Goal: Task Accomplishment & Management: Complete application form

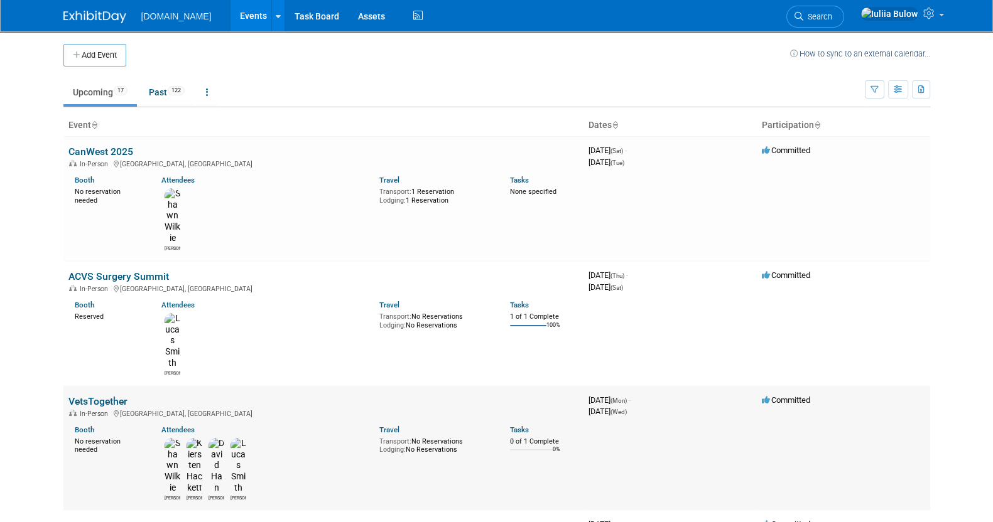
click at [103, 396] on link "VetsTogether" at bounding box center [97, 402] width 59 height 12
click at [105, 396] on link "VetsTogether" at bounding box center [97, 402] width 59 height 12
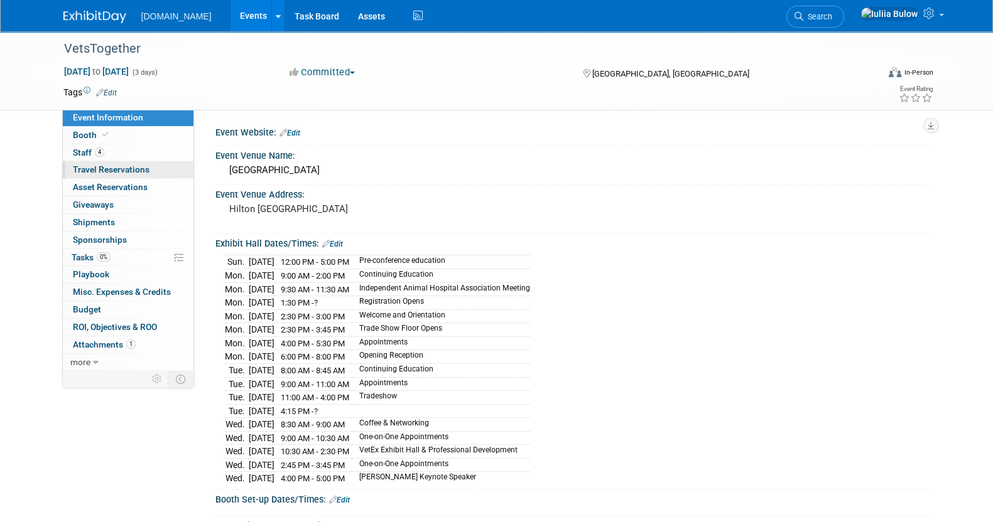
click at [121, 171] on span "Travel Reservations 0" at bounding box center [111, 169] width 77 height 10
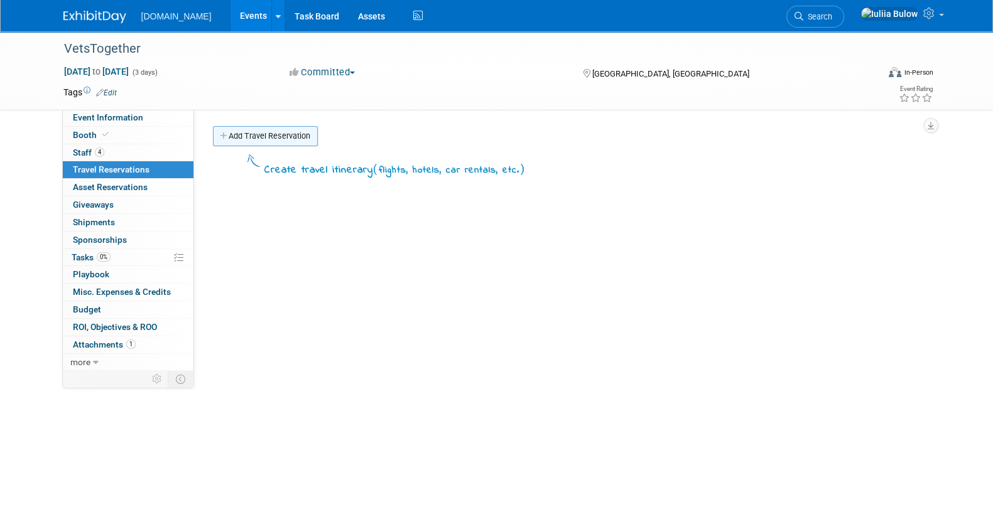
click at [254, 137] on link "Add Travel Reservation" at bounding box center [265, 136] width 105 height 20
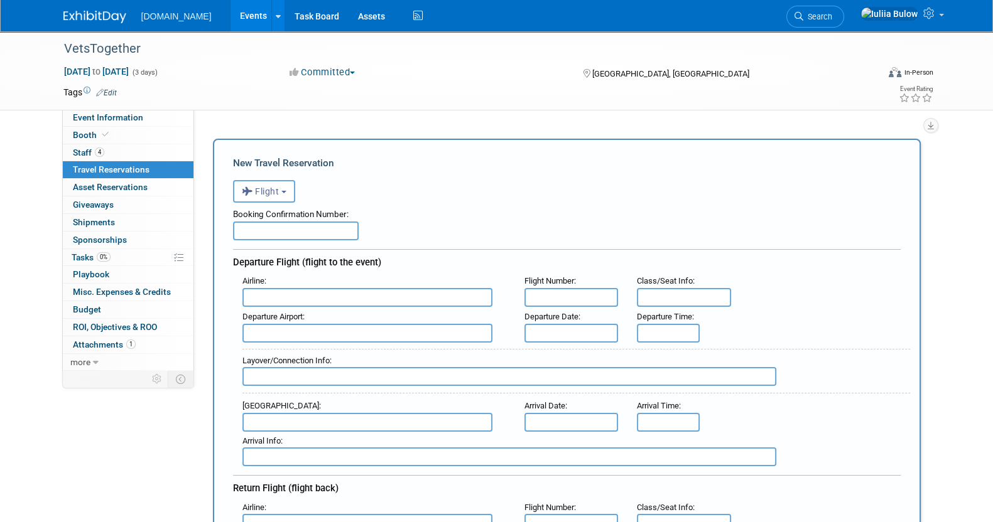
click at [274, 204] on div "Booking Confirmation Number:" at bounding box center [566, 212] width 667 height 19
click at [327, 225] on input "text" at bounding box center [296, 231] width 126 height 19
paste input "AHYMTF"
type input "AHYMTF"
click at [572, 298] on input "text" at bounding box center [571, 297] width 94 height 19
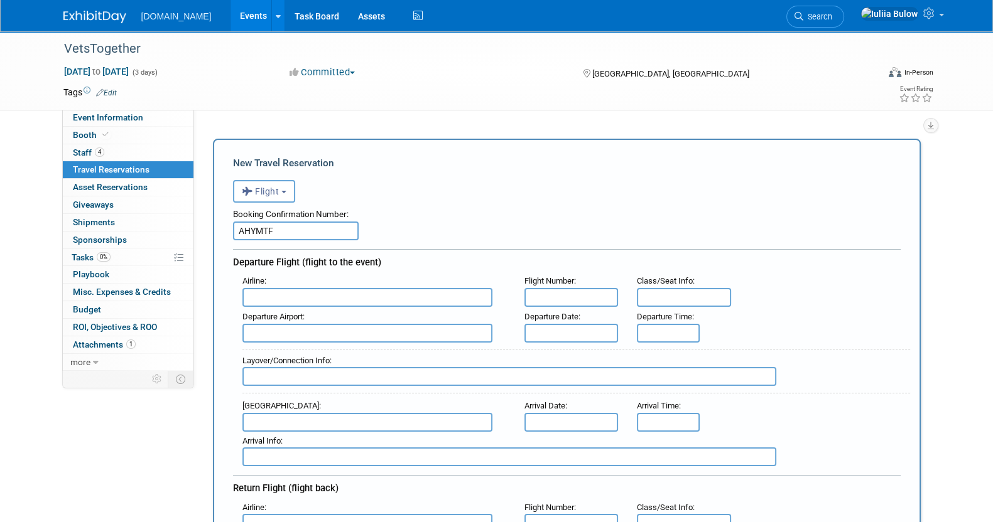
paste input "AC 1711"
type input "AC 1711"
click at [293, 288] on input "text" at bounding box center [367, 297] width 250 height 19
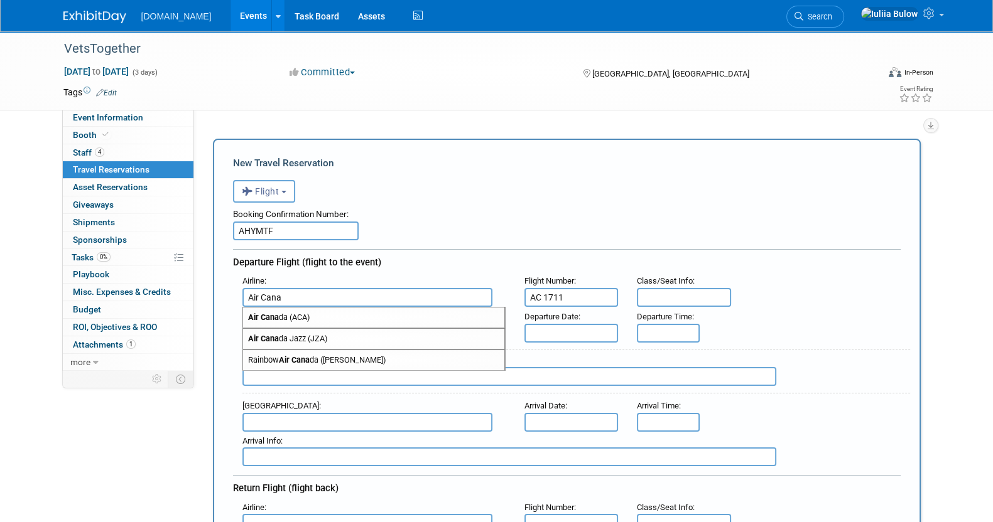
click at [304, 321] on span "Air Cana da (ACA)" at bounding box center [373, 318] width 261 height 20
type input "Air Canada (ACA)"
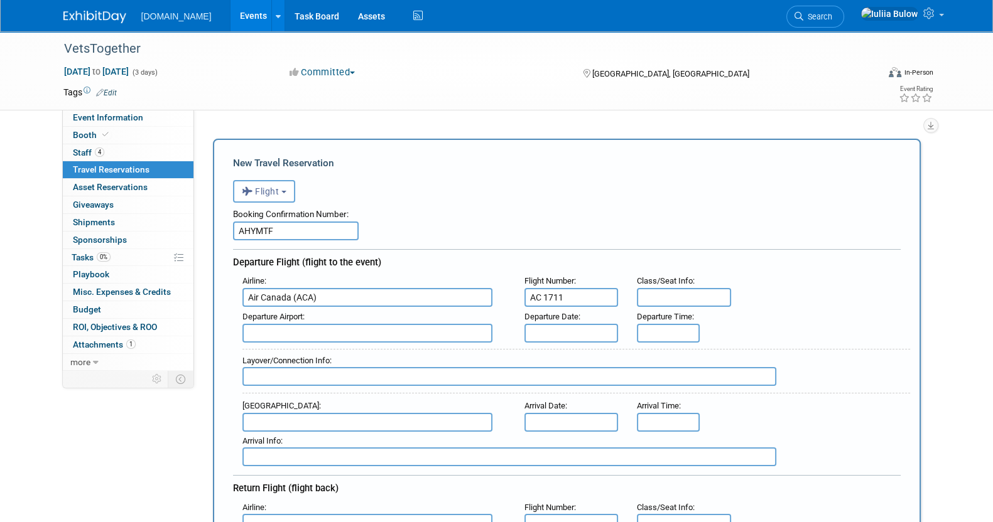
click at [581, 313] on div "Departure Date :" at bounding box center [571, 317] width 94 height 14
click at [584, 328] on input "text" at bounding box center [571, 333] width 94 height 19
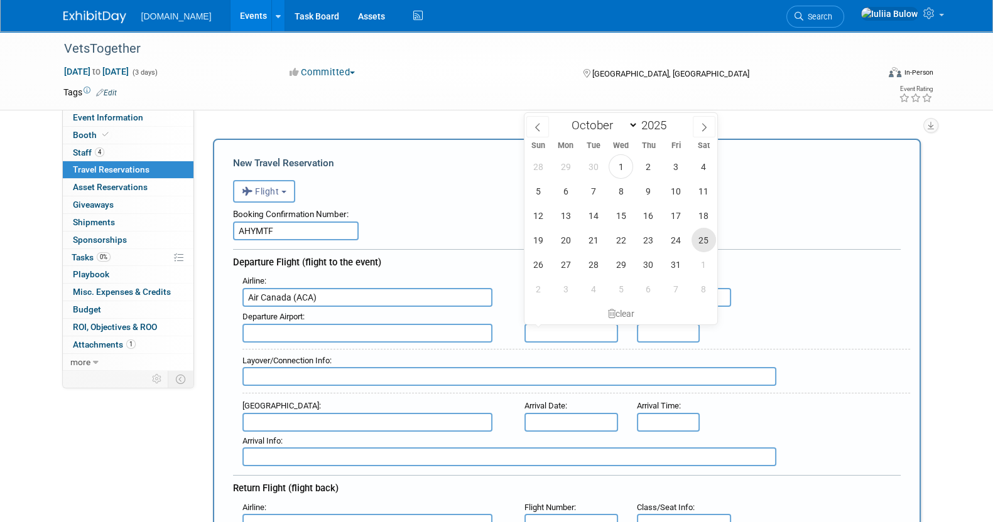
click at [696, 240] on span "25" at bounding box center [703, 240] width 24 height 24
type input "[DATE]"
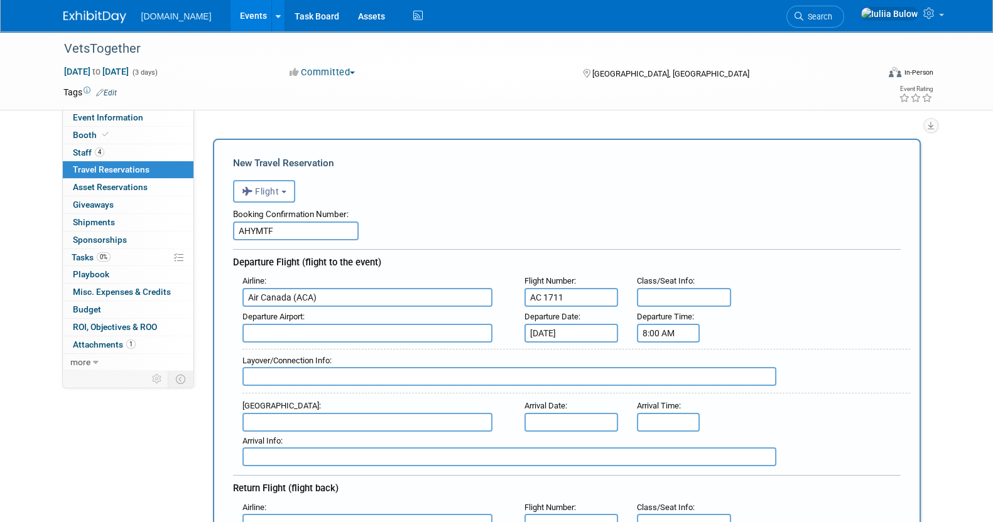
click at [667, 335] on input "8:00 AM" at bounding box center [668, 333] width 63 height 19
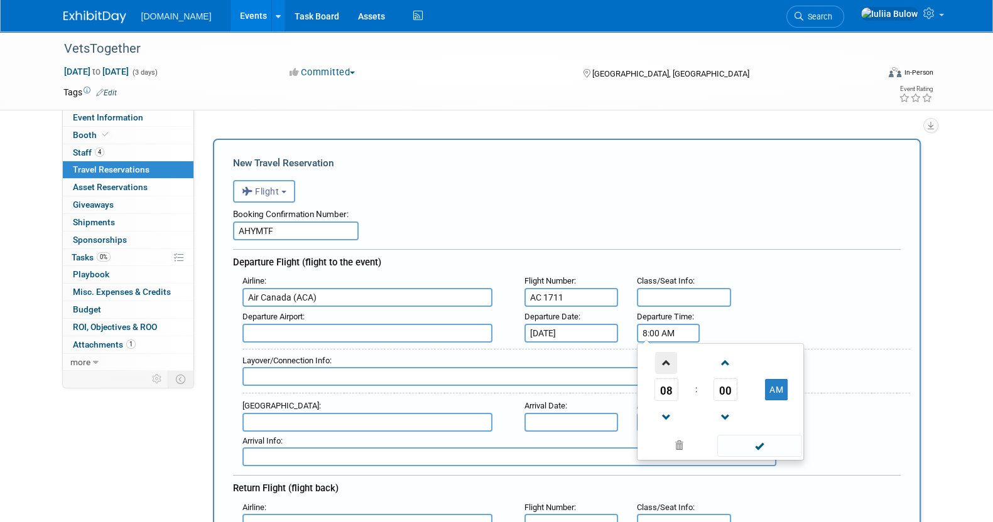
click at [659, 358] on span at bounding box center [666, 363] width 22 height 22
click at [722, 387] on span "00" at bounding box center [725, 390] width 24 height 23
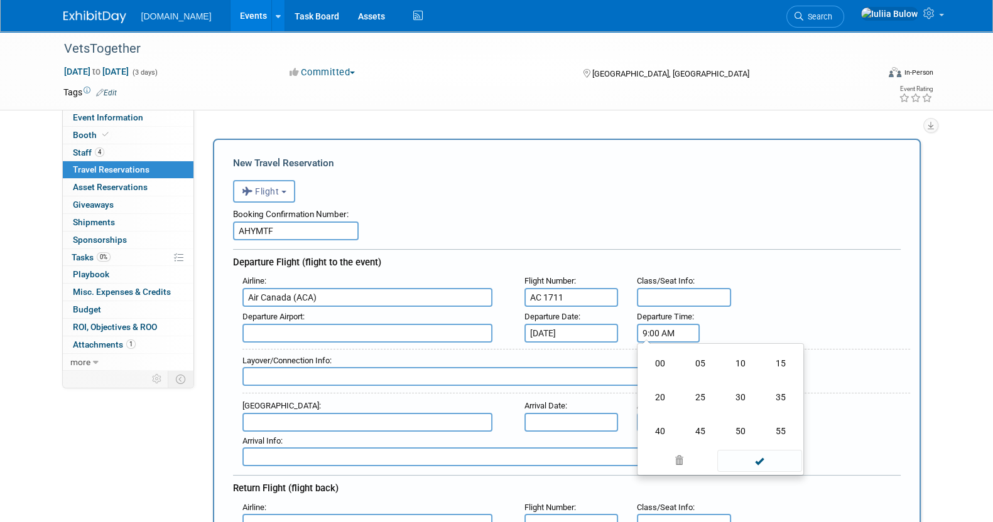
click at [699, 362] on td "05" at bounding box center [700, 364] width 40 height 34
type input "9:05 AM"
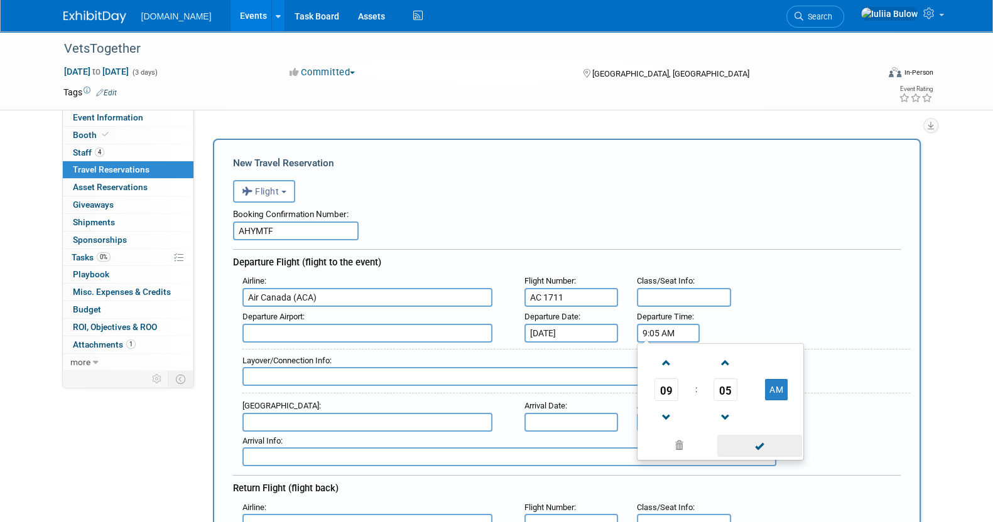
click at [772, 443] on span at bounding box center [759, 446] width 85 height 22
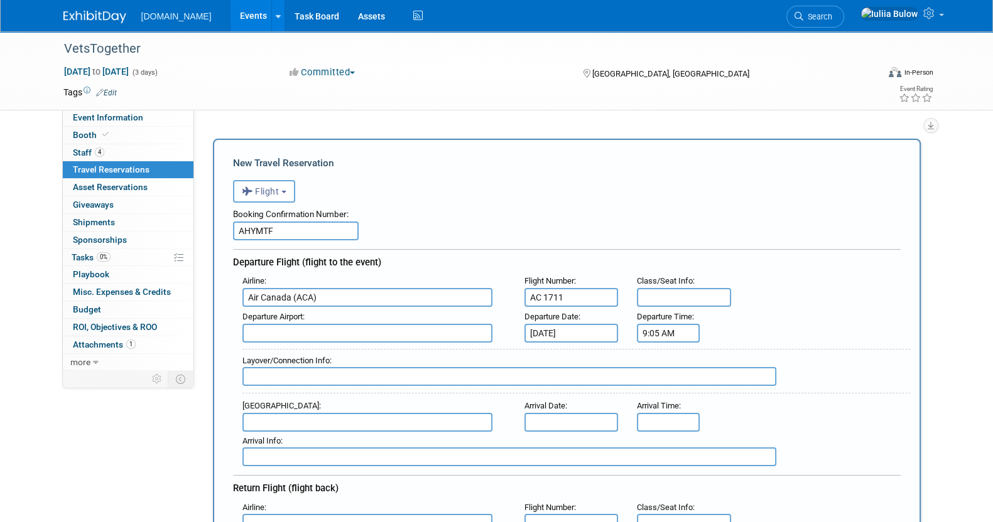
click at [274, 325] on input "text" at bounding box center [367, 333] width 250 height 19
click at [311, 347] on span "YYZ - Lester B. Pearson International Airport" at bounding box center [373, 353] width 261 height 20
type input "YYZ - Lester B. Pearson International Airport"
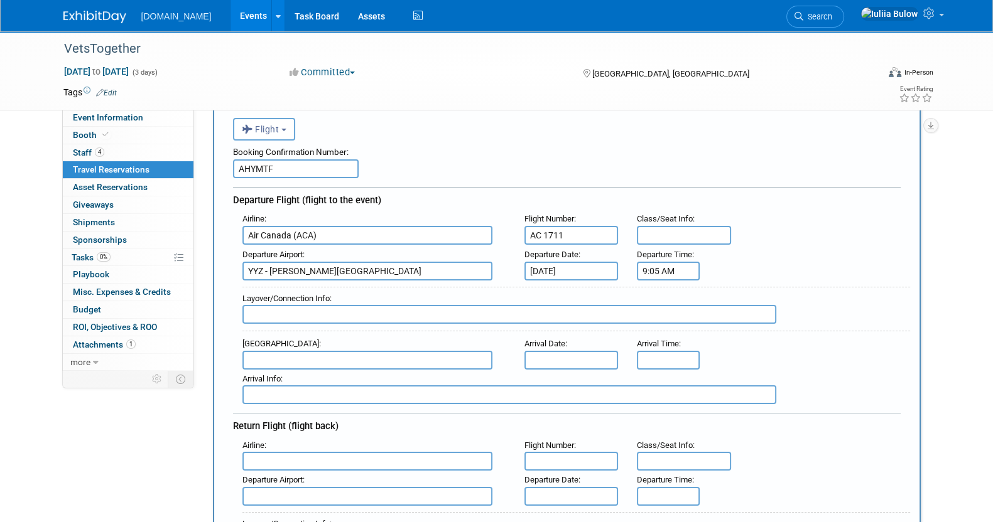
scroll to position [156, 0]
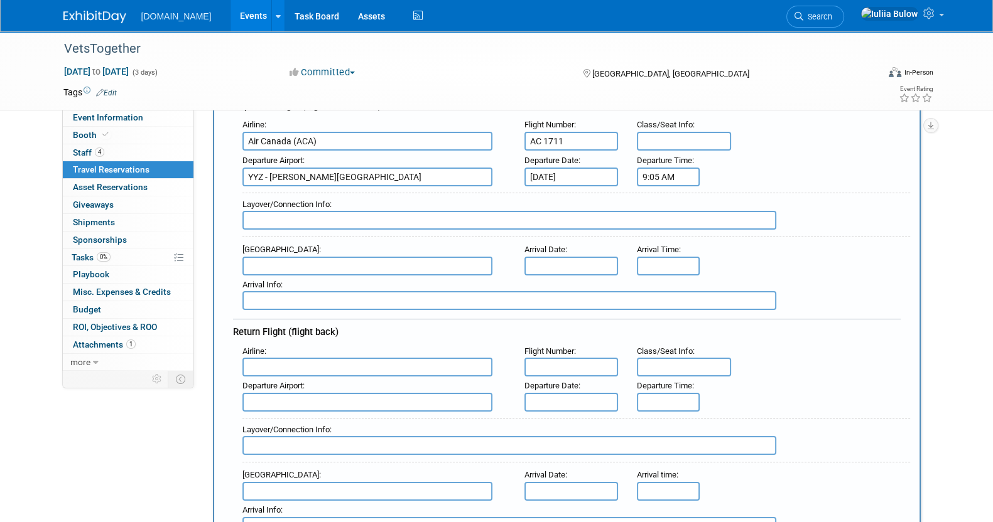
click at [309, 262] on input "text" at bounding box center [367, 266] width 250 height 19
click at [352, 287] on span "MSY - Louis Armstrong New Orleans International Airport" at bounding box center [373, 286] width 261 height 20
type input "MSY - Louis Armstrong New Orleans International Airport"
click at [583, 257] on input "text" at bounding box center [571, 266] width 94 height 19
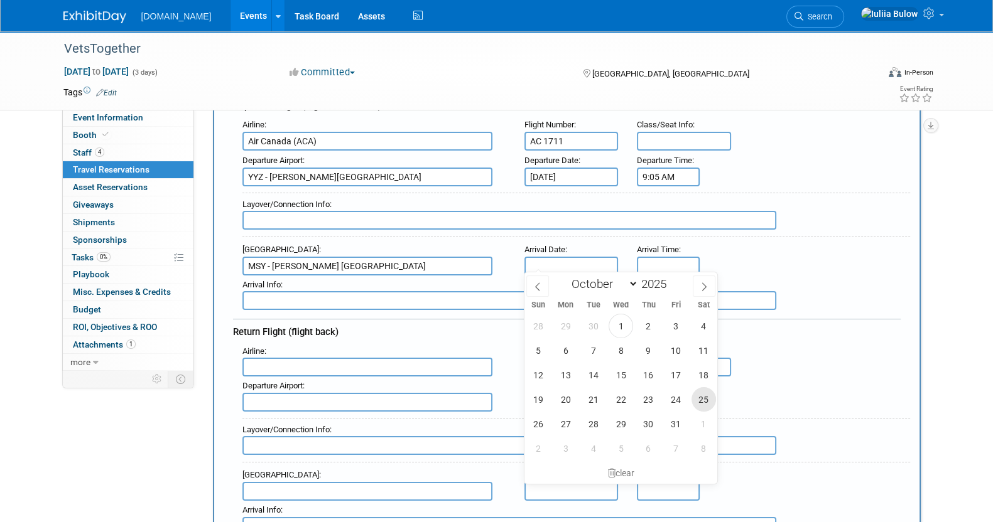
click at [699, 395] on span "25" at bounding box center [703, 399] width 24 height 24
type input "[DATE]"
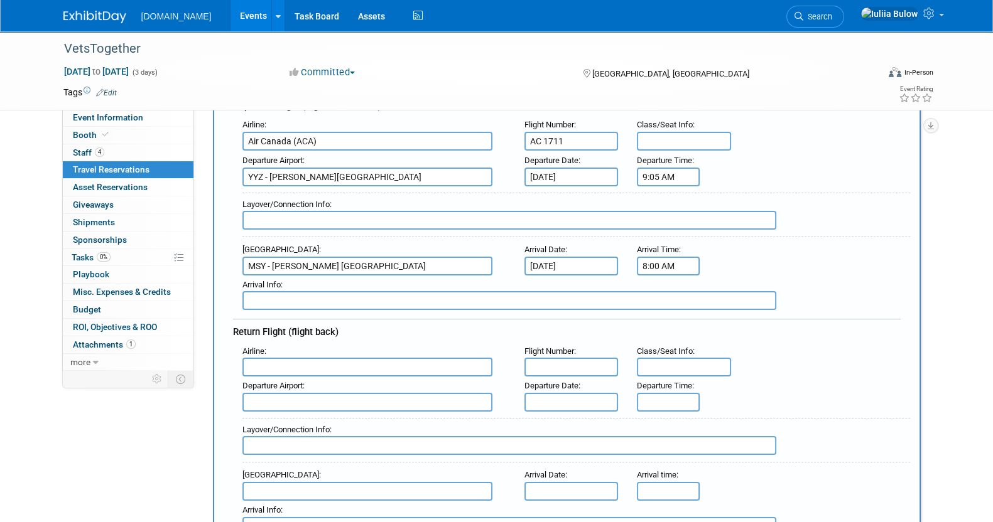
click at [655, 257] on input "8:00 AM" at bounding box center [668, 266] width 63 height 19
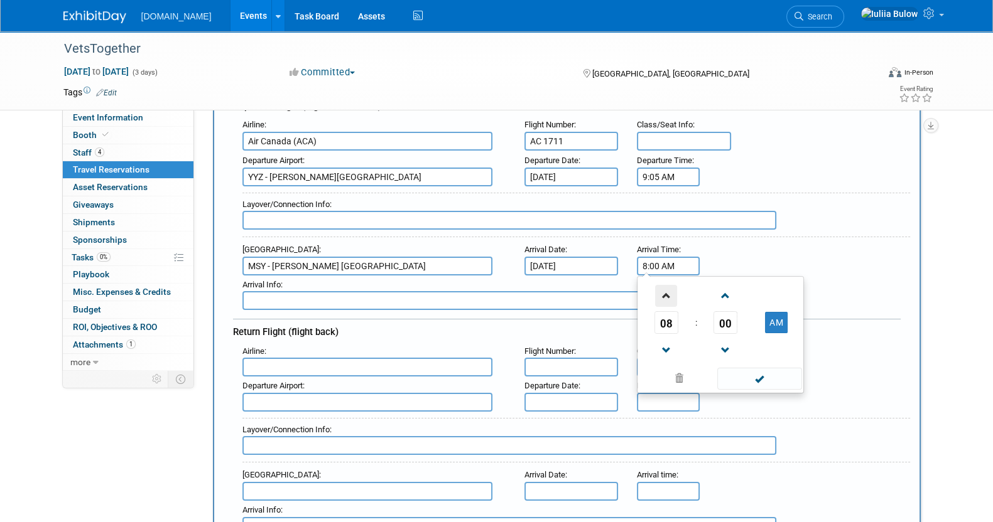
click at [664, 288] on span at bounding box center [666, 296] width 22 height 22
drag, startPoint x: 659, startPoint y: 288, endPoint x: 698, endPoint y: 309, distance: 44.1
click at [660, 289] on span at bounding box center [666, 296] width 22 height 22
click at [733, 321] on span "00" at bounding box center [725, 322] width 24 height 23
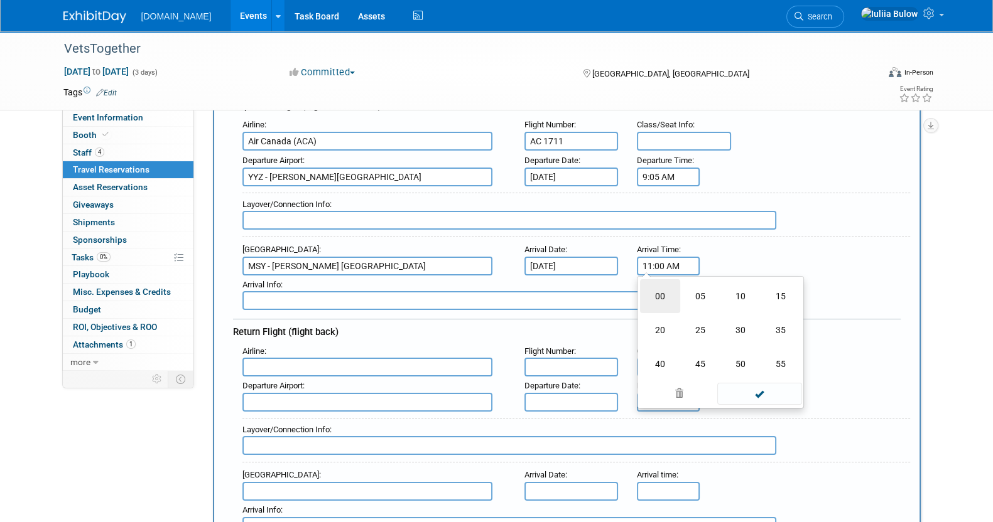
click at [654, 288] on td "00" at bounding box center [660, 296] width 40 height 34
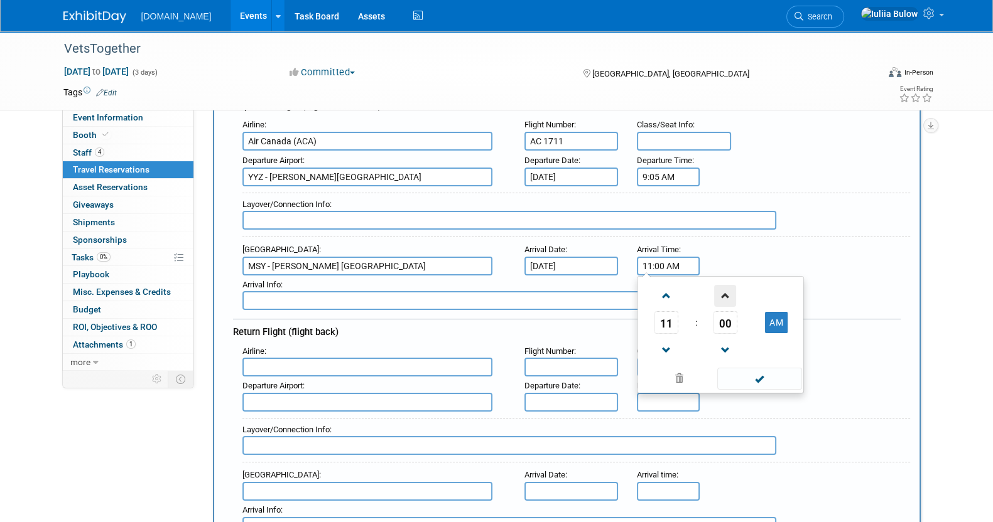
click at [726, 293] on span at bounding box center [725, 296] width 22 height 22
type input "11:02 AM"
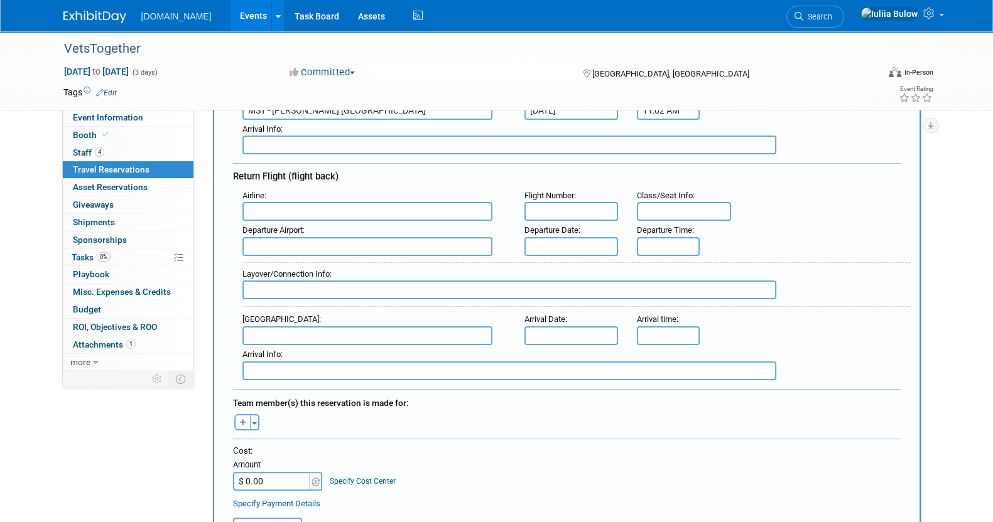
scroll to position [313, 0]
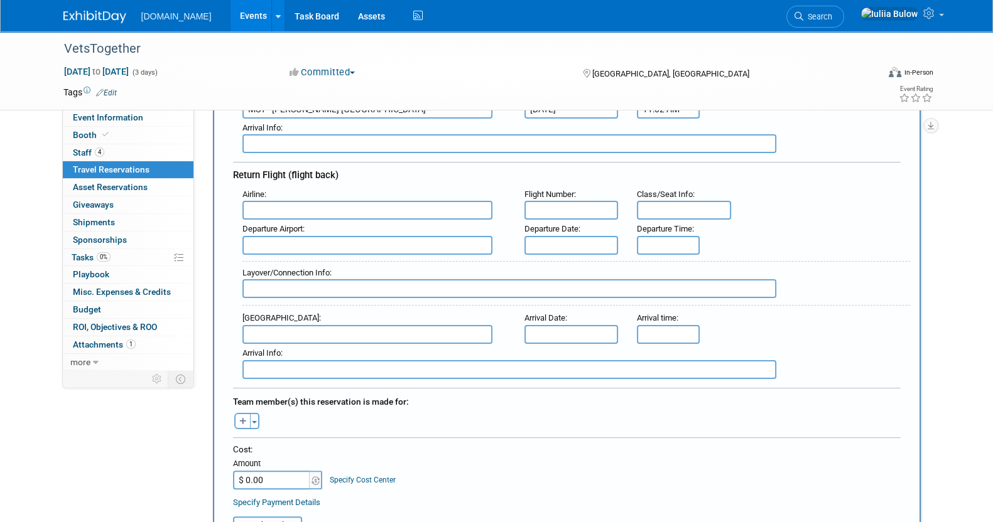
click at [387, 201] on input "text" at bounding box center [367, 210] width 250 height 19
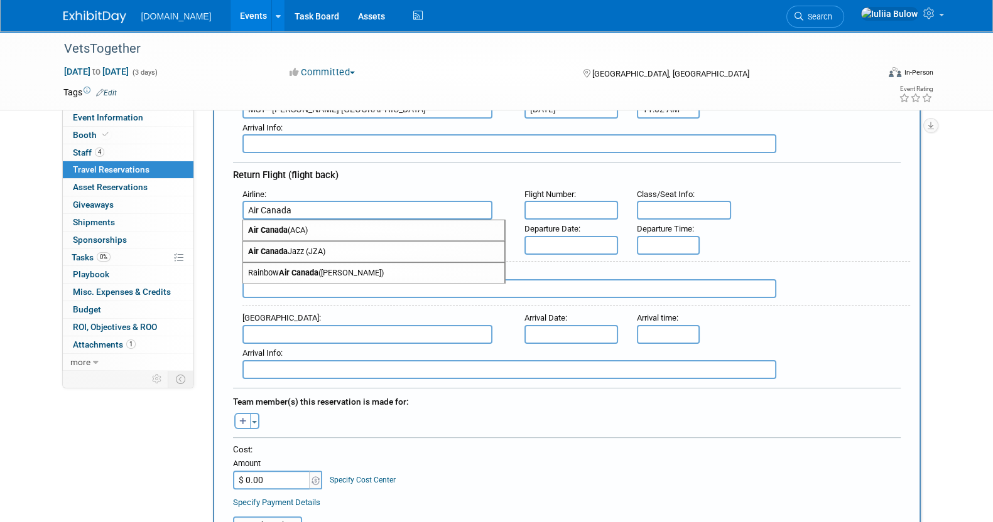
click at [391, 227] on span "Air Canada (ACA)" at bounding box center [373, 230] width 261 height 20
type input "Air Canada (ACA)"
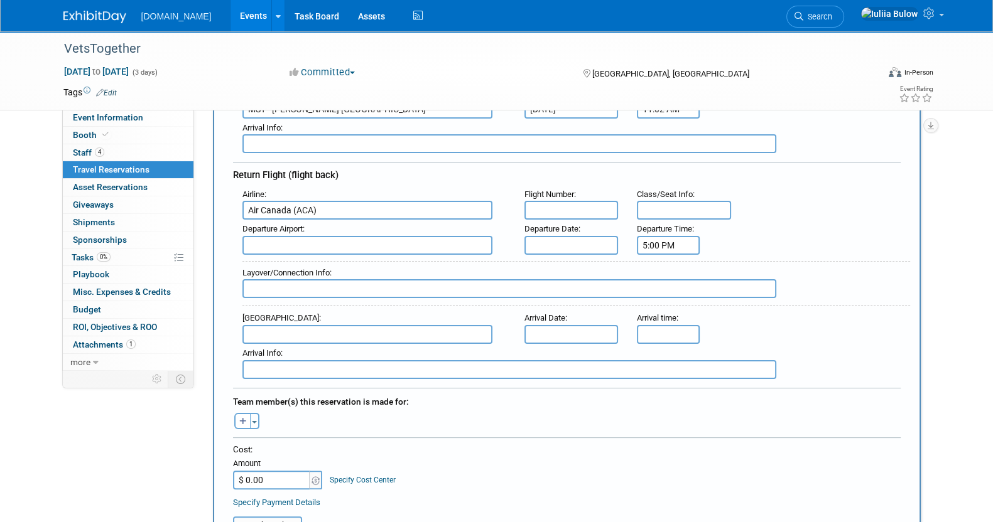
click at [666, 237] on input "5:00 PM" at bounding box center [668, 245] width 63 height 19
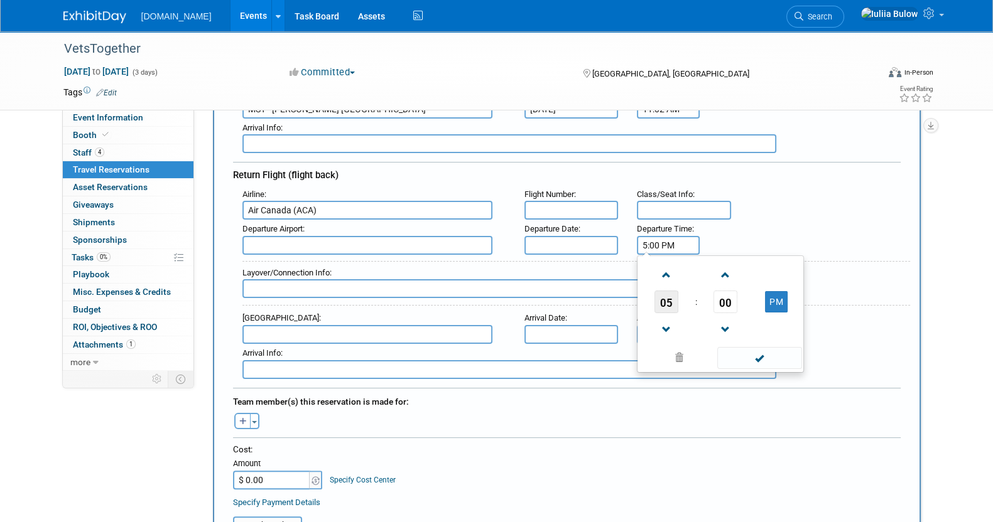
click at [673, 291] on span "05" at bounding box center [666, 302] width 24 height 23
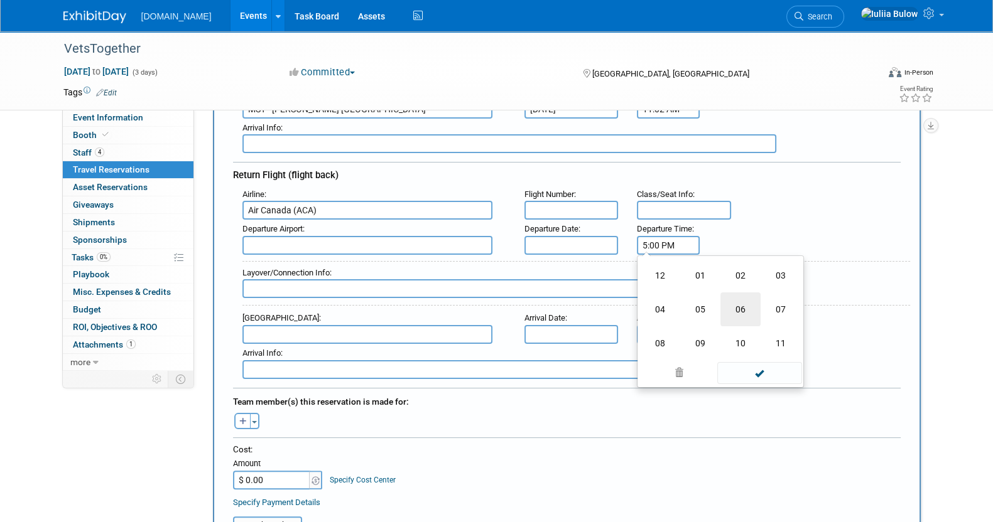
click at [747, 297] on td "06" at bounding box center [740, 310] width 40 height 34
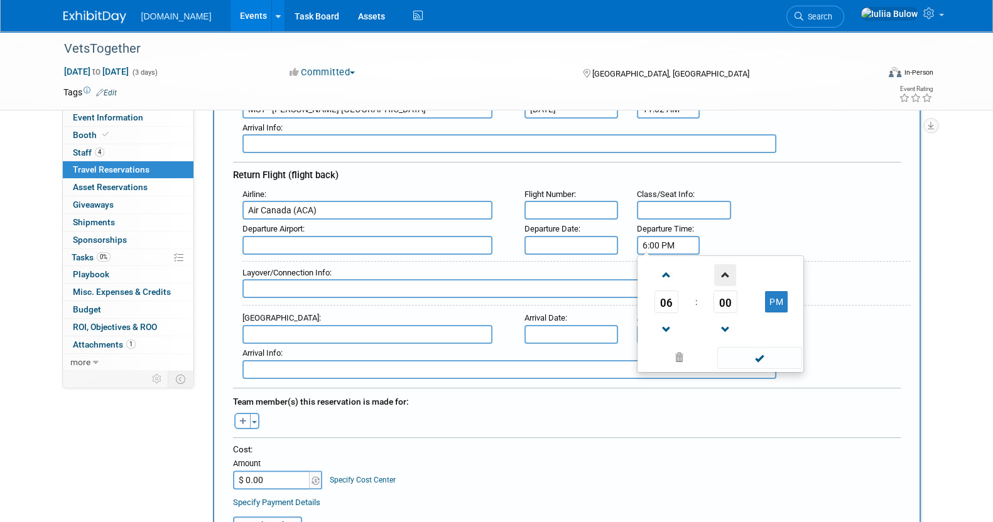
click at [722, 271] on span at bounding box center [725, 275] width 22 height 22
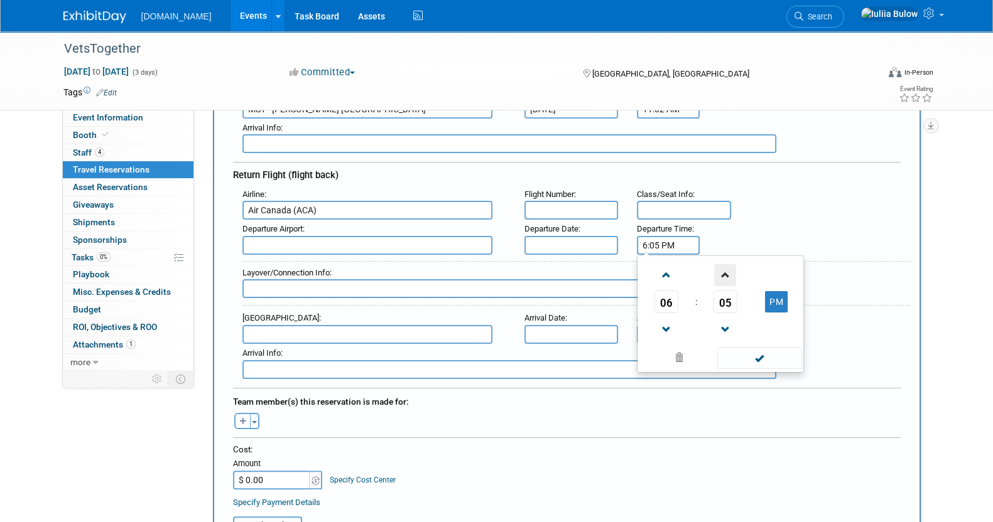
click at [722, 271] on span at bounding box center [725, 275] width 22 height 22
click at [727, 319] on span at bounding box center [725, 330] width 22 height 22
type input "6:05 PM"
drag, startPoint x: 750, startPoint y: 347, endPoint x: 667, endPoint y: 347, distance: 82.9
click at [749, 347] on span at bounding box center [759, 358] width 85 height 22
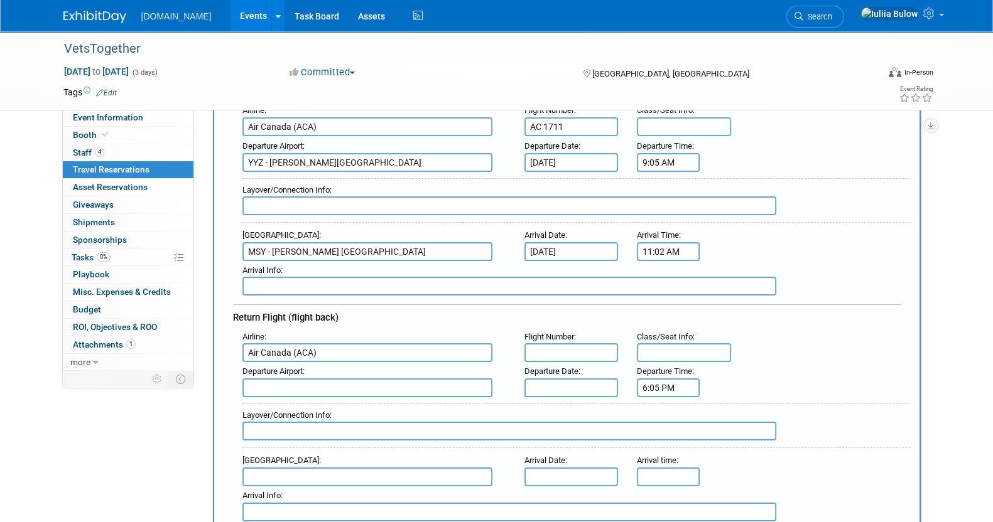
scroll to position [156, 0]
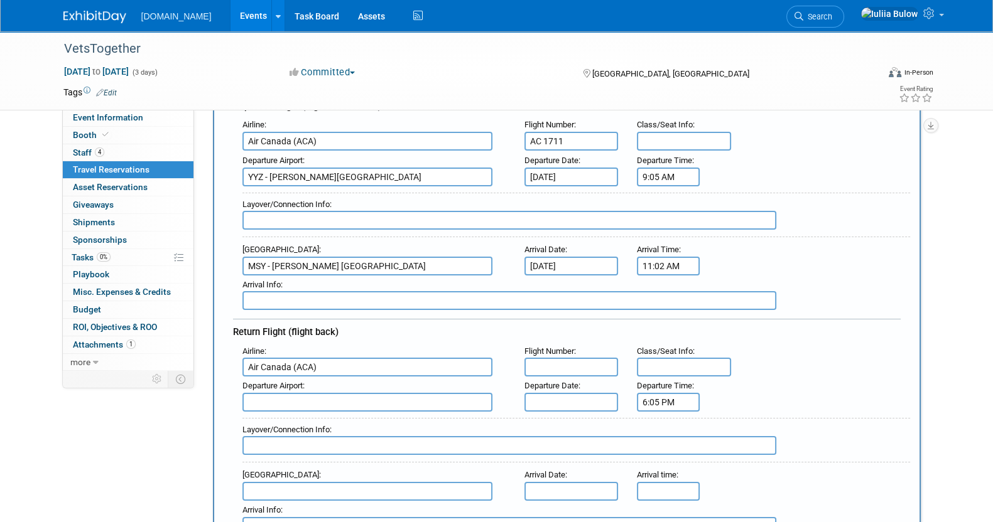
click at [374, 397] on input "text" at bounding box center [367, 402] width 250 height 19
click at [355, 417] on span "MSY - Louis Armstrong New Orleans International Airport" at bounding box center [373, 422] width 261 height 20
type input "MSY - Louis Armstrong New Orleans International Airport"
click at [566, 399] on input "text" at bounding box center [571, 402] width 94 height 19
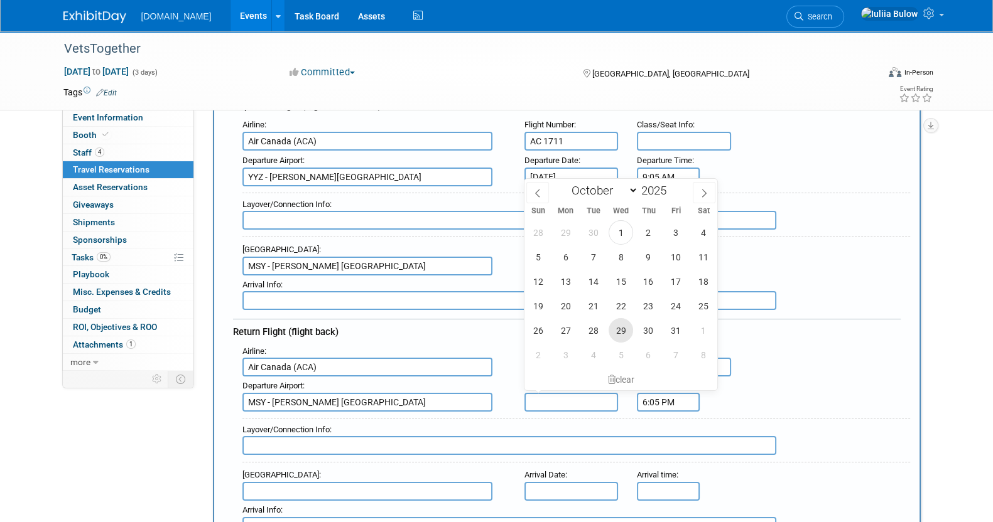
click at [620, 328] on span "29" at bounding box center [620, 330] width 24 height 24
type input "Oct 29, 2025"
click at [829, 240] on div "Arrival Airport : MSY - Louis Armstrong New Orleans International Airport Arriv…" at bounding box center [571, 257] width 677 height 35
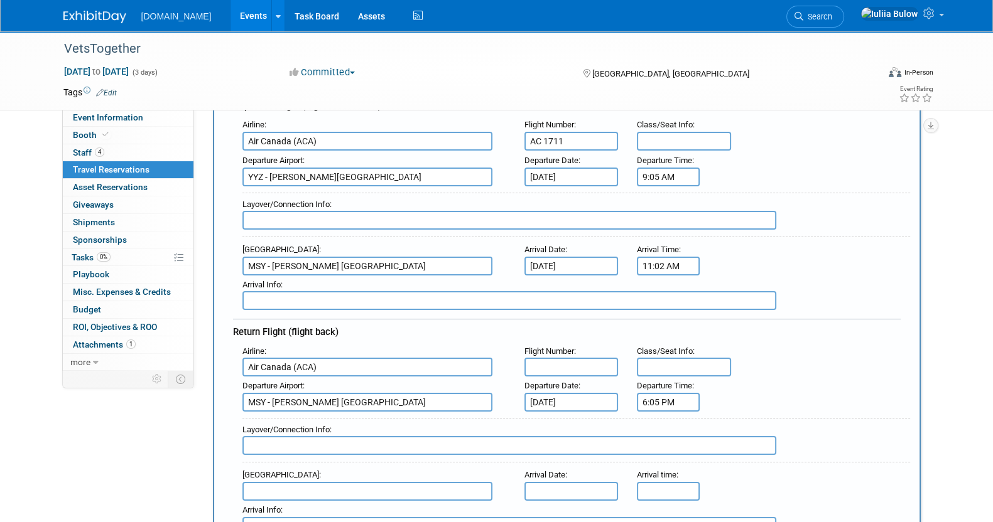
click at [568, 359] on input "text" at bounding box center [571, 367] width 94 height 19
paste input "AC 1298"
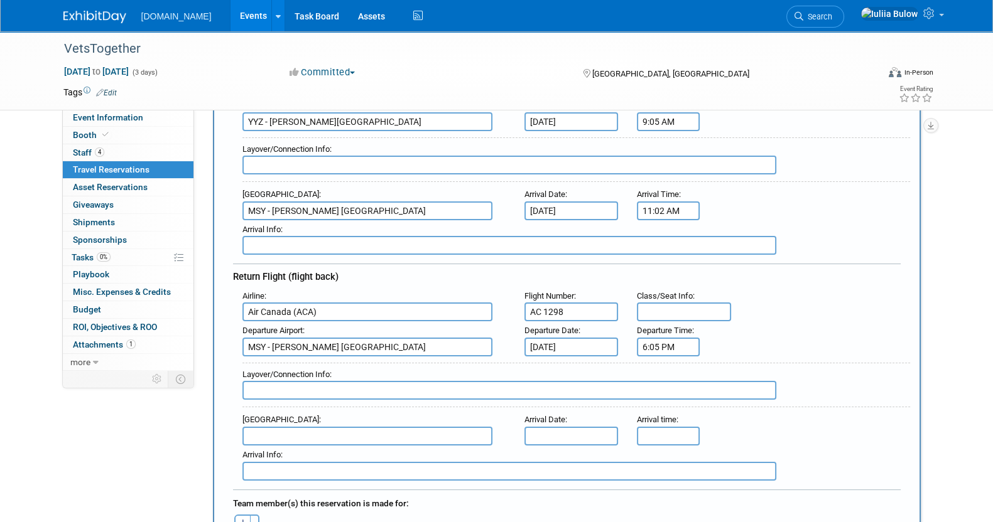
scroll to position [235, 0]
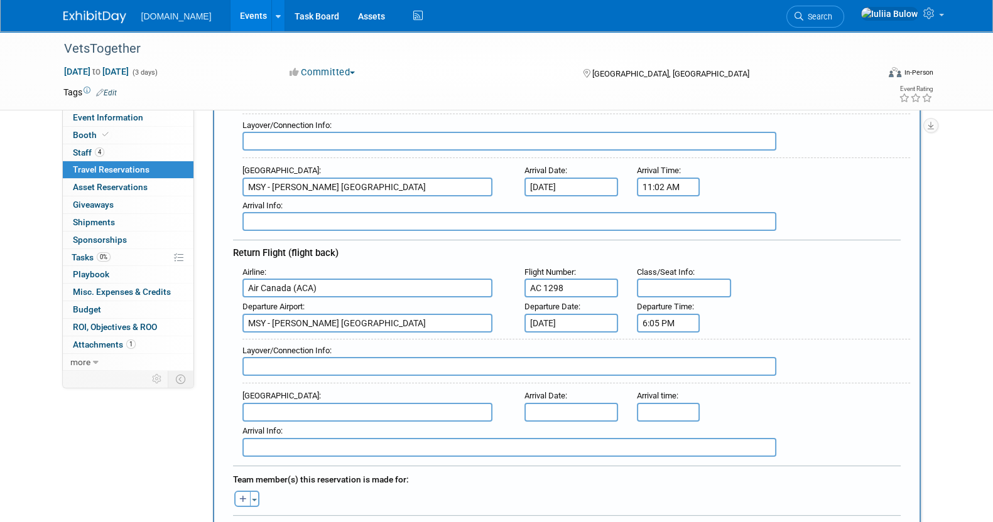
type input "AC 1298"
click at [659, 406] on input "5:00 PM" at bounding box center [668, 412] width 63 height 19
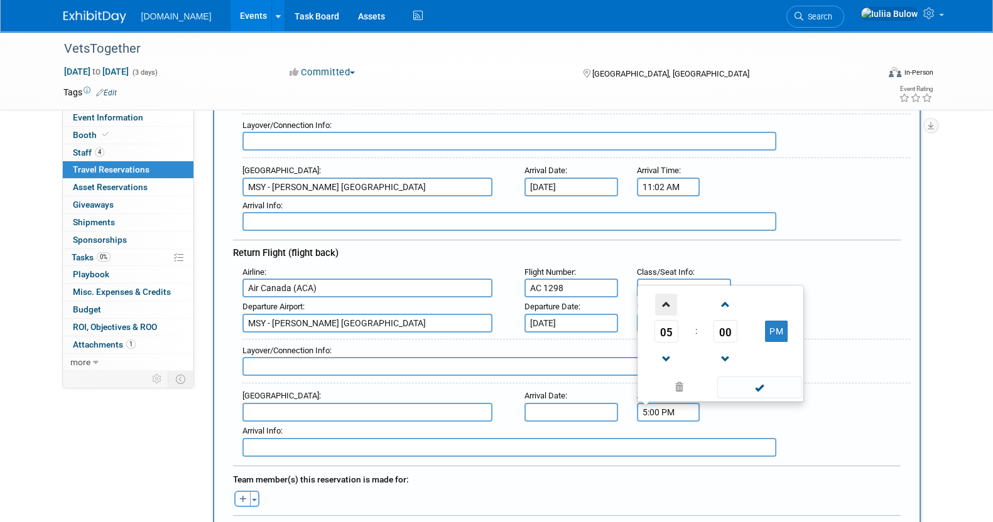
click at [667, 297] on span at bounding box center [666, 305] width 22 height 22
click at [721, 323] on span "00" at bounding box center [725, 331] width 24 height 23
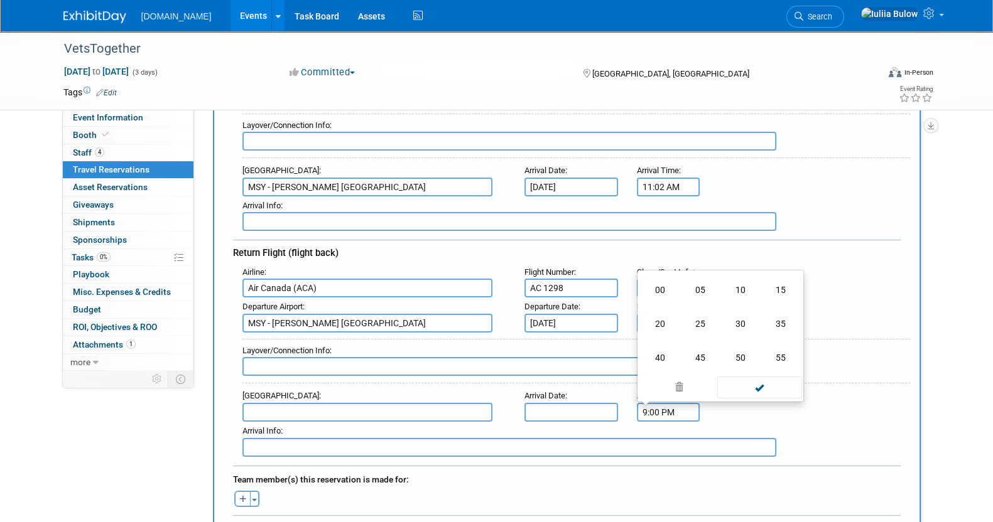
drag, startPoint x: 721, startPoint y: 323, endPoint x: 729, endPoint y: 328, distance: 9.1
click at [725, 325] on td "30" at bounding box center [740, 324] width 40 height 34
click at [718, 320] on span "30" at bounding box center [725, 331] width 24 height 23
click at [784, 343] on td "55" at bounding box center [780, 358] width 40 height 34
click at [724, 349] on span at bounding box center [725, 359] width 22 height 22
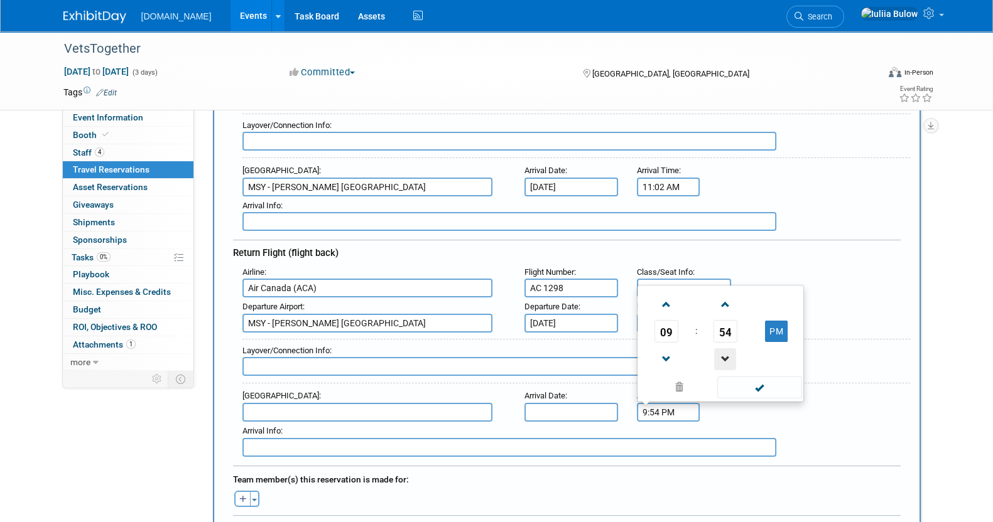
click at [724, 349] on span at bounding box center [725, 359] width 22 height 22
type input "9:52 PM"
click at [756, 377] on span at bounding box center [759, 388] width 85 height 22
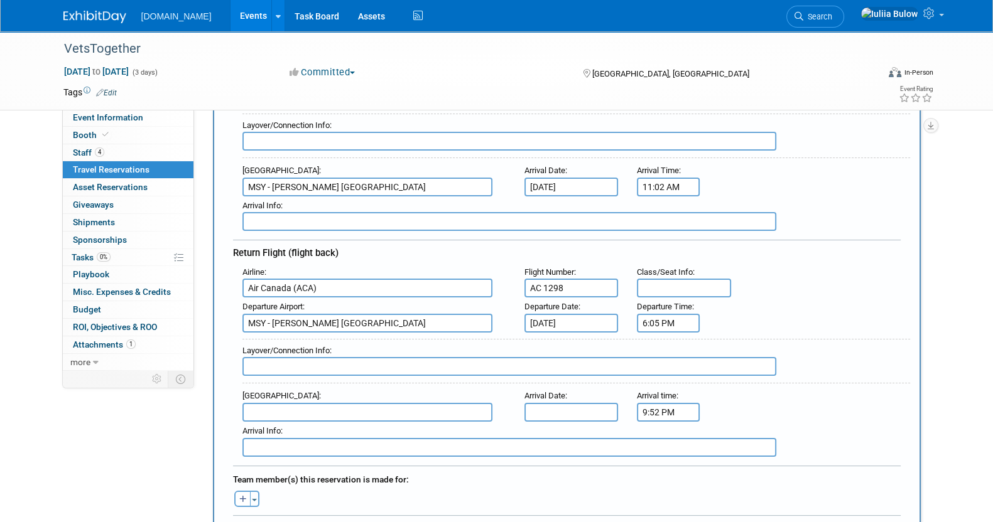
click at [285, 403] on input "text" at bounding box center [367, 412] width 250 height 19
click at [332, 427] on span "YYZ - Lester B. Pearson International Airport" at bounding box center [373, 433] width 261 height 20
type input "YYZ - Lester B. Pearson International Airport"
click at [581, 403] on input "text" at bounding box center [571, 412] width 94 height 19
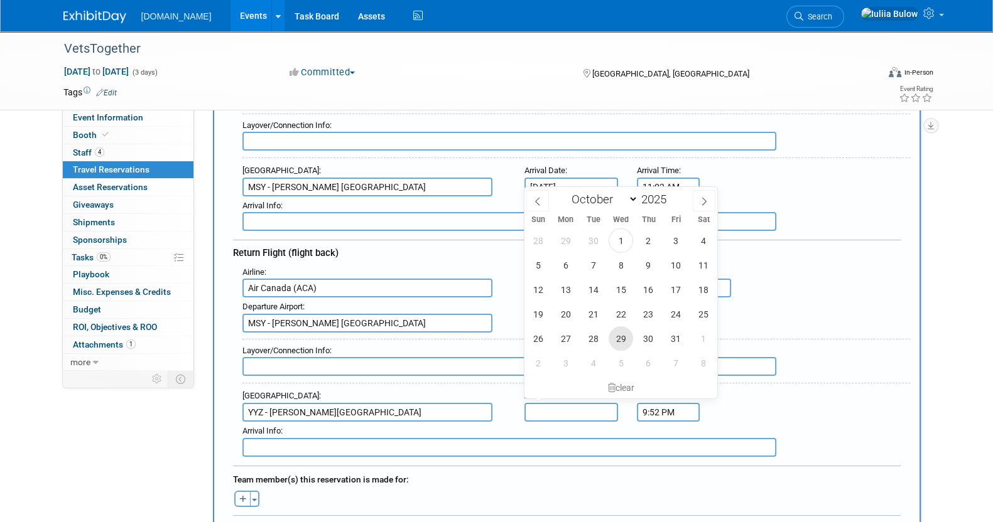
click at [625, 335] on span "29" at bounding box center [620, 338] width 24 height 24
type input "Oct 29, 2025"
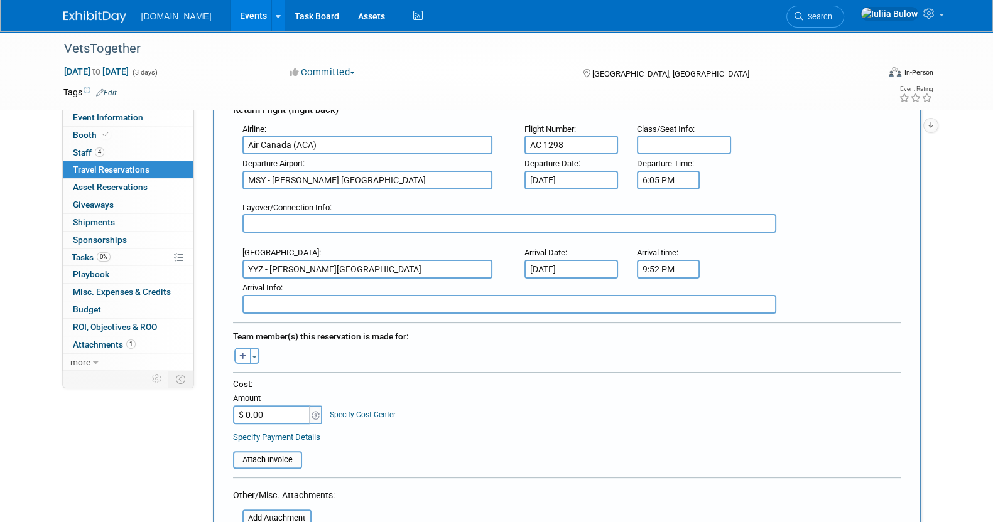
scroll to position [392, 0]
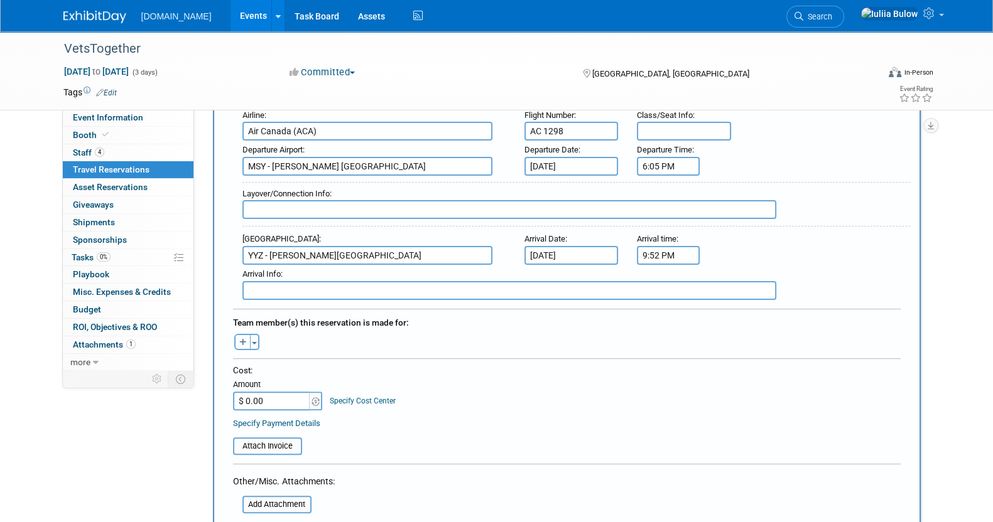
click at [247, 334] on button "button" at bounding box center [242, 342] width 16 height 16
select select
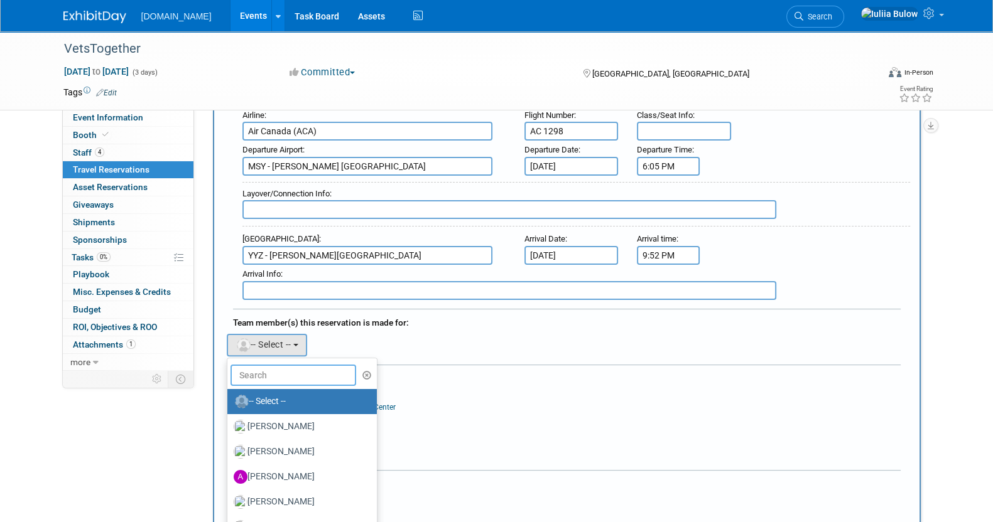
click at [286, 365] on input "text" at bounding box center [293, 375] width 126 height 21
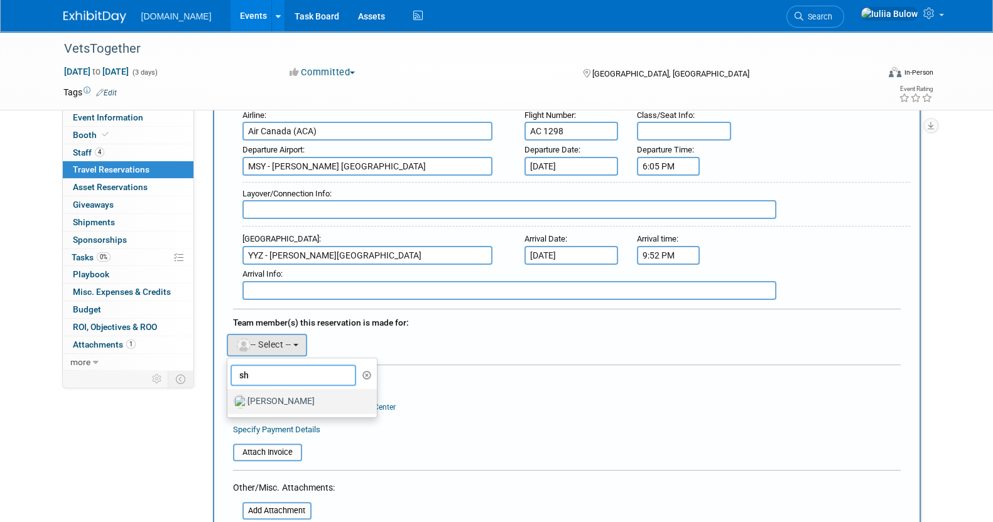
type input "sh"
click at [285, 397] on label "[PERSON_NAME]" at bounding box center [299, 402] width 131 height 20
click at [229, 397] on input "[PERSON_NAME]" at bounding box center [225, 400] width 8 height 8
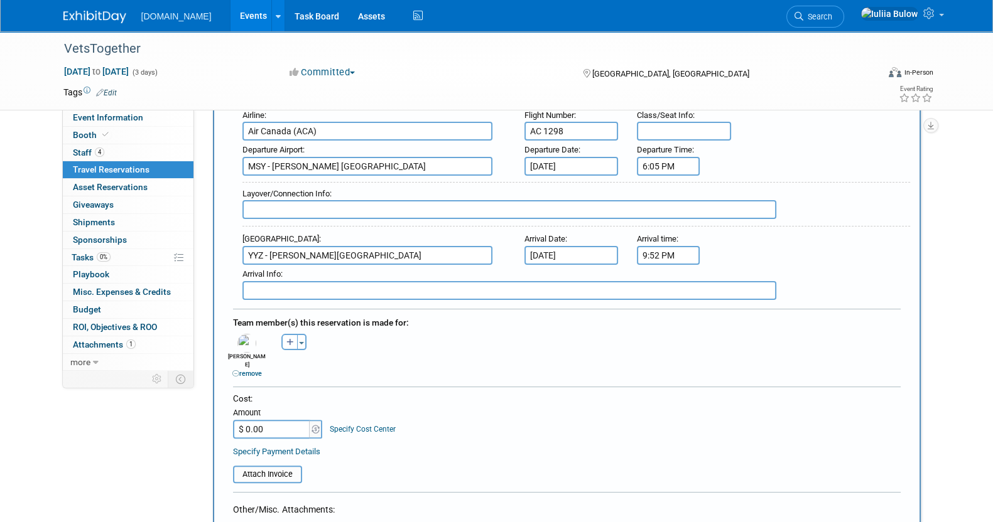
click at [251, 407] on div "Amount" at bounding box center [278, 413] width 91 height 13
click at [270, 420] on input "$ 0.00" at bounding box center [272, 429] width 78 height 19
paste input "663.67"
type input "$ 663.67"
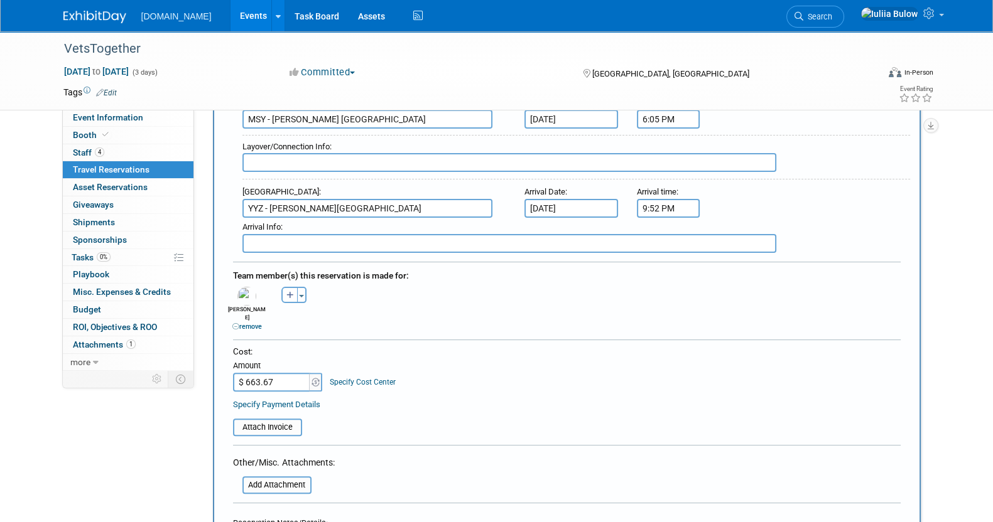
scroll to position [627, 0]
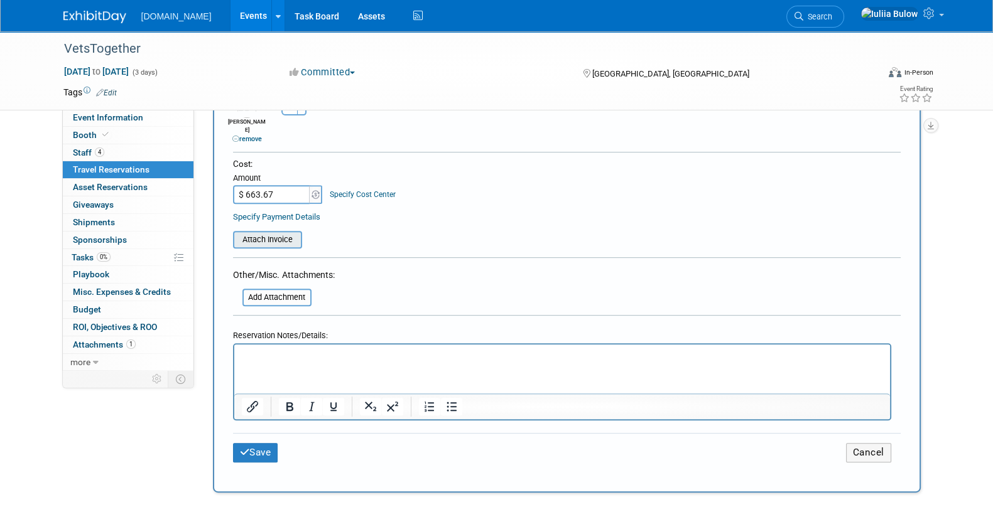
click at [261, 232] on input "file" at bounding box center [225, 239] width 149 height 15
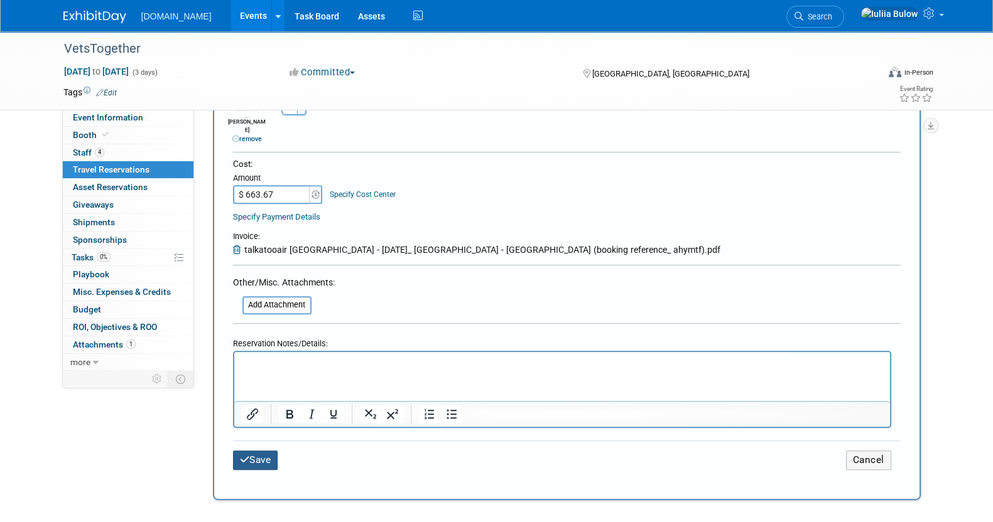
click at [254, 451] on button "Save" at bounding box center [255, 460] width 45 height 19
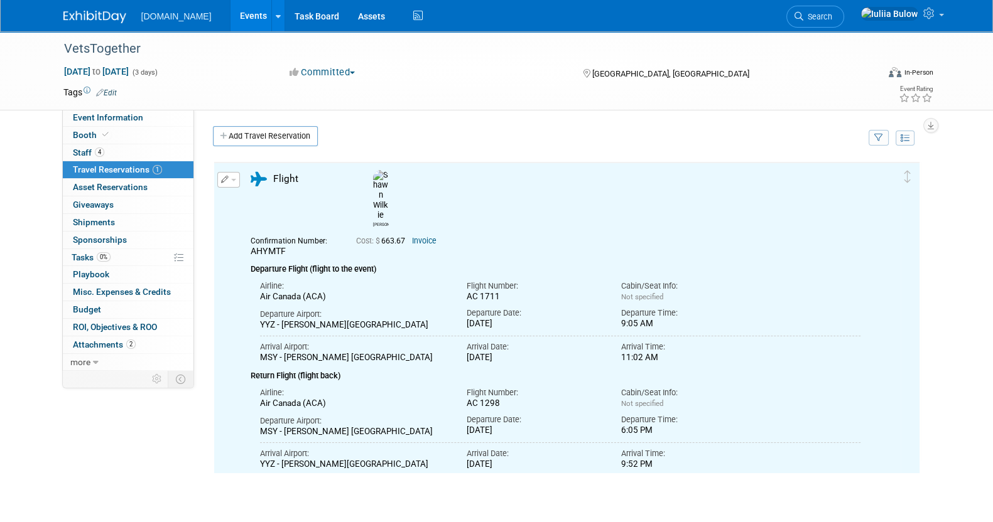
scroll to position [0, 0]
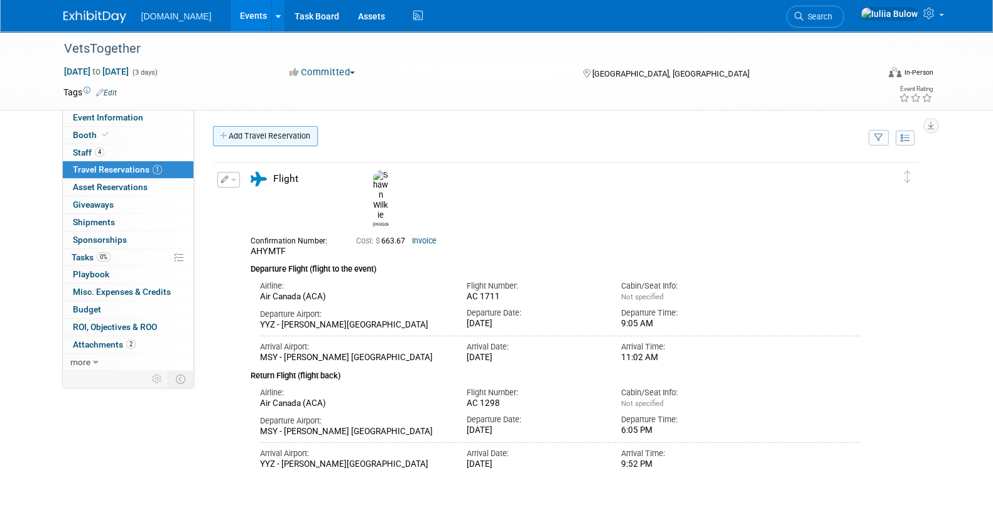
click at [273, 139] on link "Add Travel Reservation" at bounding box center [265, 136] width 105 height 20
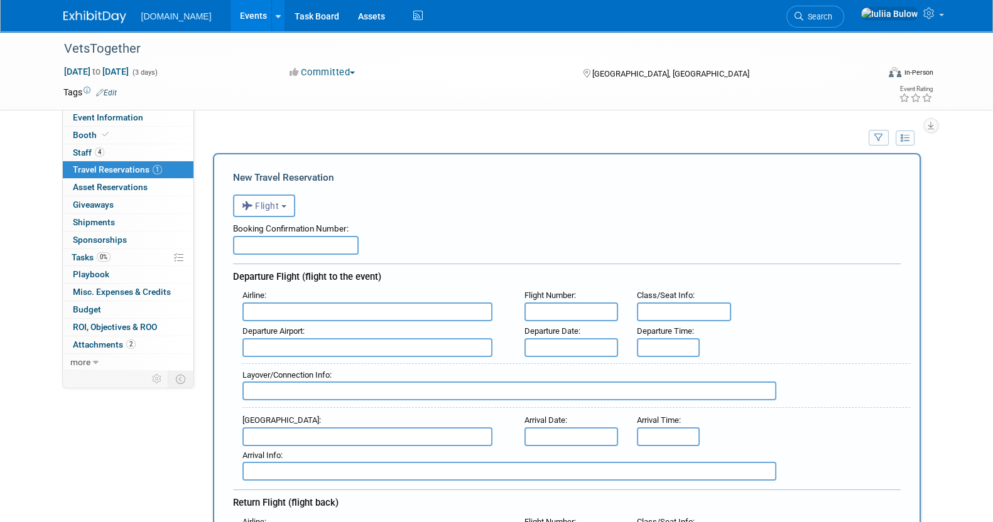
click at [274, 239] on input "text" at bounding box center [296, 245] width 126 height 19
paste input "AIVCQ6"
type input "AIVCQ6"
click at [291, 310] on input "text" at bounding box center [367, 312] width 250 height 19
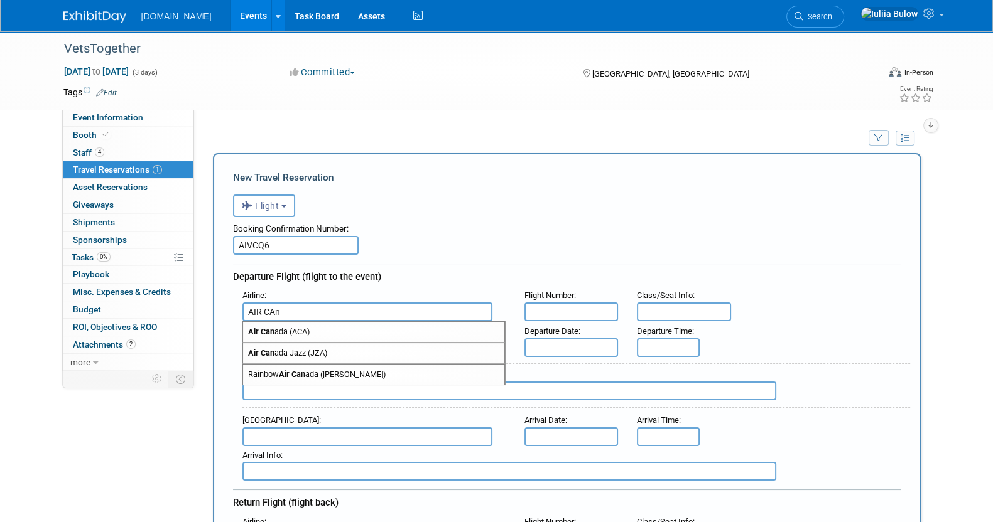
click at [296, 335] on span "Air Can ada (ACA)" at bounding box center [373, 332] width 261 height 20
type input "Air Canada (ACA)"
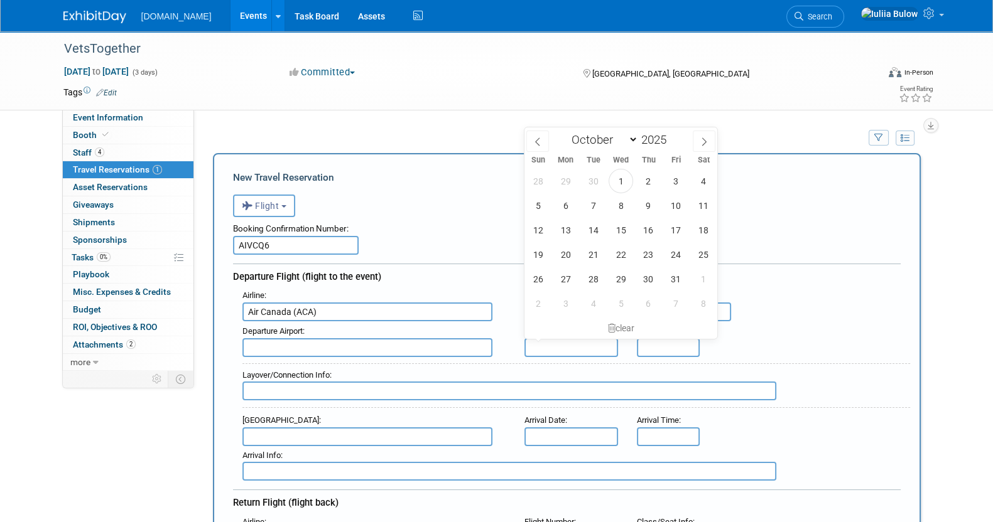
click at [576, 340] on input "text" at bounding box center [571, 347] width 94 height 19
click at [544, 279] on span "26" at bounding box center [538, 279] width 24 height 24
type input "Oct 26, 2025"
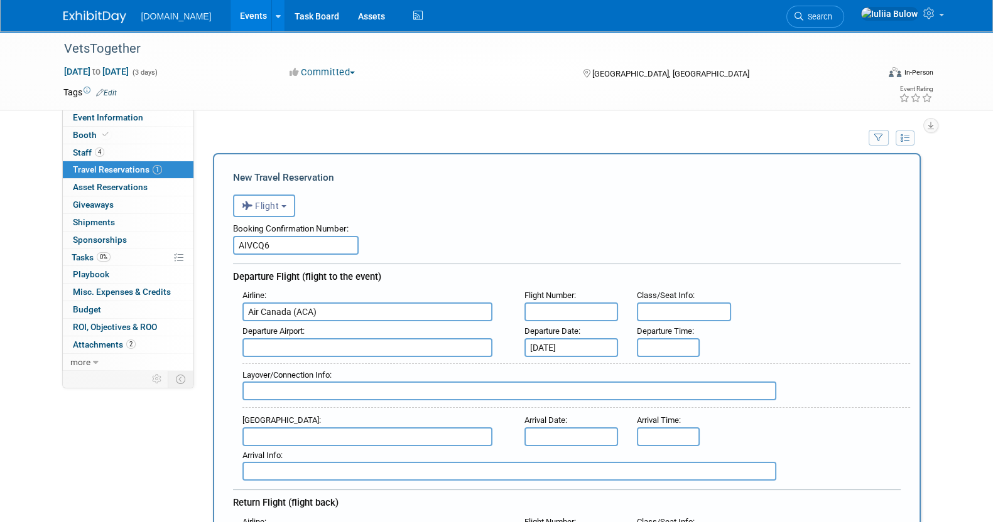
click at [487, 328] on div "Departure Airport :" at bounding box center [373, 332] width 263 height 14
click at [552, 315] on input "text" at bounding box center [571, 312] width 94 height 19
paste input "AC 3931"
type input "AC 3931"
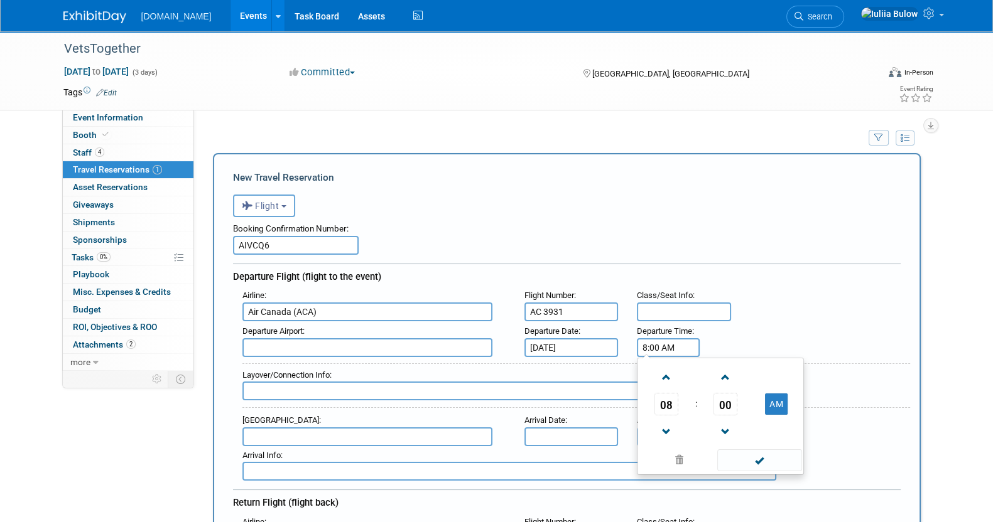
click at [681, 349] on input "8:00 AM" at bounding box center [668, 347] width 63 height 19
click at [665, 426] on span at bounding box center [666, 432] width 22 height 22
drag, startPoint x: 667, startPoint y: 375, endPoint x: 696, endPoint y: 385, distance: 31.4
click at [677, 375] on link at bounding box center [666, 377] width 24 height 32
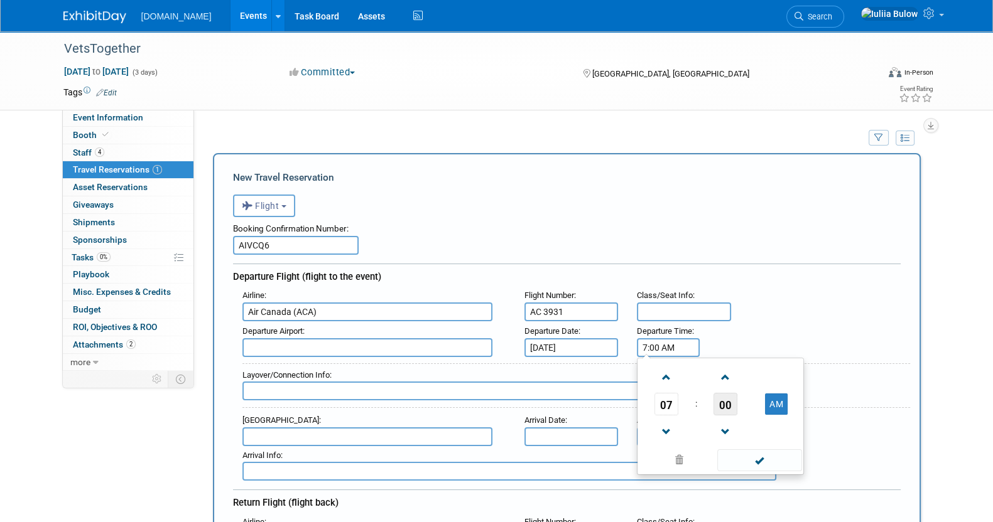
click at [714, 397] on span "00" at bounding box center [725, 404] width 24 height 23
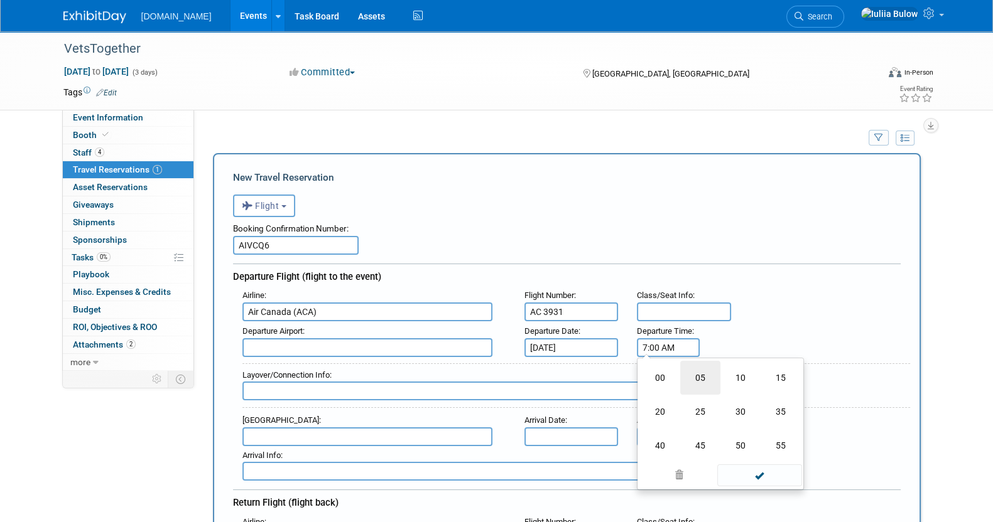
click at [704, 378] on td "05" at bounding box center [700, 378] width 40 height 34
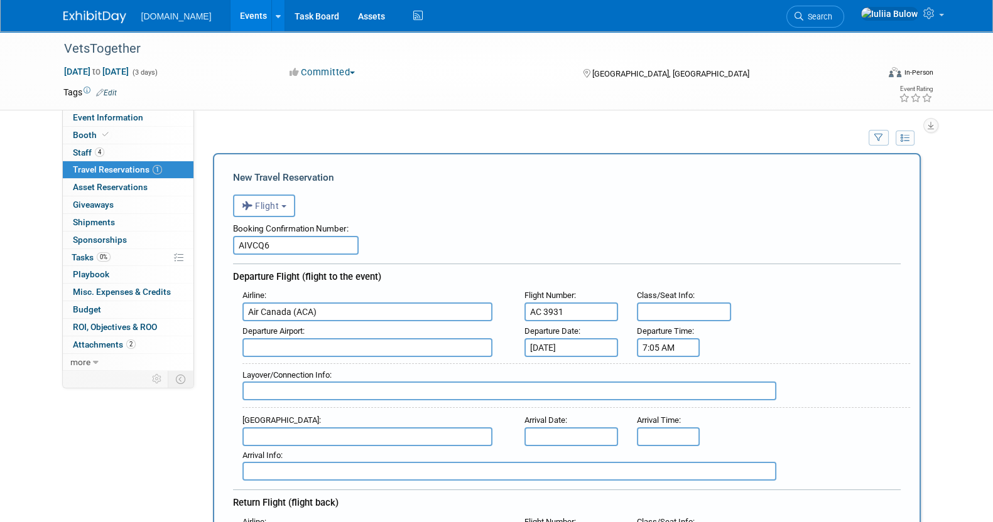
click at [681, 347] on input "7:05 AM" at bounding box center [668, 347] width 63 height 19
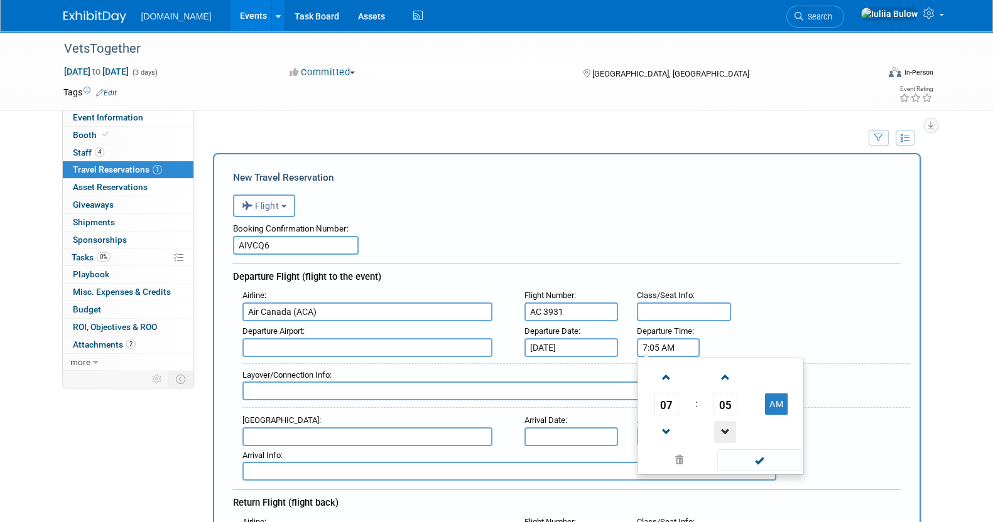
click at [731, 426] on span at bounding box center [725, 432] width 22 height 22
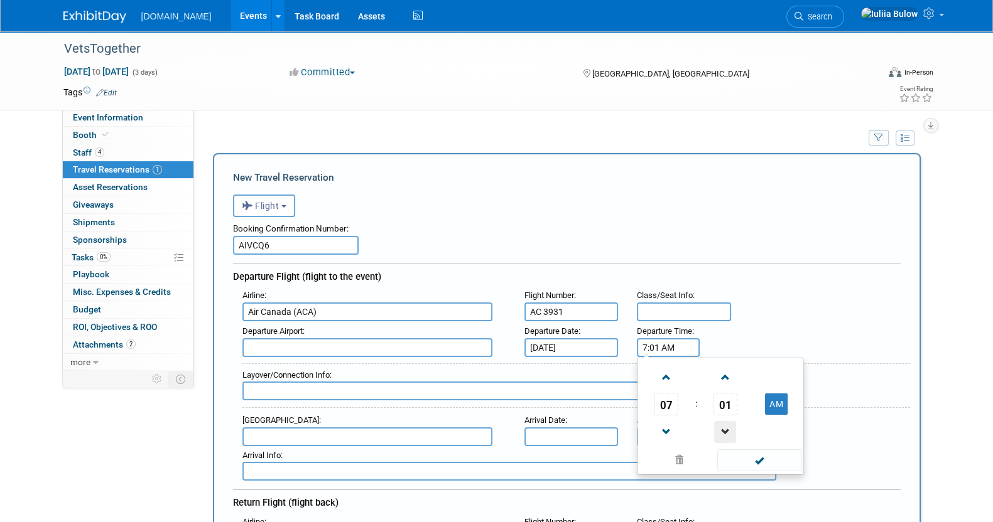
type input "7:00 AM"
click at [772, 465] on span at bounding box center [759, 461] width 85 height 22
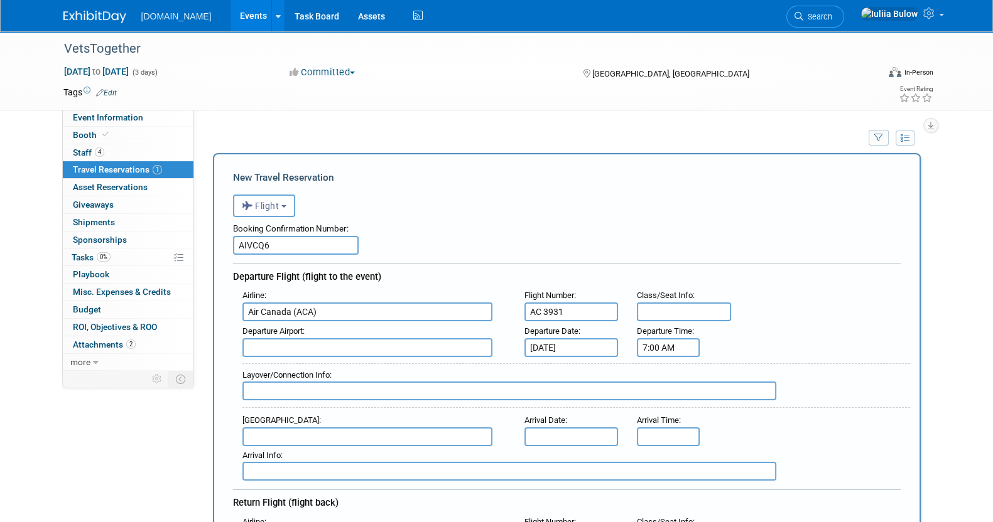
click at [322, 347] on input "text" at bounding box center [367, 347] width 250 height 19
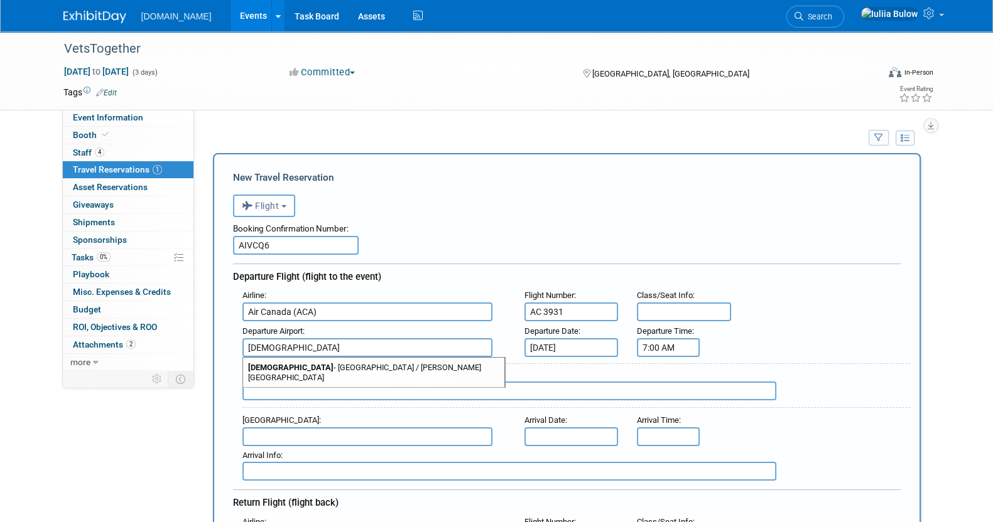
click at [328, 363] on span "YHZ - Halifax / Stanfield International Airport" at bounding box center [373, 373] width 261 height 30
type input "YHZ - Halifax / Stanfield International Airport"
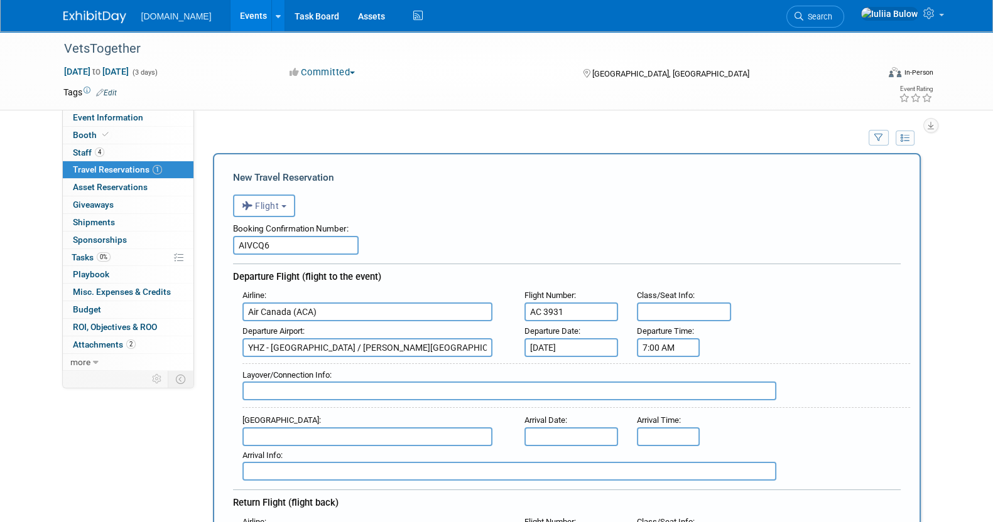
click at [285, 377] on span "Layover/Connection Info" at bounding box center [285, 374] width 87 height 9
click at [285, 382] on input "text" at bounding box center [509, 391] width 534 height 19
paste input "Newark EWR"
paste input "Republic Airways/United Express booking reference: MLV8T9"
type input "Newark EWR. Republic Airways/United Express booking reference: MLV8T9"
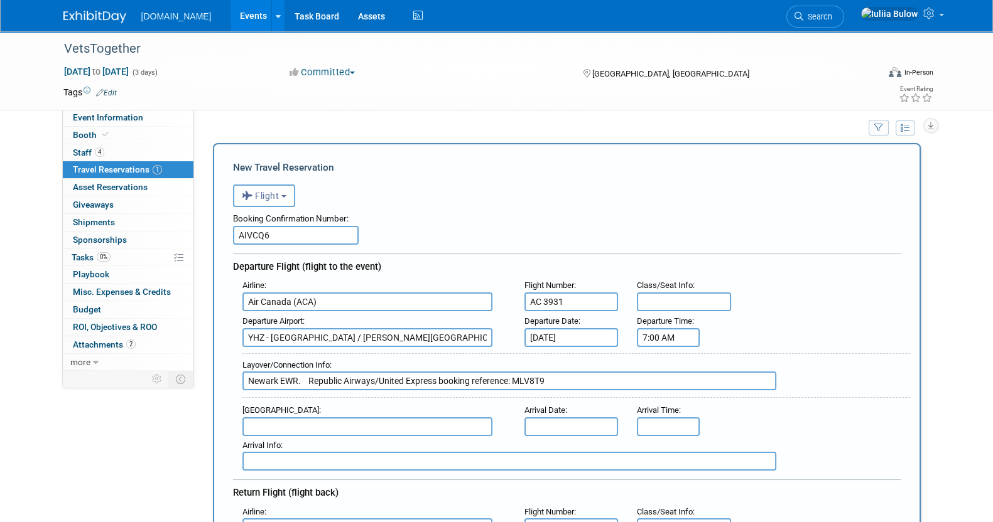
scroll to position [78, 0]
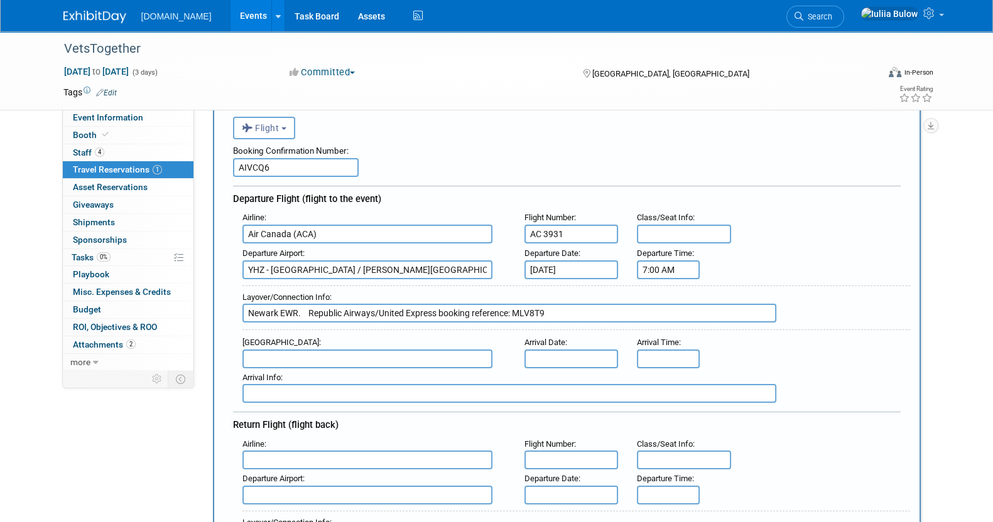
click at [341, 355] on input "text" at bounding box center [367, 359] width 250 height 19
click at [578, 350] on input "text" at bounding box center [571, 359] width 94 height 19
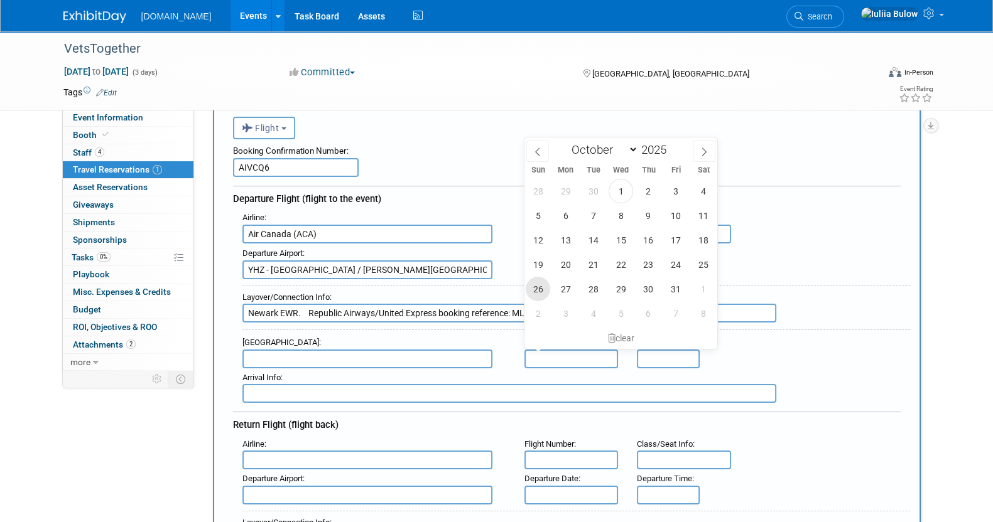
click at [531, 287] on span "26" at bounding box center [538, 289] width 24 height 24
type input "Oct 26, 2025"
type input "8:00 AM"
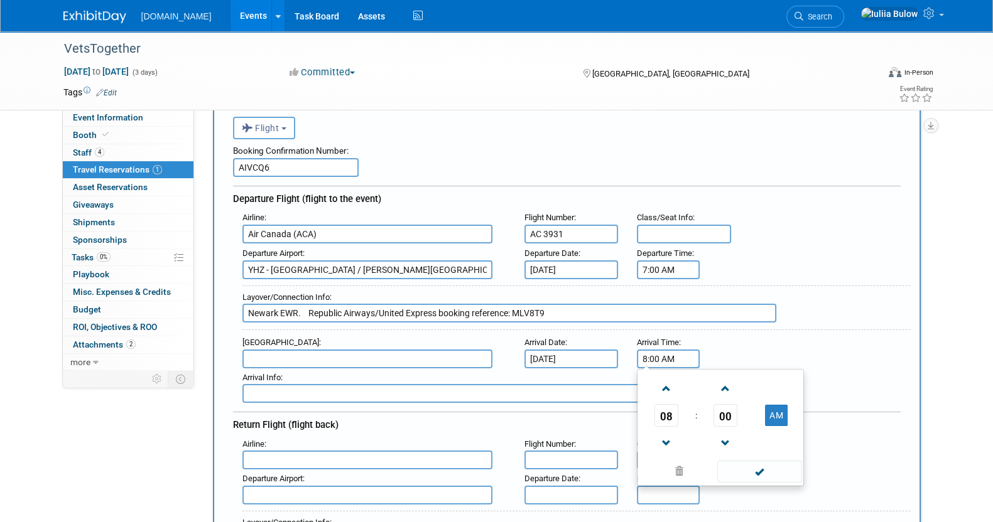
click at [659, 355] on input "8:00 AM" at bounding box center [668, 359] width 63 height 19
click at [333, 350] on input "text" at bounding box center [367, 359] width 250 height 19
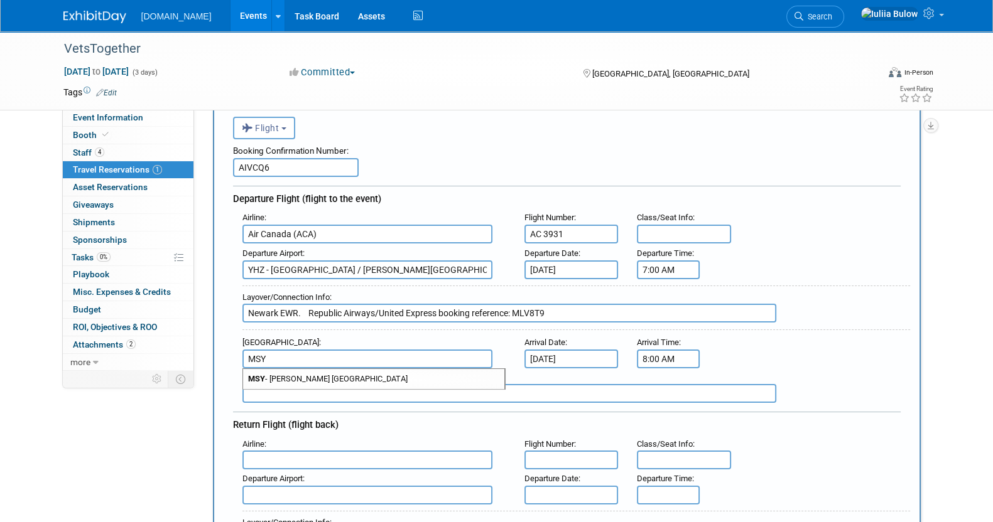
drag, startPoint x: 335, startPoint y: 347, endPoint x: 348, endPoint y: 382, distance: 38.4
click at [348, 369] on div "MSY MSY - Louis Armstrong New Orleans International Airport" at bounding box center [373, 359] width 263 height 19
click at [350, 350] on input "MSY" at bounding box center [367, 359] width 250 height 19
type input "MSY"
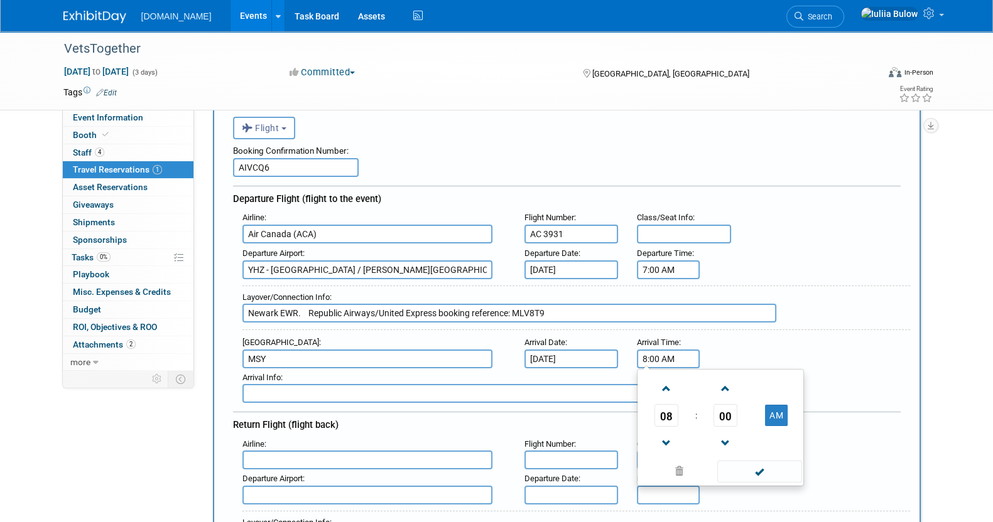
click at [677, 351] on input "8:00 AM" at bounding box center [668, 359] width 63 height 19
click at [665, 410] on span "08" at bounding box center [666, 415] width 24 height 23
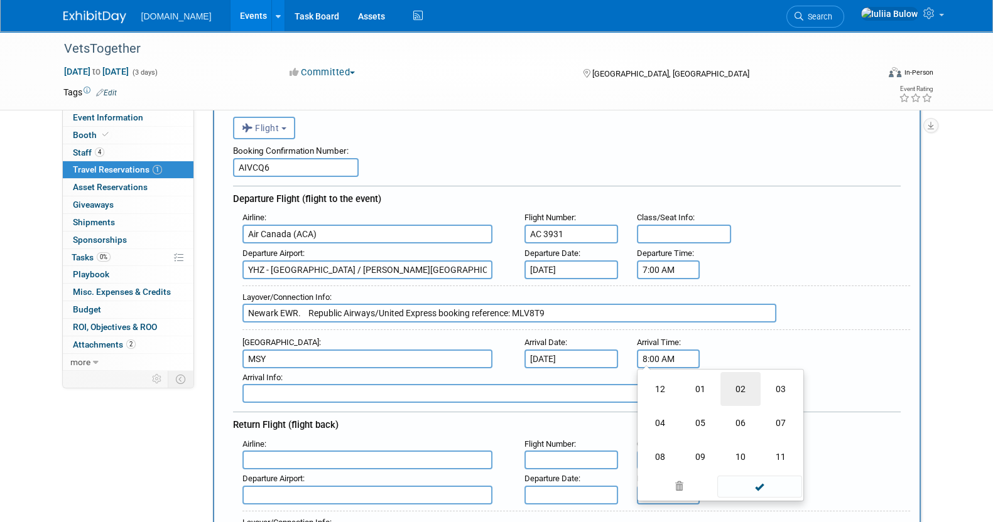
click at [737, 381] on td "02" at bounding box center [740, 389] width 40 height 34
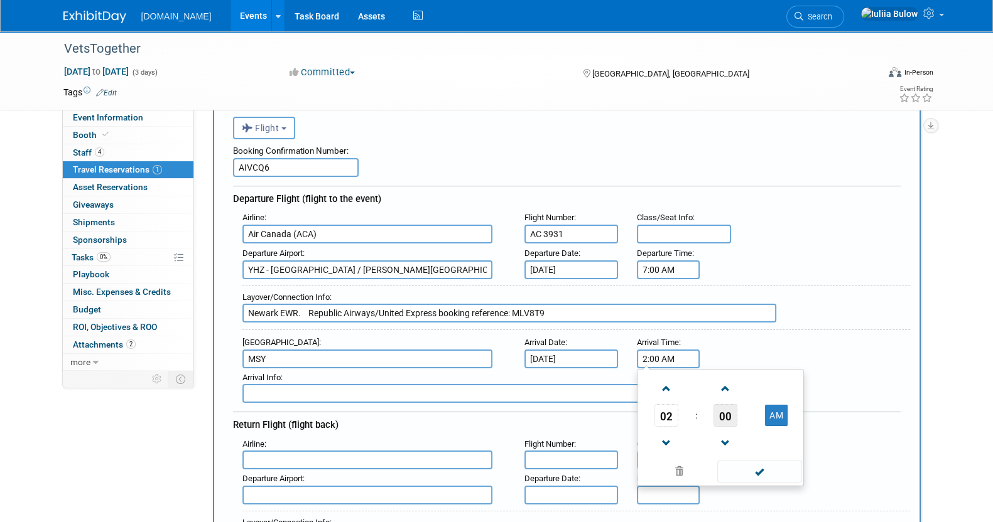
click at [729, 404] on span "00" at bounding box center [725, 415] width 24 height 23
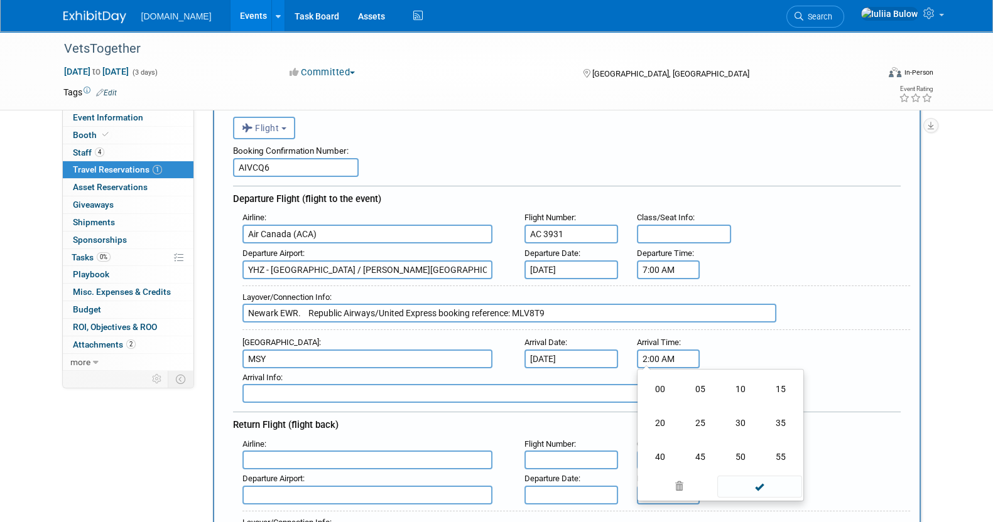
click at [778, 451] on td "55" at bounding box center [780, 457] width 40 height 34
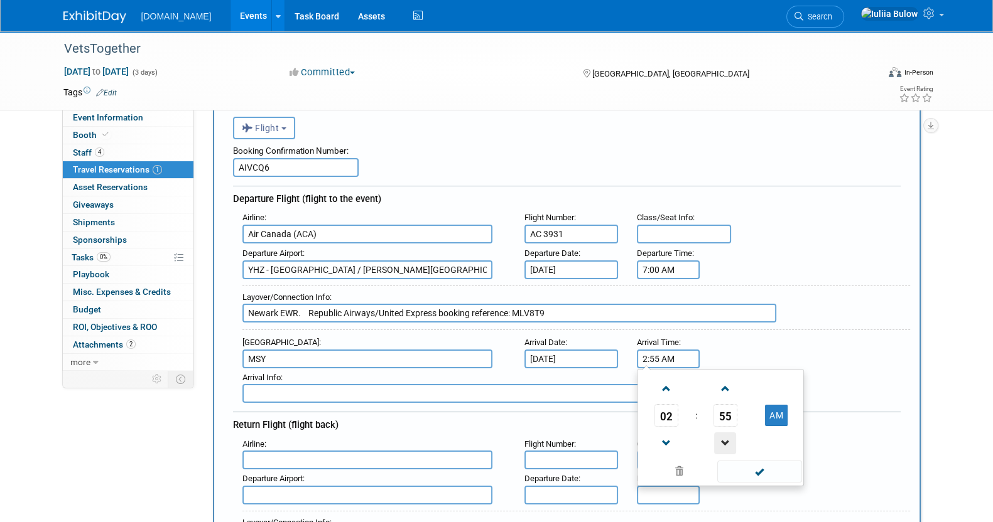
click at [725, 433] on span at bounding box center [725, 444] width 22 height 22
click at [775, 416] on button "AM" at bounding box center [776, 415] width 23 height 21
type input "2:52 PM"
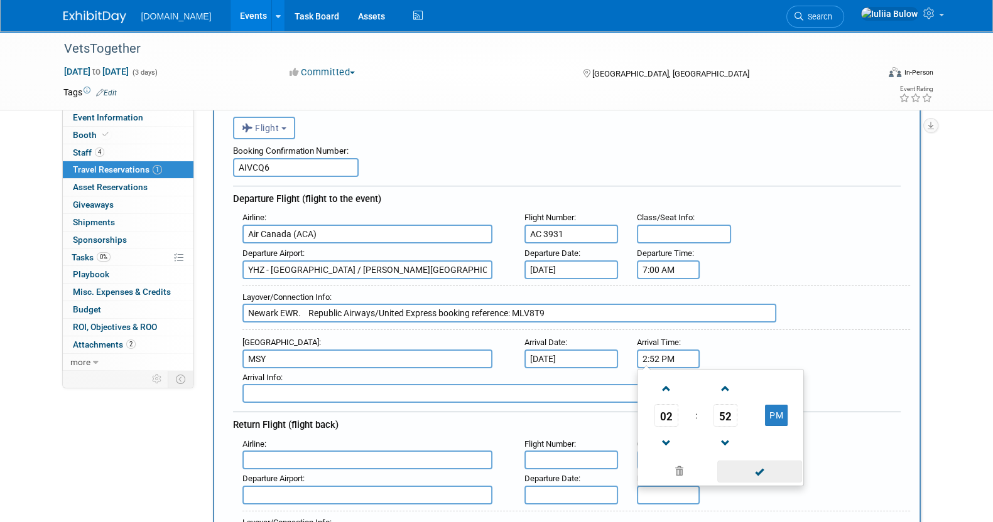
click at [765, 464] on span at bounding box center [759, 472] width 85 height 22
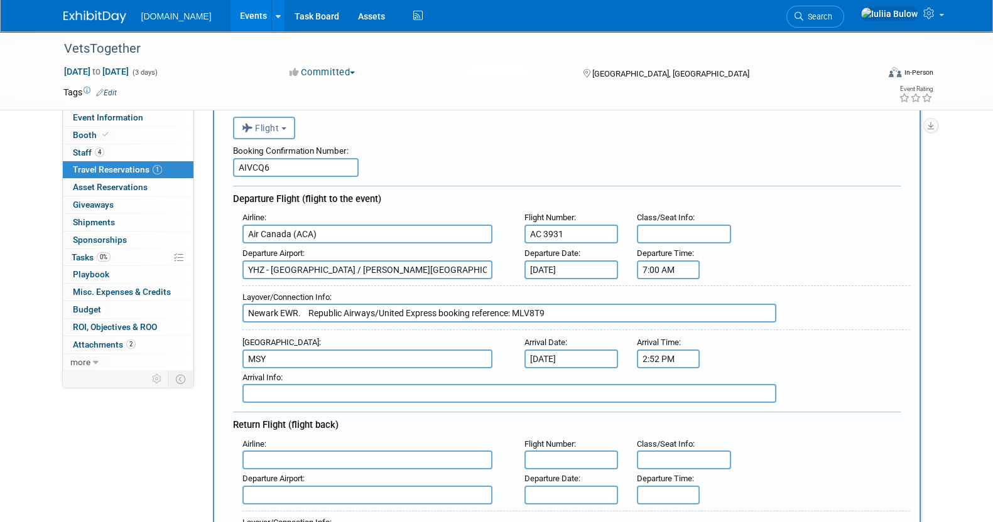
click at [634, 310] on input "Newark EWR. Republic Airways/United Express booking reference: MLV8T9" at bounding box center [509, 313] width 534 height 19
paste input "AC 4820 • Operated by United Airlines"
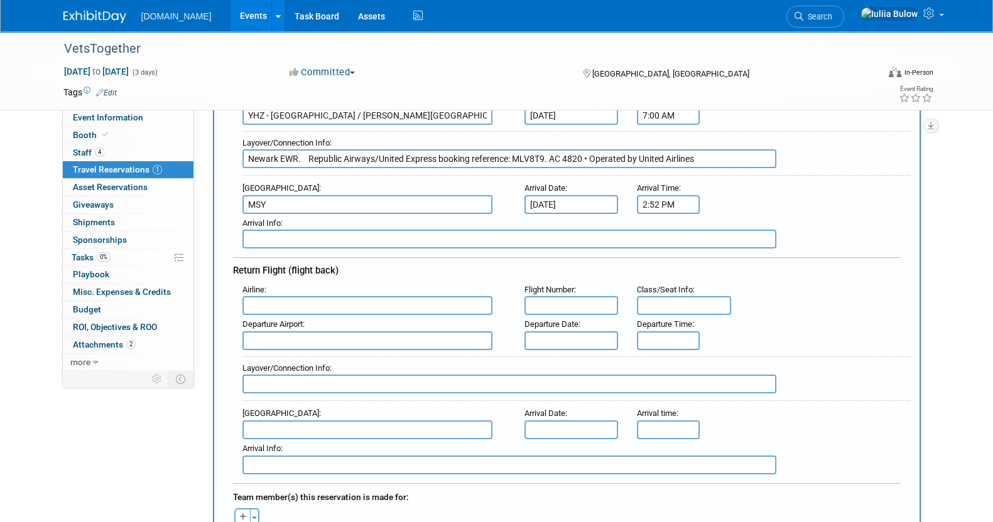
scroll to position [235, 0]
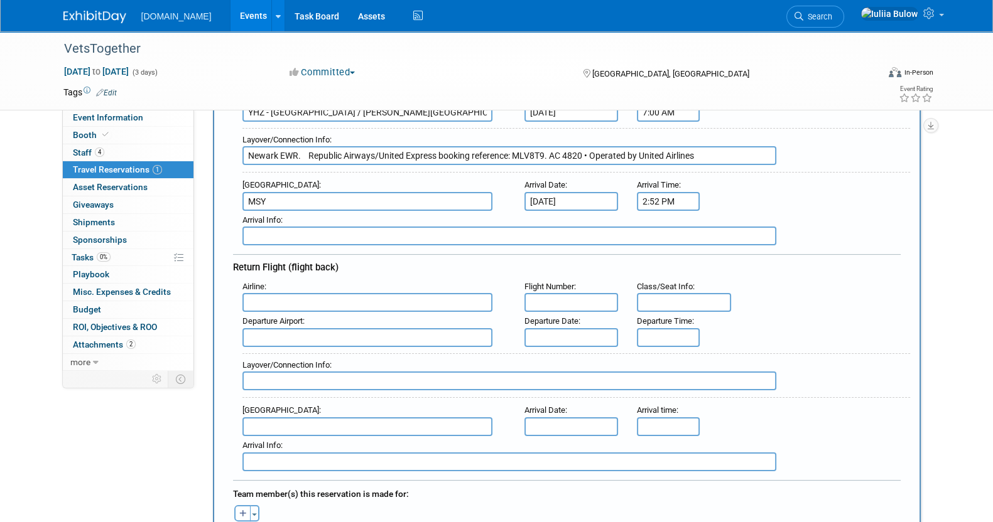
type input "Newark EWR. Republic Airways/United Express booking reference: MLV8T9. AC 4820 …"
click at [283, 296] on input "text" at bounding box center [367, 302] width 250 height 19
click at [554, 301] on input "text" at bounding box center [571, 302] width 94 height 19
paste input "AC 4819"
type input "AC 4819"
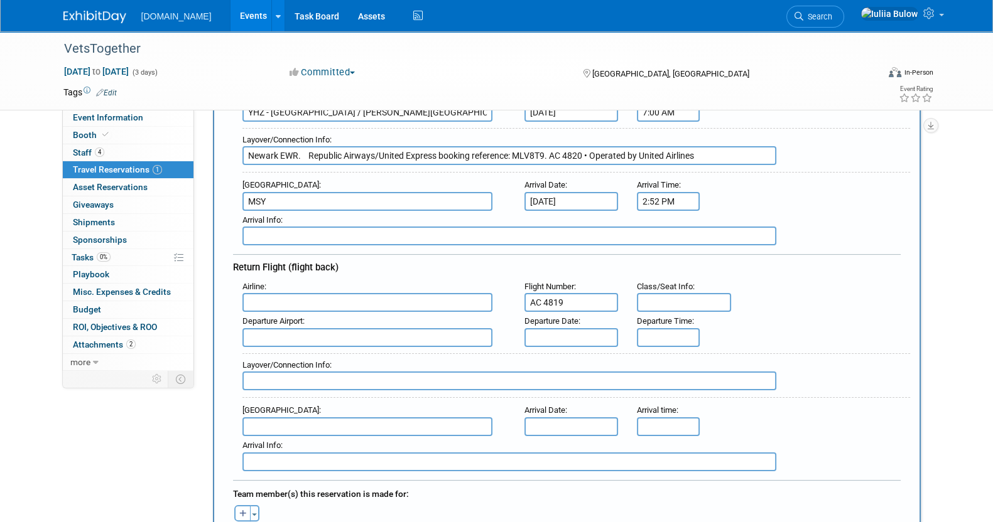
click at [389, 299] on input "text" at bounding box center [367, 302] width 250 height 19
type input "Air Canada (ACA)"
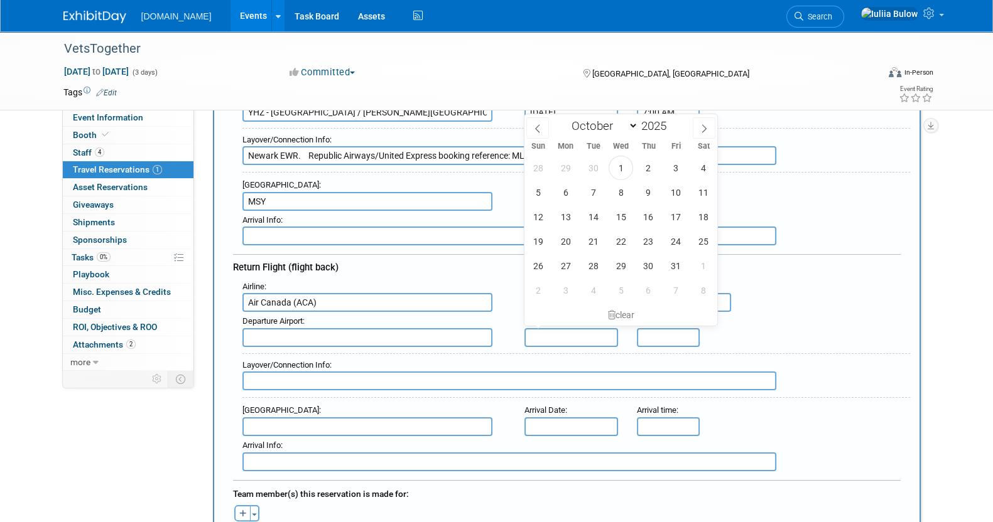
click at [583, 328] on input "text" at bounding box center [571, 337] width 94 height 19
drag, startPoint x: 645, startPoint y: 266, endPoint x: 662, endPoint y: 280, distance: 21.9
click at [649, 268] on span "30" at bounding box center [648, 266] width 24 height 24
type input "Oct 30, 2025"
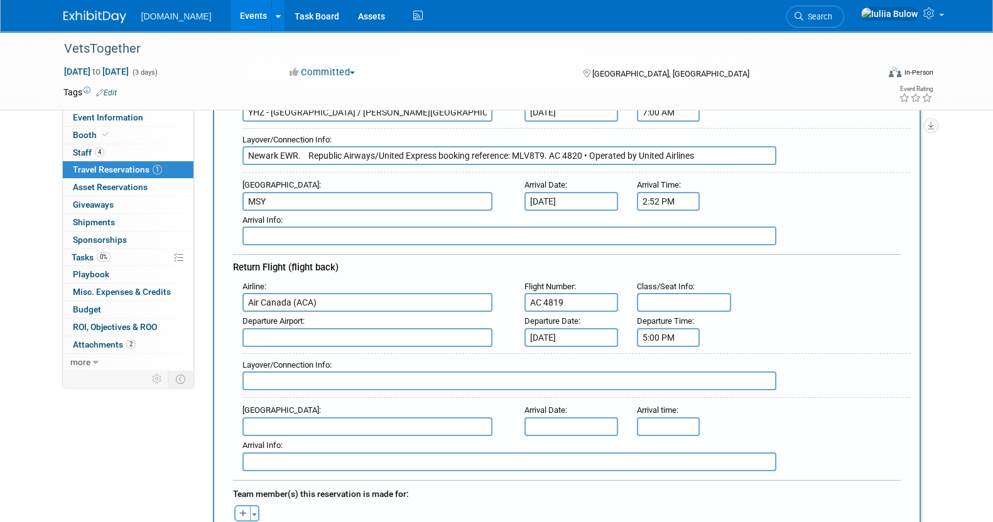
click at [670, 331] on input "5:00 PM" at bounding box center [668, 337] width 63 height 19
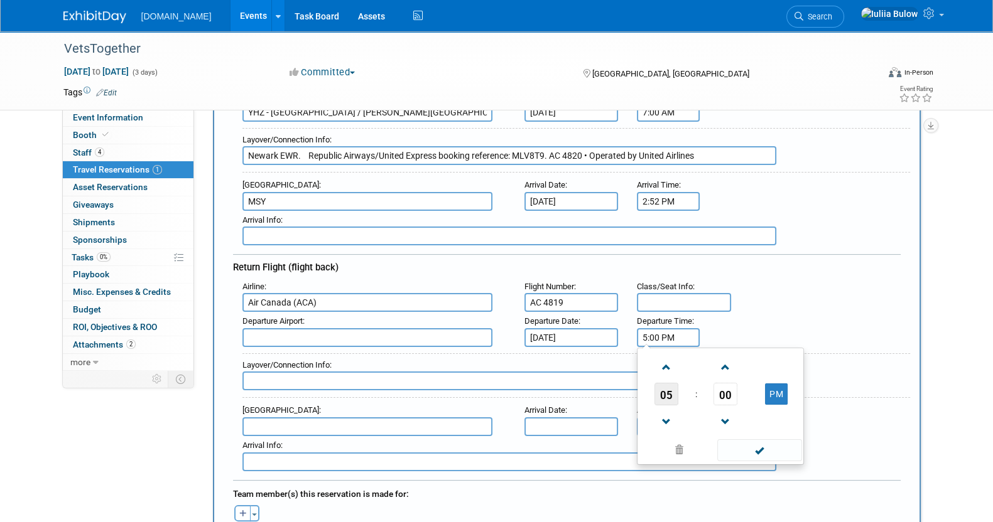
click at [662, 389] on span "05" at bounding box center [666, 394] width 24 height 23
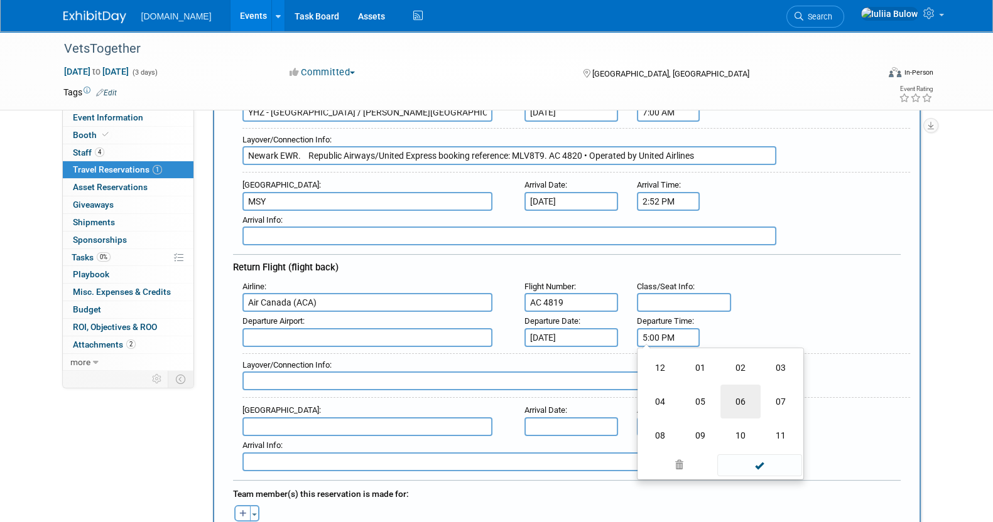
click at [745, 400] on td "06" at bounding box center [740, 402] width 40 height 34
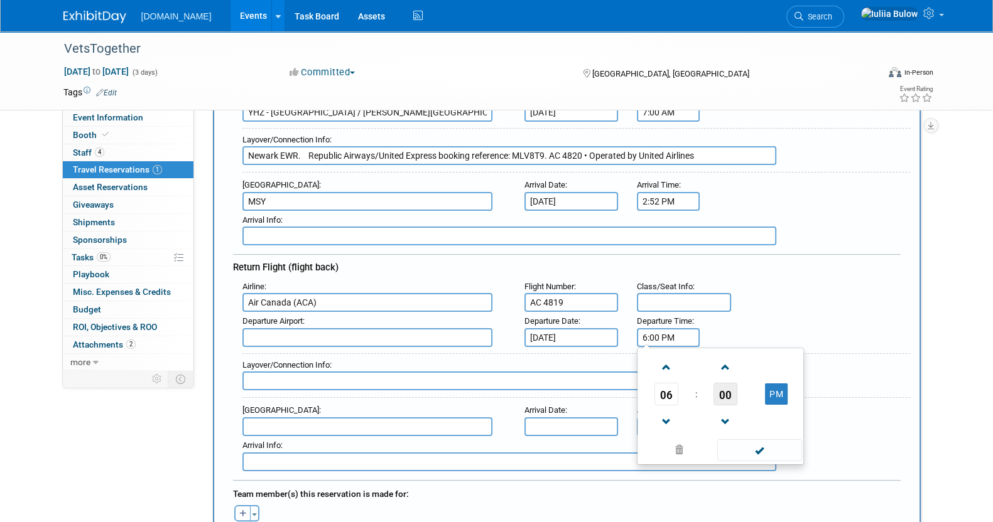
click at [723, 387] on span "00" at bounding box center [725, 394] width 24 height 23
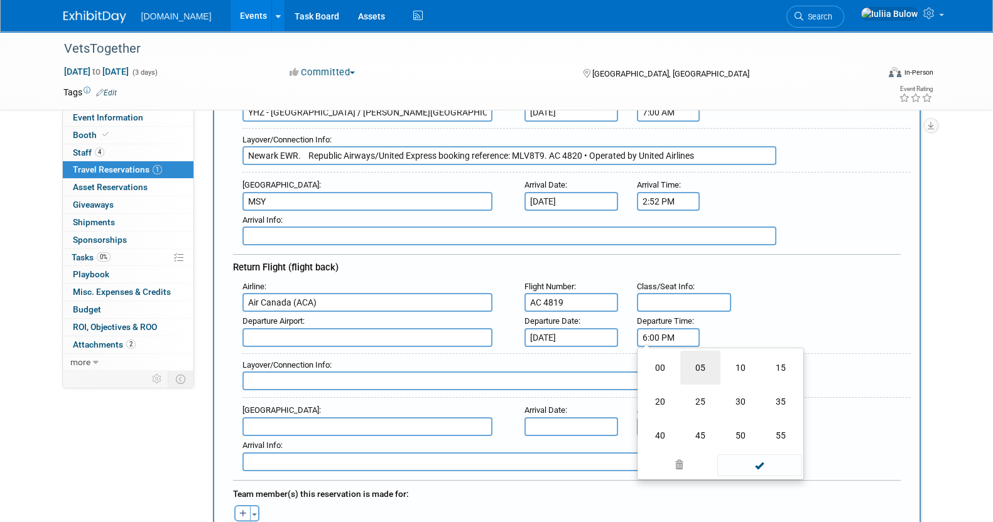
click at [706, 362] on td "05" at bounding box center [700, 368] width 40 height 34
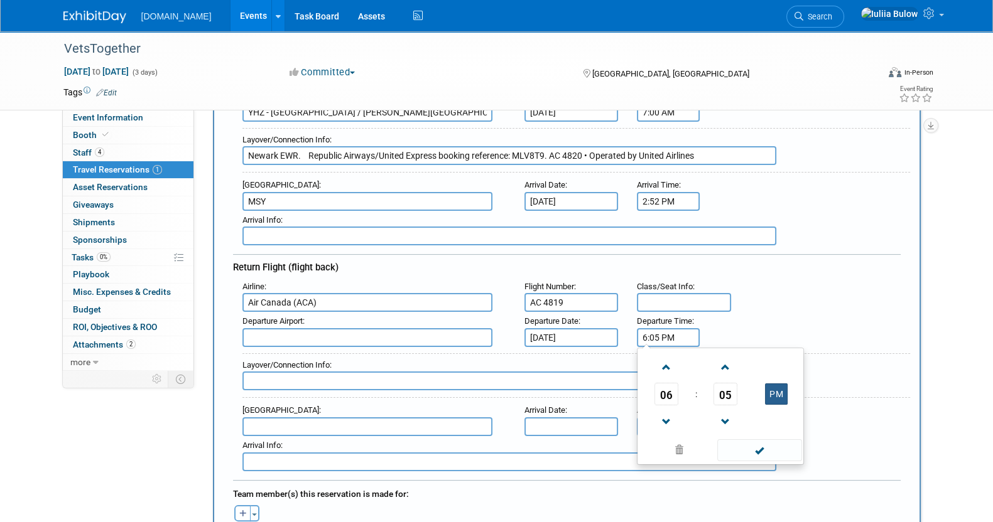
click at [771, 387] on button "PM" at bounding box center [776, 394] width 23 height 21
type input "6:05 AM"
click at [767, 439] on span at bounding box center [759, 450] width 85 height 22
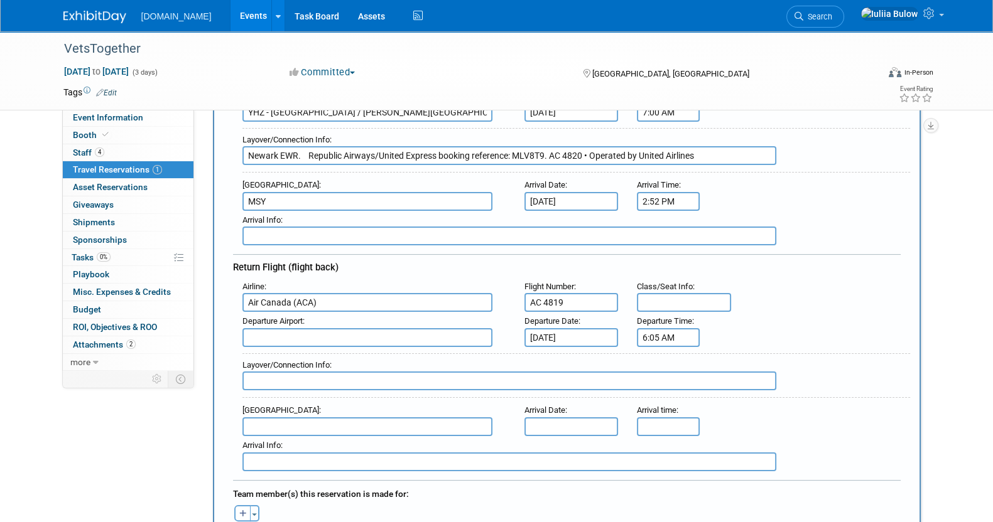
click at [315, 331] on input "text" at bounding box center [367, 337] width 250 height 19
click at [315, 361] on div "MSY - Louis Armstrong New Orleans International Airport" at bounding box center [373, 357] width 262 height 21
type input "MSY - Louis Armstrong New Orleans International Airport"
drag, startPoint x: 289, startPoint y: 374, endPoint x: 281, endPoint y: 379, distance: 9.6
click at [281, 379] on input "text" at bounding box center [509, 381] width 534 height 19
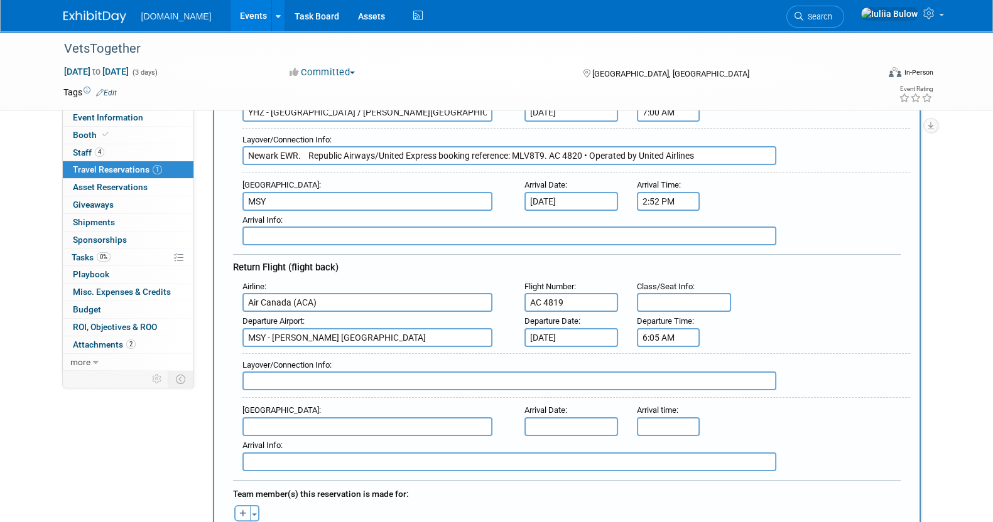
paste input "Newark EWR"
paste input "United Airlines booking reference: MLV8T9"
type input "Newark EWR. United Airlines booking reference: MLV8T9"
click at [649, 418] on input "5:00 PM" at bounding box center [668, 427] width 63 height 19
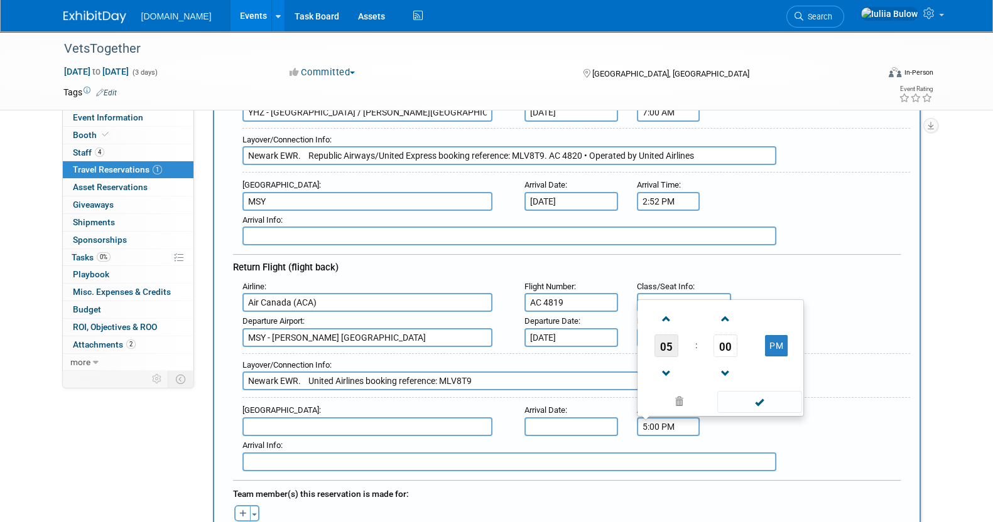
click at [662, 337] on span "05" at bounding box center [666, 346] width 24 height 23
click at [738, 300] on td "02" at bounding box center [740, 305] width 40 height 34
click at [731, 335] on span "00" at bounding box center [725, 346] width 24 height 23
drag, startPoint x: 749, startPoint y: 296, endPoint x: 748, endPoint y: 303, distance: 7.6
click at [749, 297] on td "10" at bounding box center [740, 305] width 40 height 34
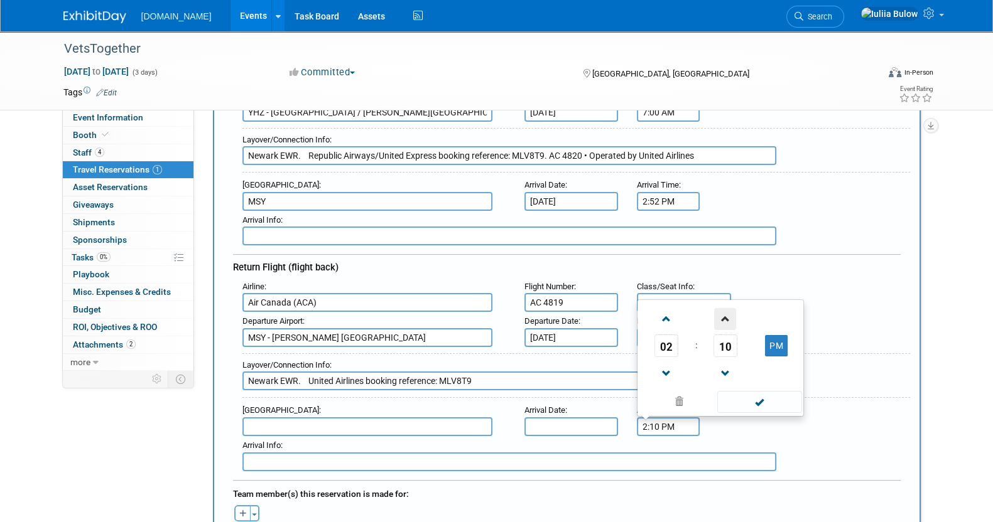
click at [725, 314] on span at bounding box center [725, 319] width 22 height 22
type input "2:11 PM"
click at [754, 391] on span at bounding box center [759, 402] width 85 height 22
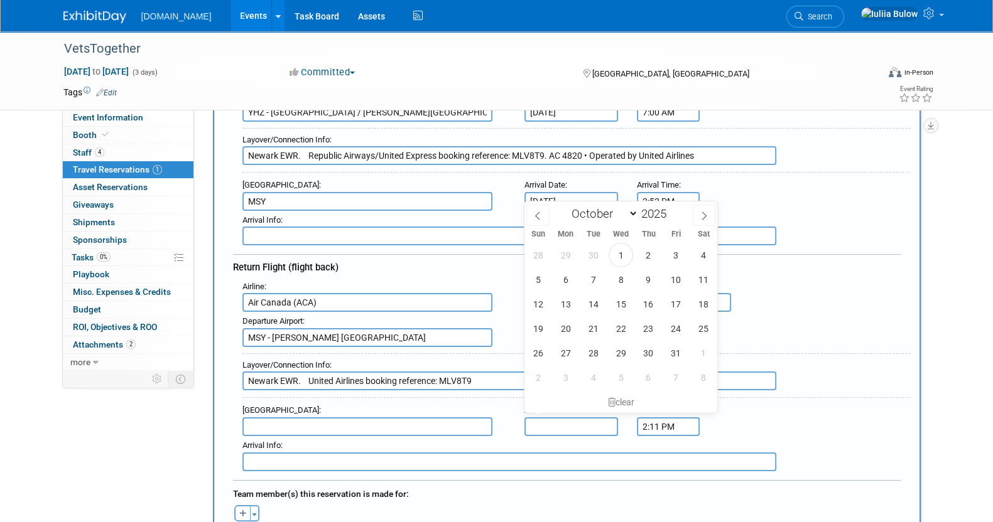
click at [558, 424] on input "text" at bounding box center [571, 427] width 94 height 19
click at [640, 350] on span "30" at bounding box center [648, 353] width 24 height 24
type input "Oct 30, 2025"
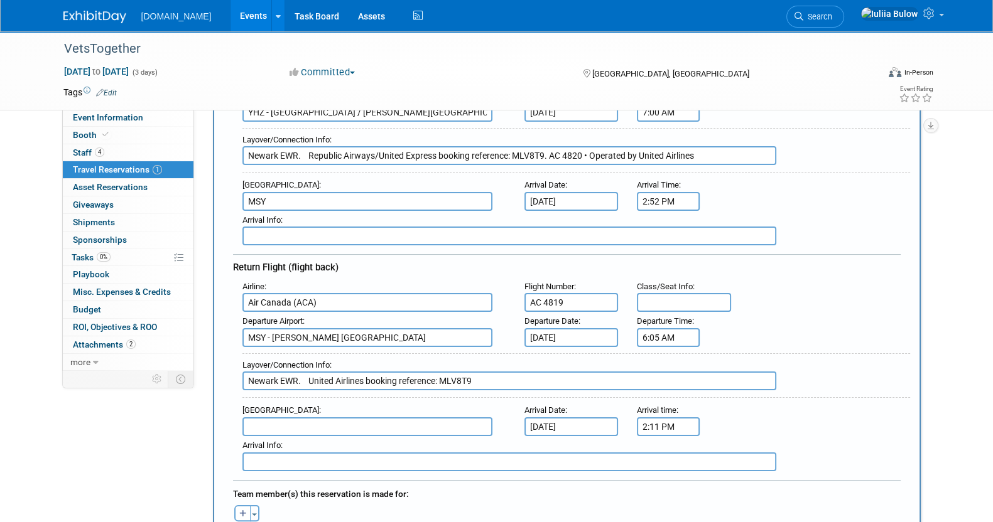
click at [427, 418] on input "text" at bounding box center [367, 427] width 250 height 19
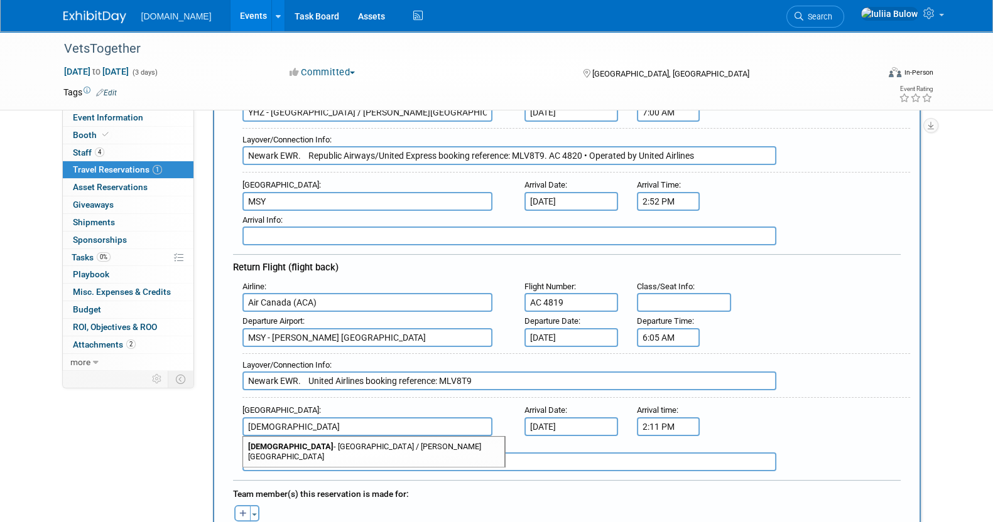
click at [416, 443] on span "YHZ - Halifax / Stanfield International Airport" at bounding box center [373, 452] width 261 height 30
type input "YHZ - Halifax / Stanfield International Airport"
click at [318, 183] on div "Arrival Airport :" at bounding box center [373, 185] width 263 height 14
click at [314, 192] on input "MSY" at bounding box center [367, 201] width 250 height 19
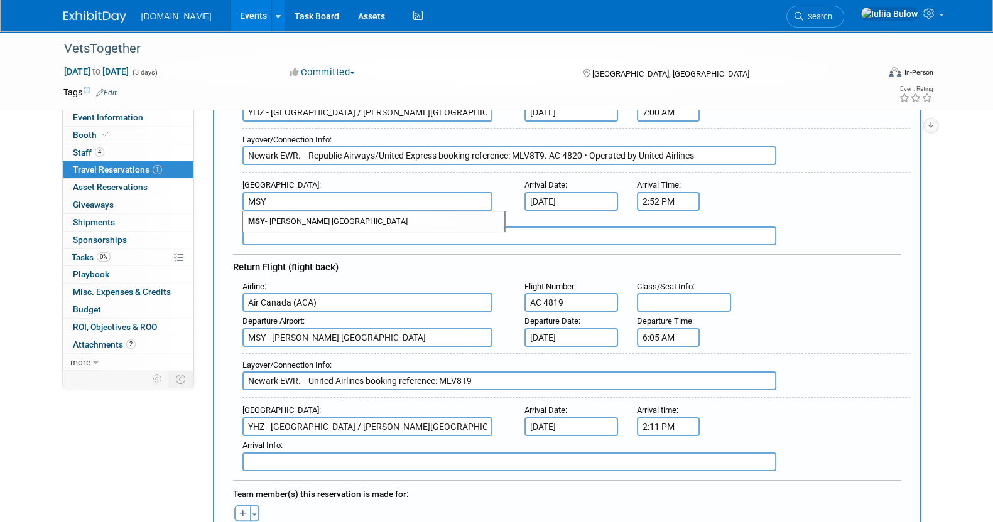
click at [288, 219] on span "MSY - Louis Armstrong New Orleans International Airport" at bounding box center [373, 222] width 261 height 20
type input "MSY - Louis Armstrong New Orleans International Airport"
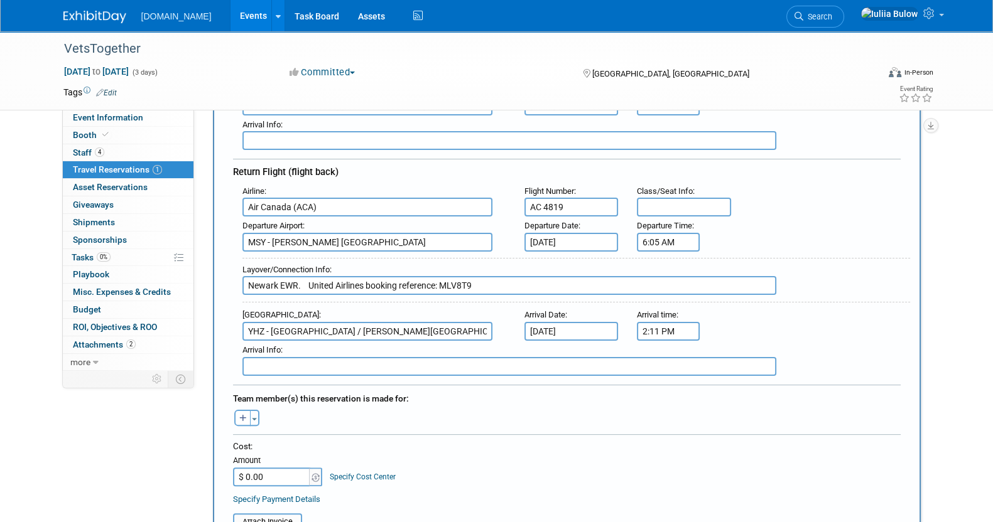
scroll to position [471, 0]
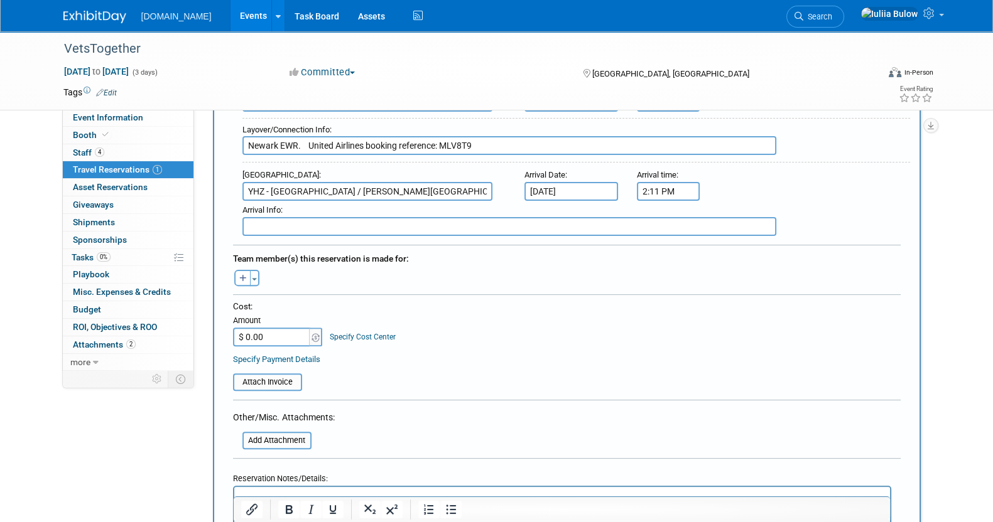
click at [269, 328] on input "$ 0.00" at bounding box center [272, 337] width 78 height 19
paste input "770.38"
type input "$ 770.38"
click at [245, 275] on icon "button" at bounding box center [243, 279] width 8 height 8
select select
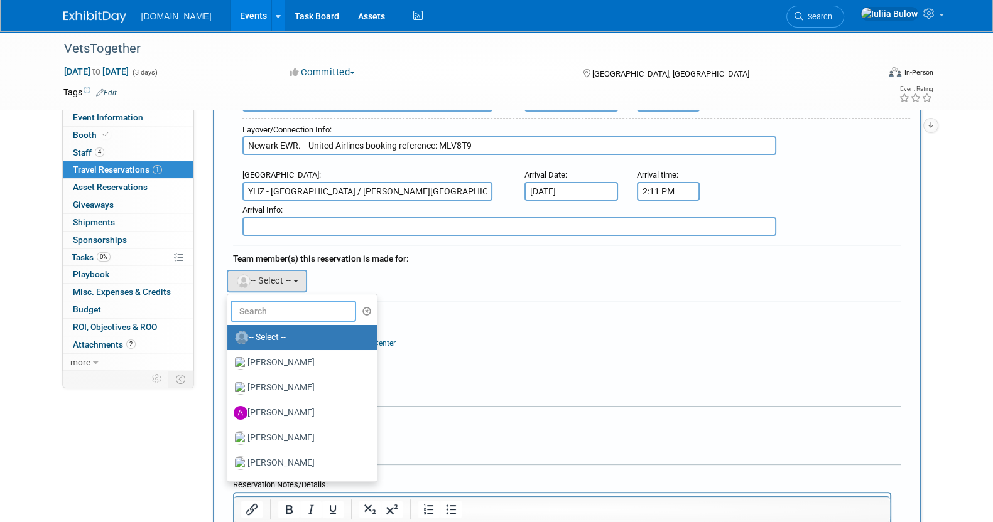
click at [270, 301] on input "text" at bounding box center [293, 311] width 126 height 21
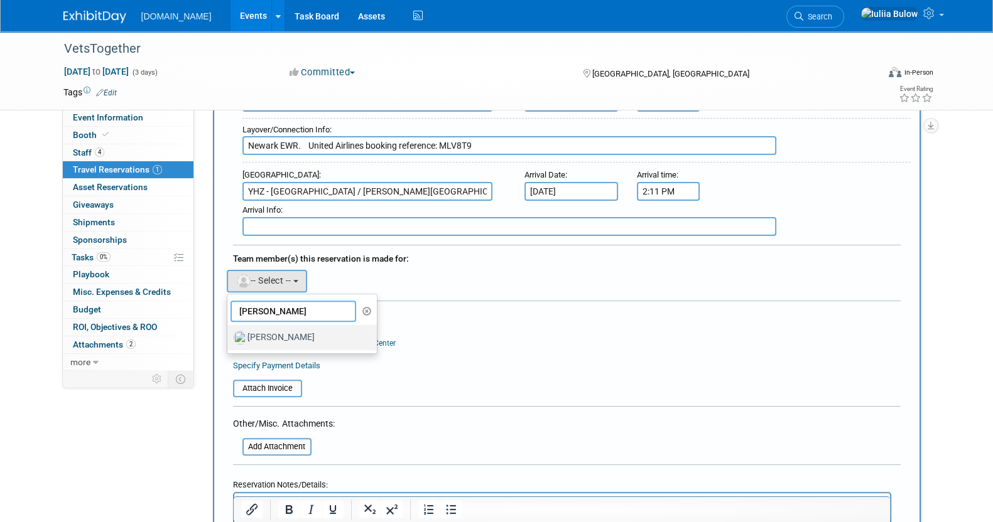
type input "kier"
click at [264, 337] on label "[PERSON_NAME]" at bounding box center [299, 338] width 131 height 20
click at [229, 337] on input "[PERSON_NAME]" at bounding box center [225, 336] width 8 height 8
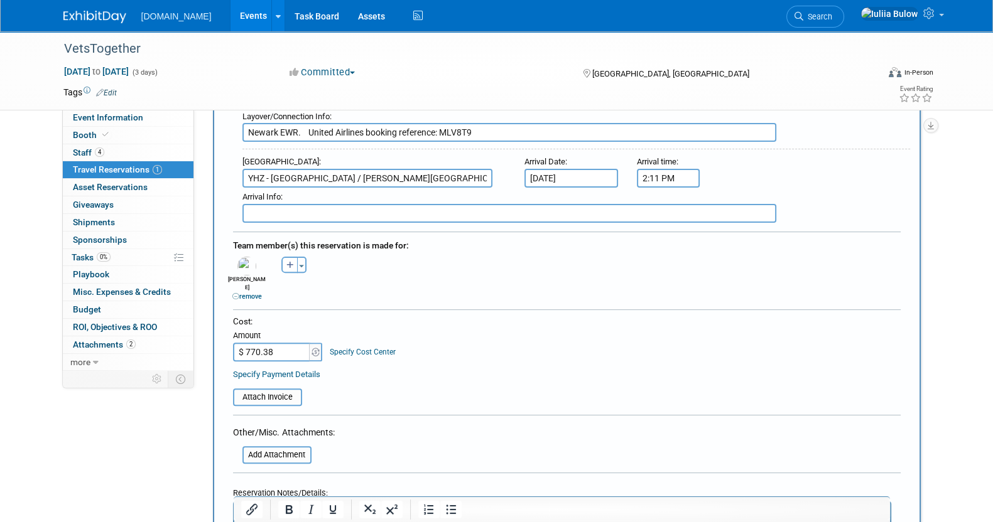
scroll to position [627, 0]
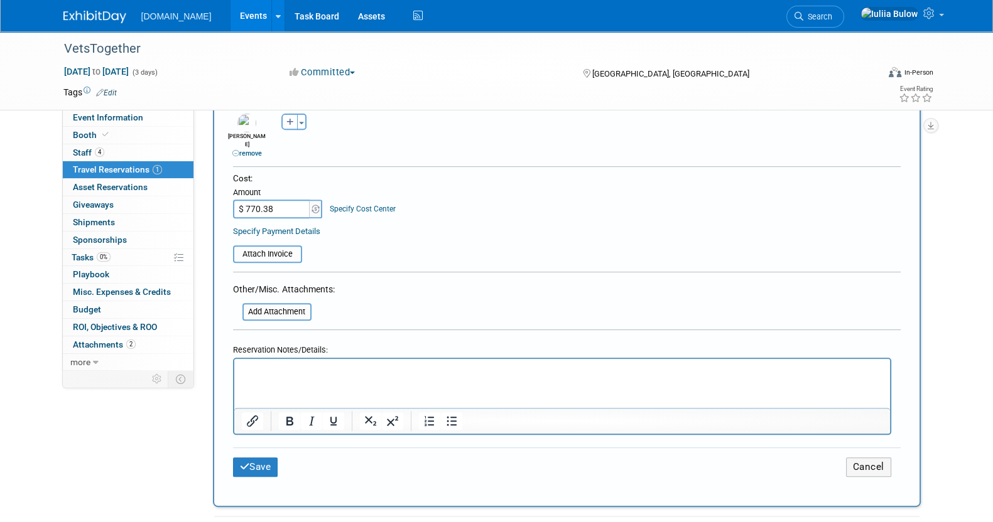
click at [273, 234] on td "Attach Invoice" at bounding box center [267, 248] width 69 height 29
click at [272, 247] on input "file" at bounding box center [225, 254] width 149 height 15
click at [259, 247] on input "file" at bounding box center [225, 254] width 149 height 15
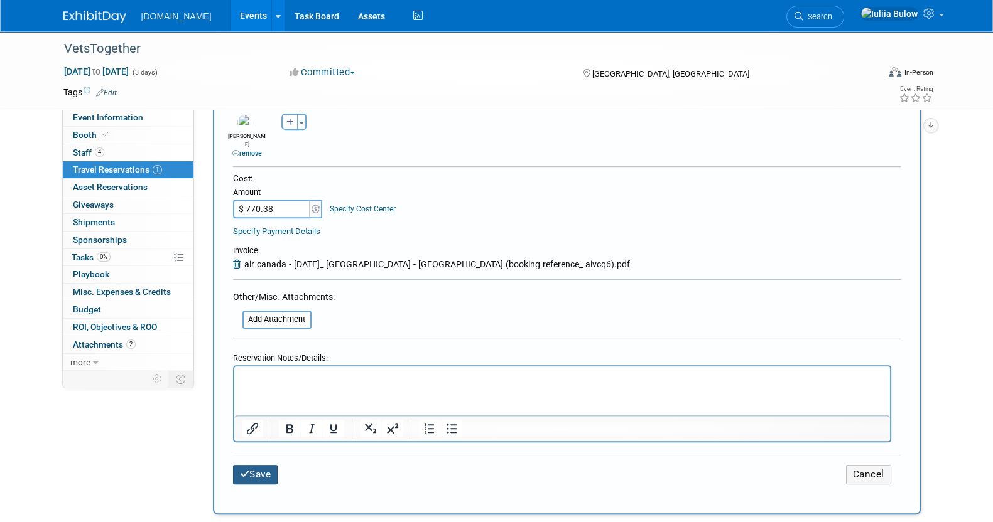
click at [245, 470] on icon "submit" at bounding box center [245, 474] width 10 height 9
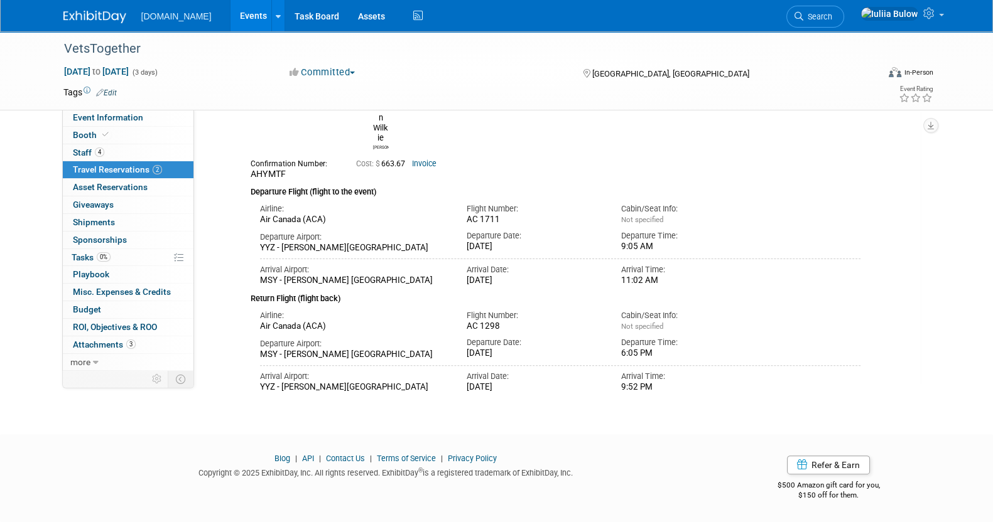
scroll to position [0, 0]
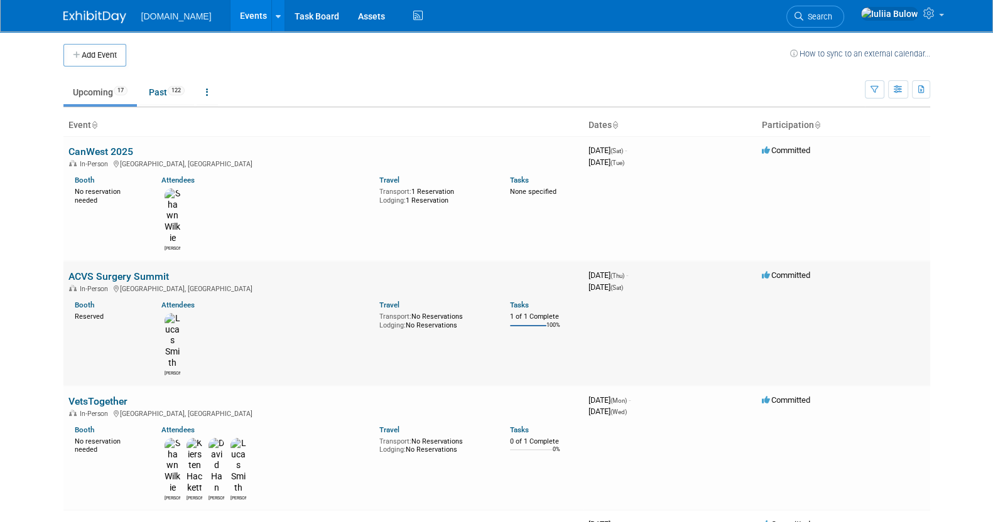
click at [129, 271] on link "ACVS Surgery Summit" at bounding box center [118, 277] width 100 height 12
click at [130, 271] on link "ACVS Surgery Summit" at bounding box center [118, 277] width 100 height 12
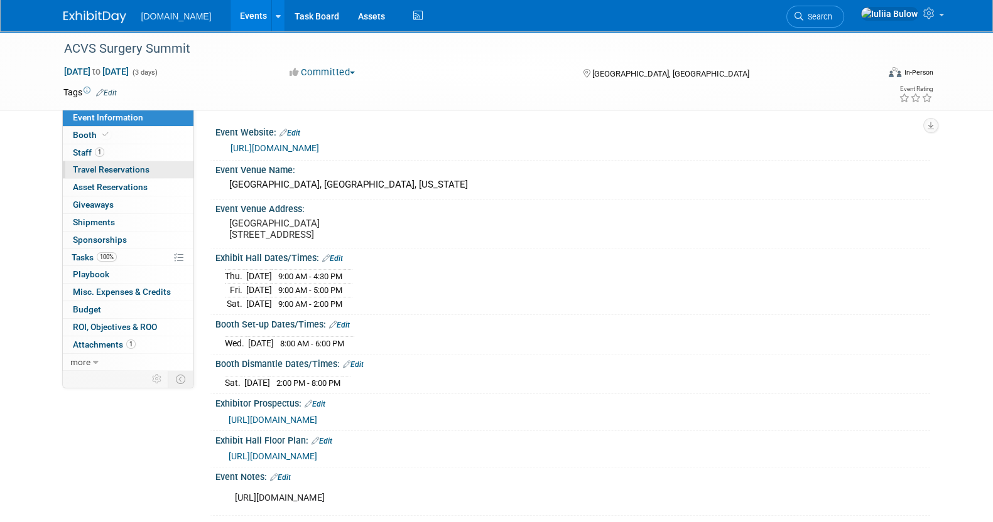
click at [110, 168] on span "Travel Reservations 0" at bounding box center [111, 169] width 77 height 10
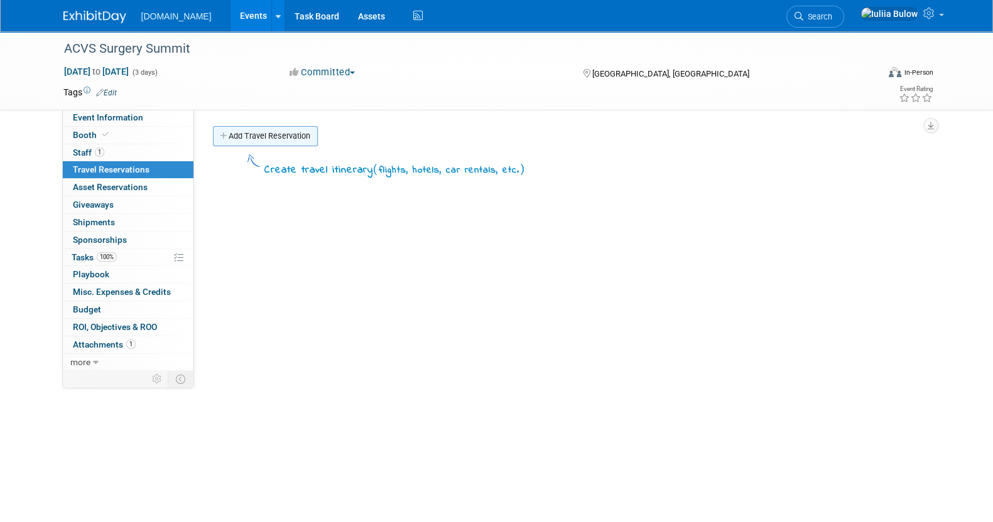
click at [249, 131] on link "Add Travel Reservation" at bounding box center [265, 136] width 105 height 20
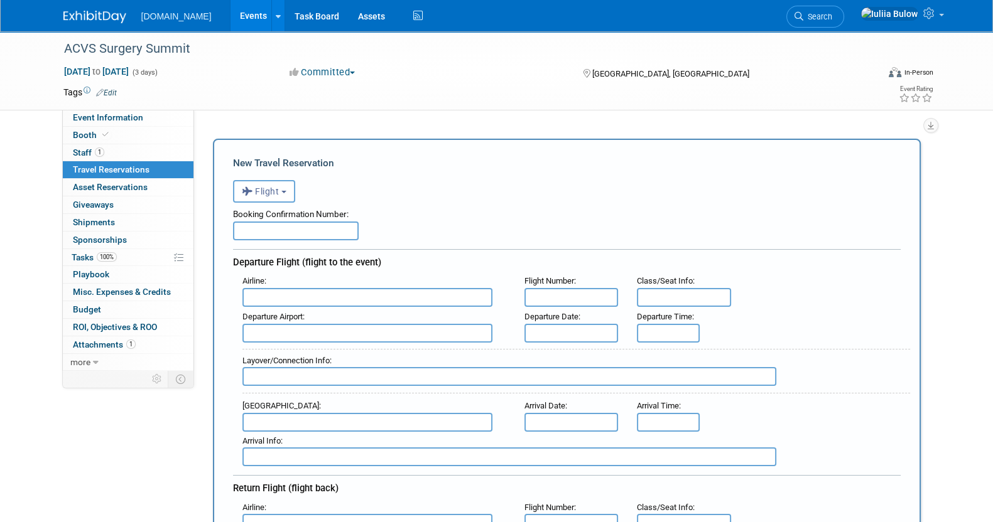
click at [267, 227] on input "text" at bounding box center [296, 231] width 126 height 19
paste input "AI3KM8"
type input "AI3KM8"
click at [558, 290] on input "text" at bounding box center [571, 297] width 94 height 19
paste input "C 541"
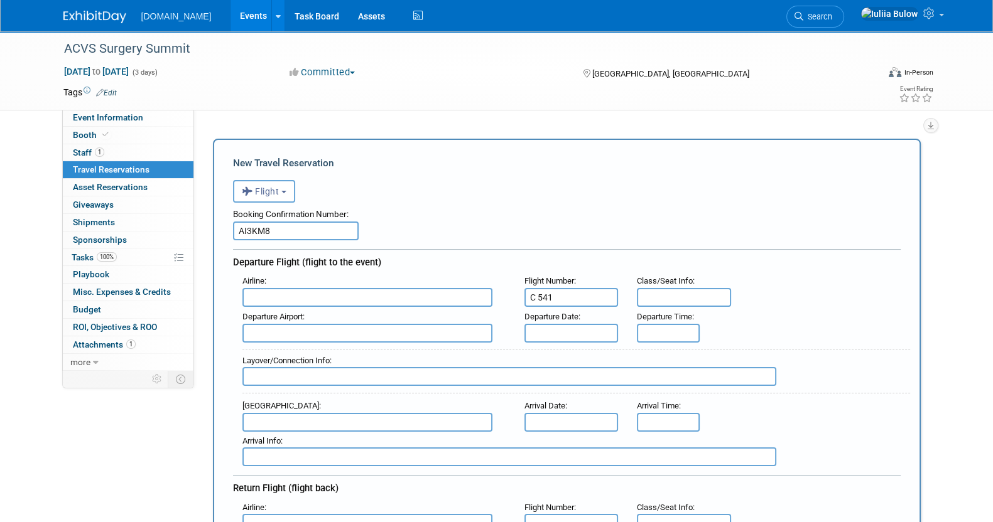
type input "C 541"
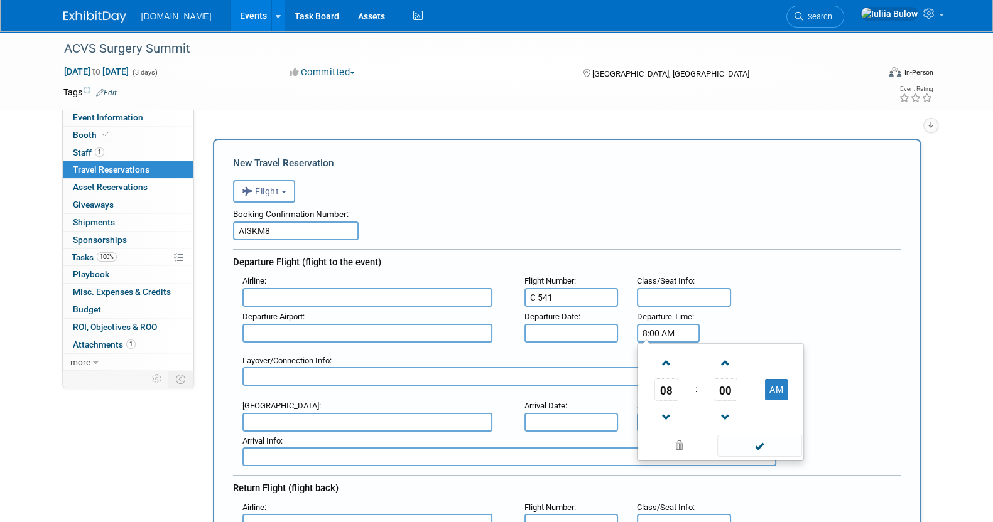
click at [681, 330] on input "8:00 AM" at bounding box center [668, 333] width 63 height 19
click at [669, 412] on span at bounding box center [666, 418] width 22 height 22
click at [717, 391] on span "00" at bounding box center [725, 390] width 24 height 23
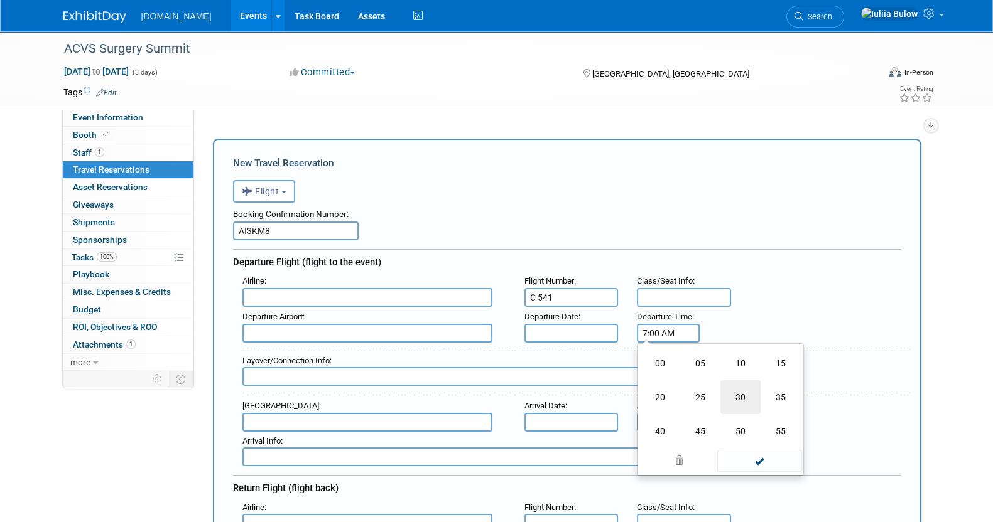
click at [736, 397] on td "30" at bounding box center [740, 397] width 40 height 34
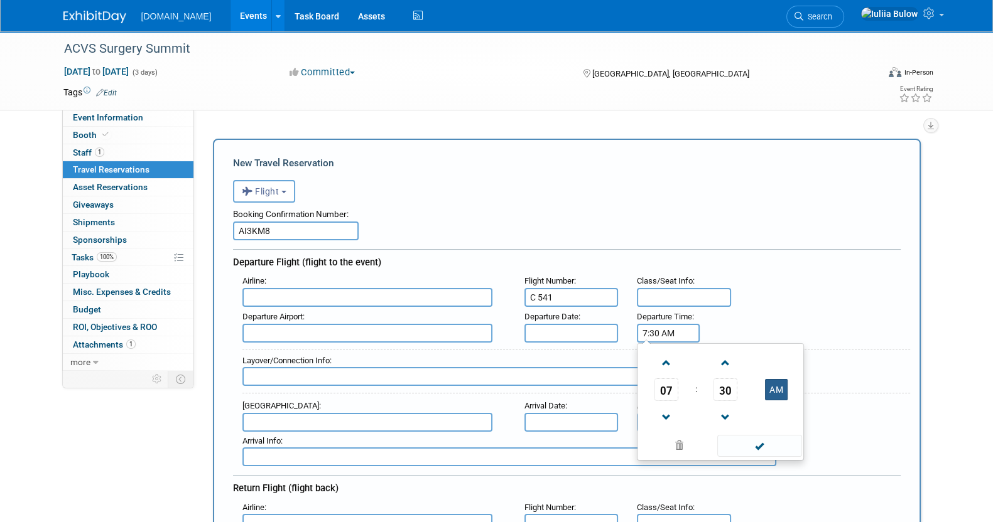
drag, startPoint x: 767, startPoint y: 384, endPoint x: 775, endPoint y: 391, distance: 10.2
click at [772, 389] on button "AM" at bounding box center [776, 389] width 23 height 21
type input "7:30 PM"
drag, startPoint x: 760, startPoint y: 441, endPoint x: 705, endPoint y: 464, distance: 59.4
click at [749, 448] on span at bounding box center [759, 446] width 85 height 22
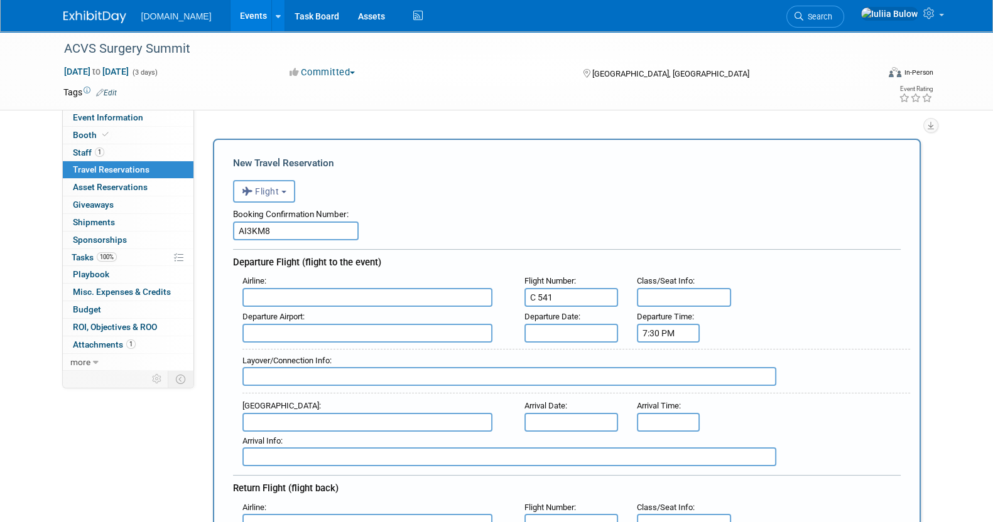
click at [345, 300] on input "text" at bounding box center [367, 297] width 250 height 19
type input "Air Canada (ACA)"
click at [375, 331] on input "text" at bounding box center [367, 333] width 250 height 19
click at [296, 331] on input "text" at bounding box center [367, 333] width 250 height 19
paste input "[GEOGRAPHIC_DATA][PERSON_NAME] 1"
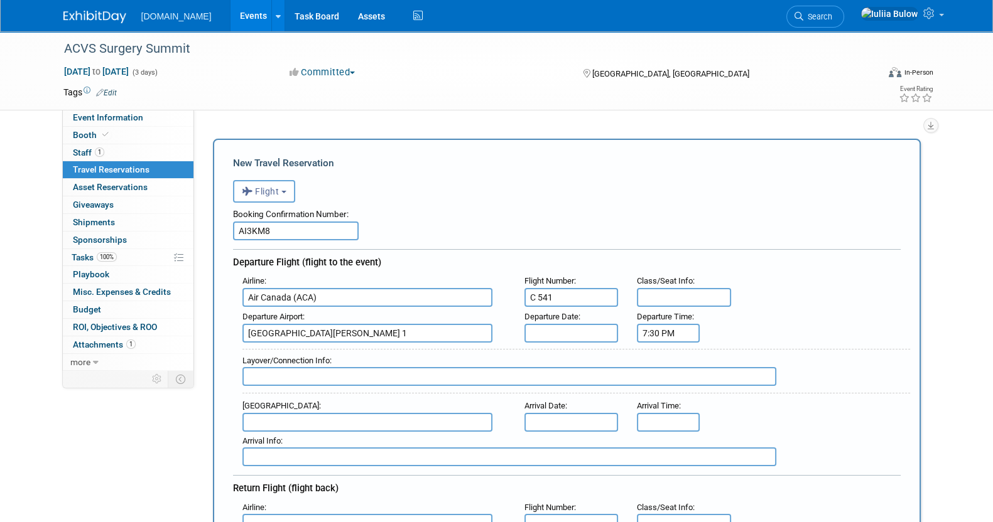
click at [787, 312] on div "Departure Airport : [GEOGRAPHIC_DATA][PERSON_NAME] 1 Departure Date : Departure…" at bounding box center [571, 325] width 677 height 35
click at [463, 329] on input "[GEOGRAPHIC_DATA][PERSON_NAME] 1" at bounding box center [367, 333] width 250 height 19
type input "[GEOGRAPHIC_DATA][PERSON_NAME]"
click at [671, 419] on input "8:00 AM" at bounding box center [668, 422] width 63 height 19
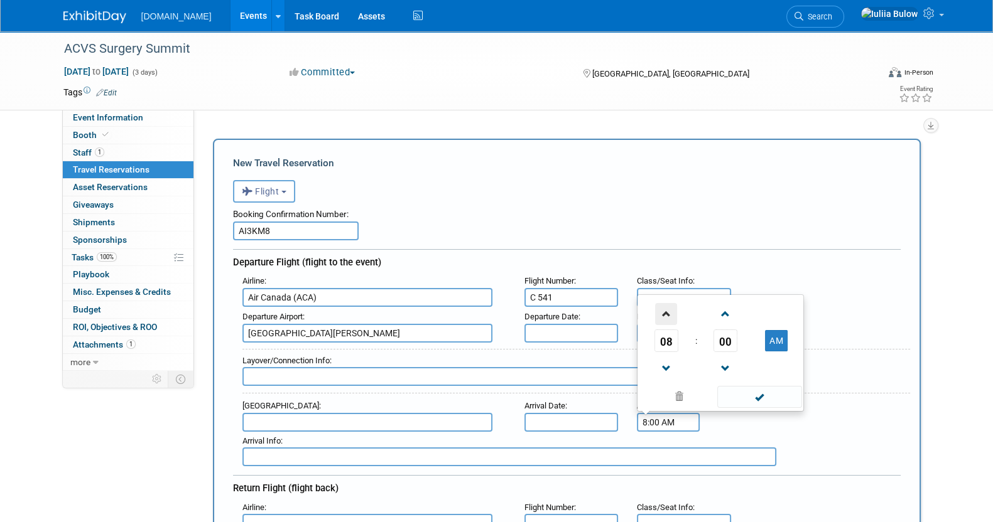
click at [662, 310] on span at bounding box center [666, 314] width 22 height 22
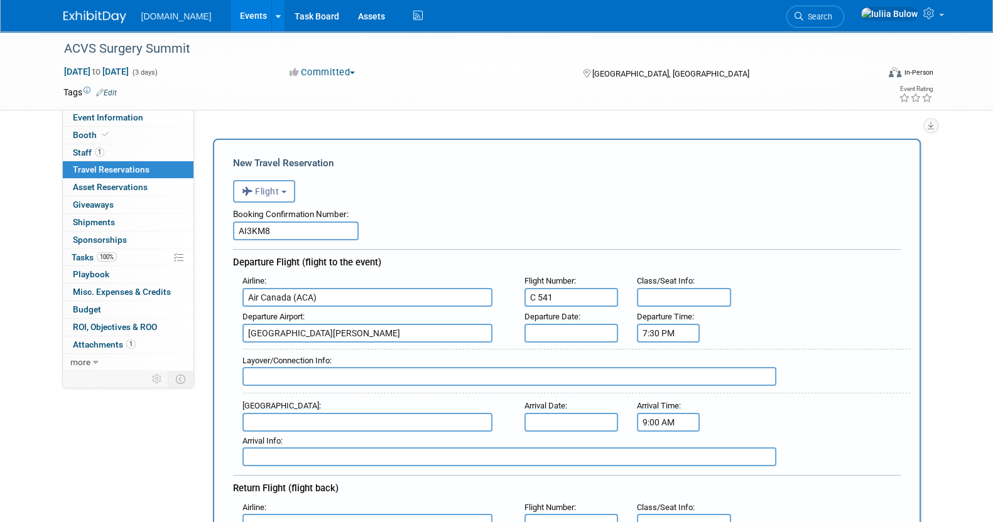
click at [679, 418] on input "9:00 AM" at bounding box center [668, 422] width 63 height 19
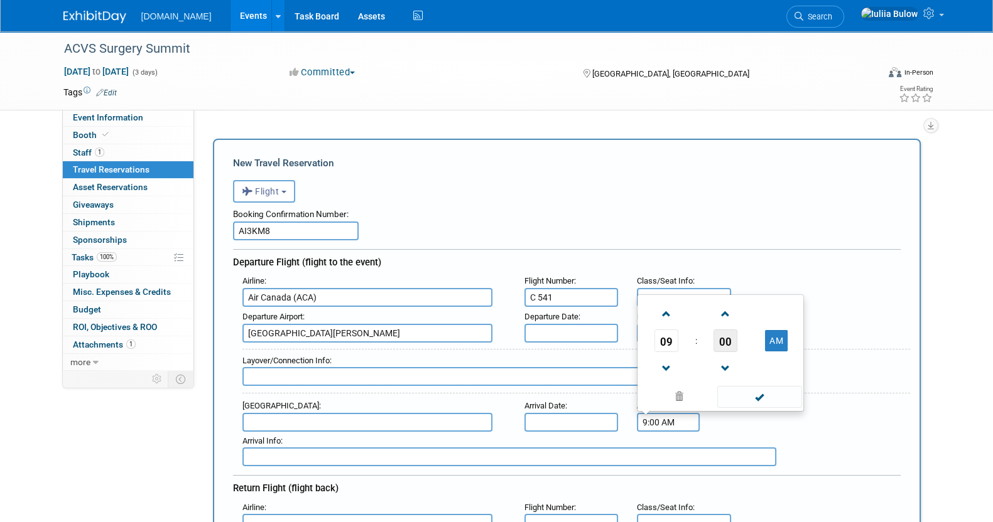
click at [731, 334] on span "00" at bounding box center [725, 341] width 24 height 23
click at [688, 364] on td "45" at bounding box center [700, 367] width 40 height 34
click at [781, 333] on button "AM" at bounding box center [776, 340] width 23 height 21
type input "9:45 PM"
click at [755, 395] on span at bounding box center [759, 397] width 85 height 22
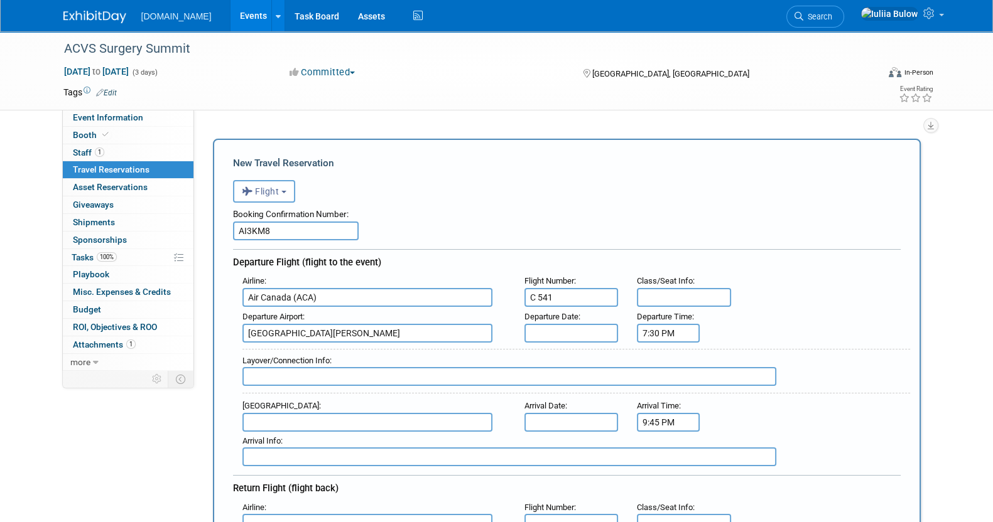
click at [296, 421] on input "text" at bounding box center [367, 422] width 250 height 19
type input "SEA - [GEOGRAPHIC_DATA]"
click at [583, 413] on input "text" at bounding box center [571, 422] width 94 height 19
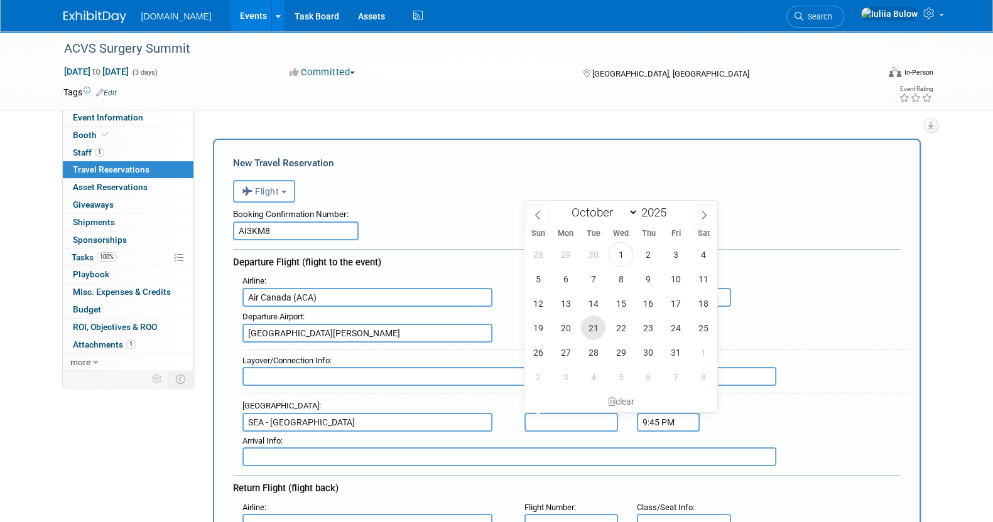
click at [593, 325] on span "21" at bounding box center [593, 328] width 24 height 24
type input "[DATE]"
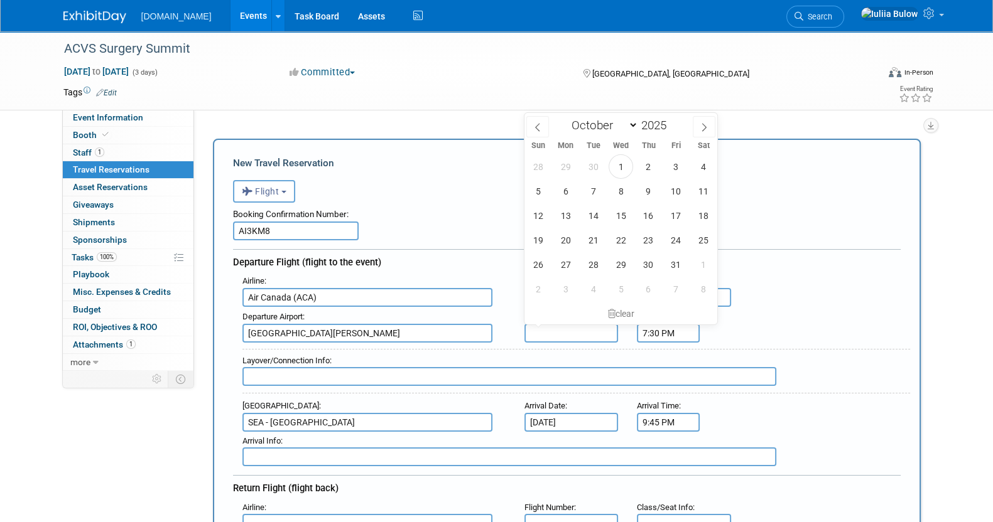
click at [565, 325] on input "text" at bounding box center [571, 333] width 94 height 19
click at [593, 231] on span "21" at bounding box center [593, 240] width 24 height 24
type input "[DATE]"
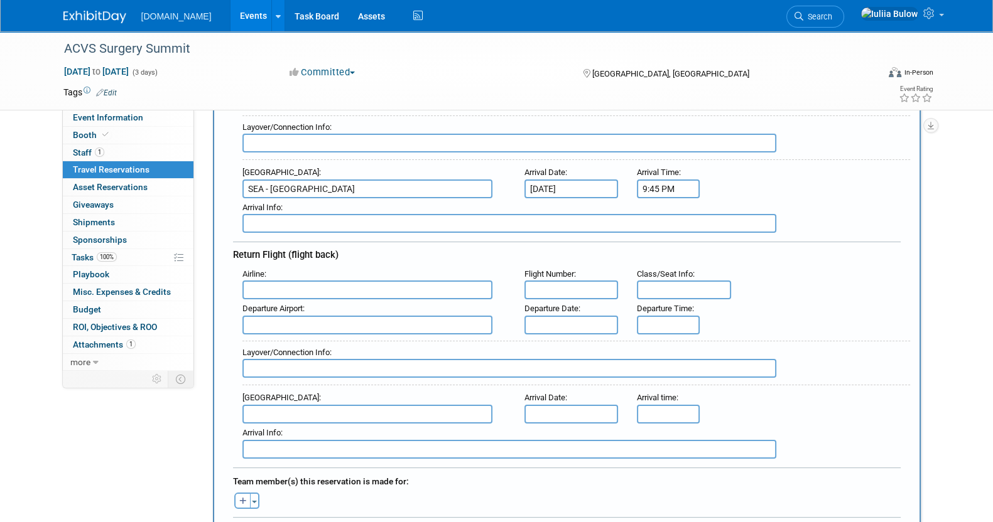
scroll to position [235, 0]
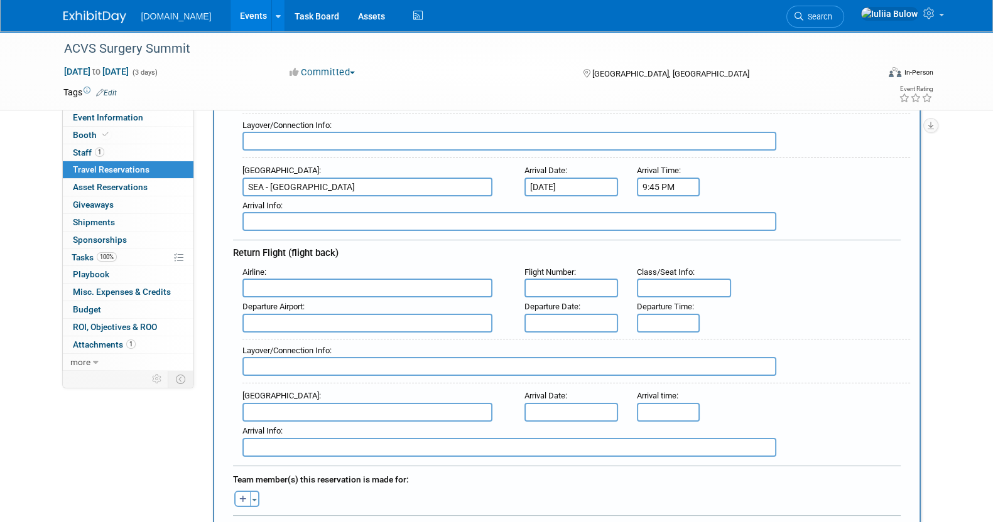
click at [288, 271] on div "Airline :" at bounding box center [373, 273] width 263 height 14
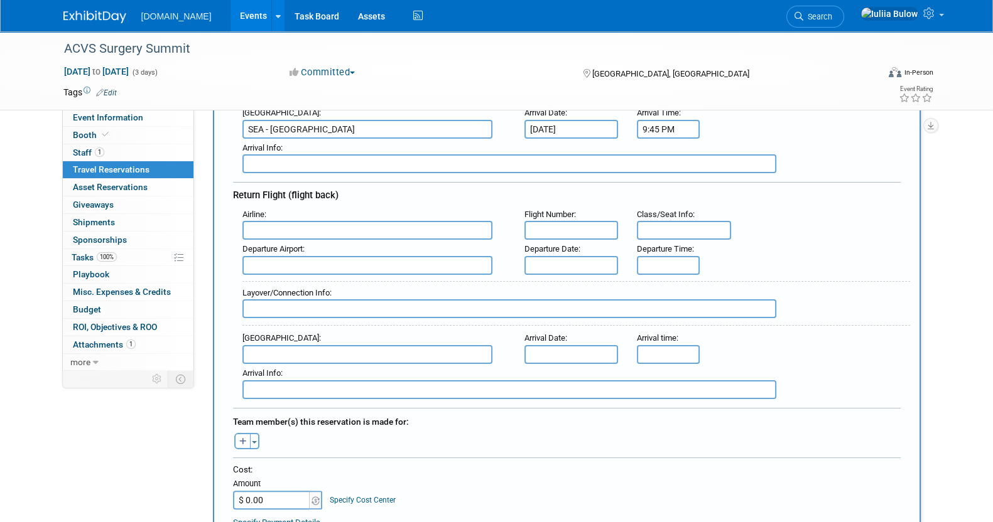
scroll to position [471, 0]
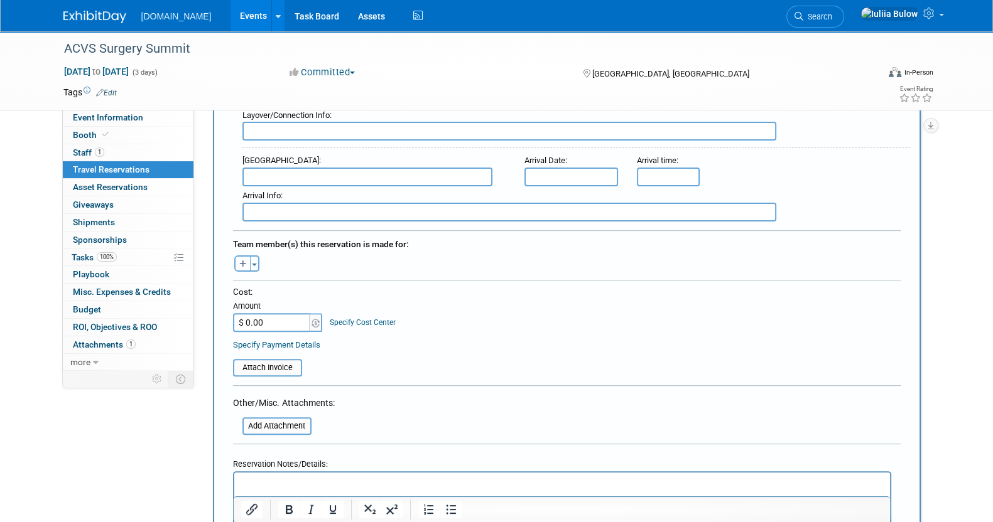
click at [264, 315] on input "$ 0.00" at bounding box center [272, 322] width 78 height 19
paste input "384.17"
type input "$ 384.17"
click at [260, 360] on input "file" at bounding box center [225, 367] width 149 height 15
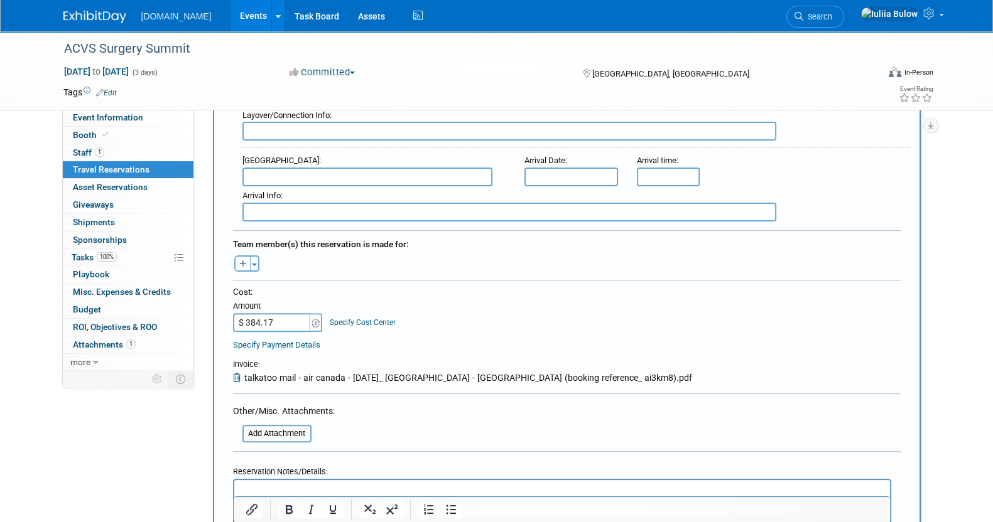
click at [239, 256] on button "button" at bounding box center [242, 264] width 16 height 16
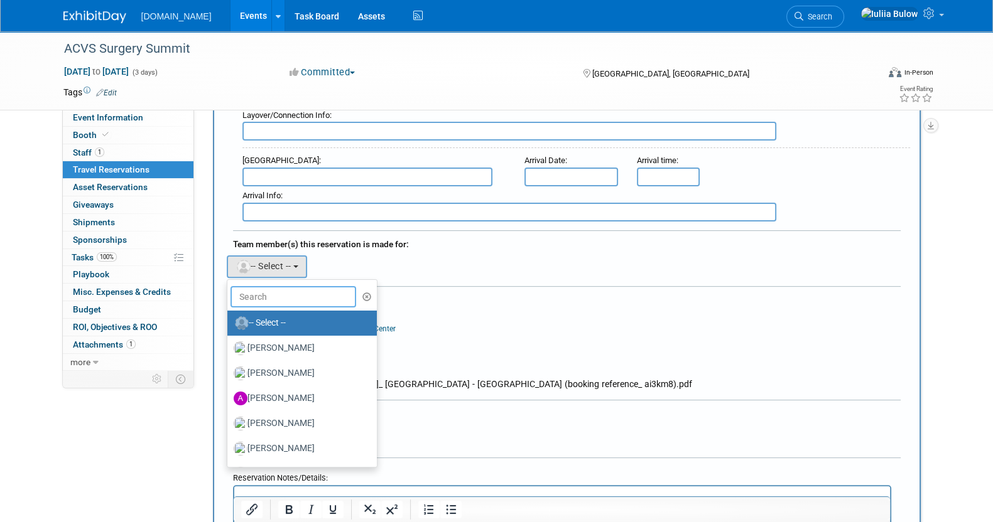
click at [279, 297] on input "text" at bounding box center [293, 296] width 126 height 21
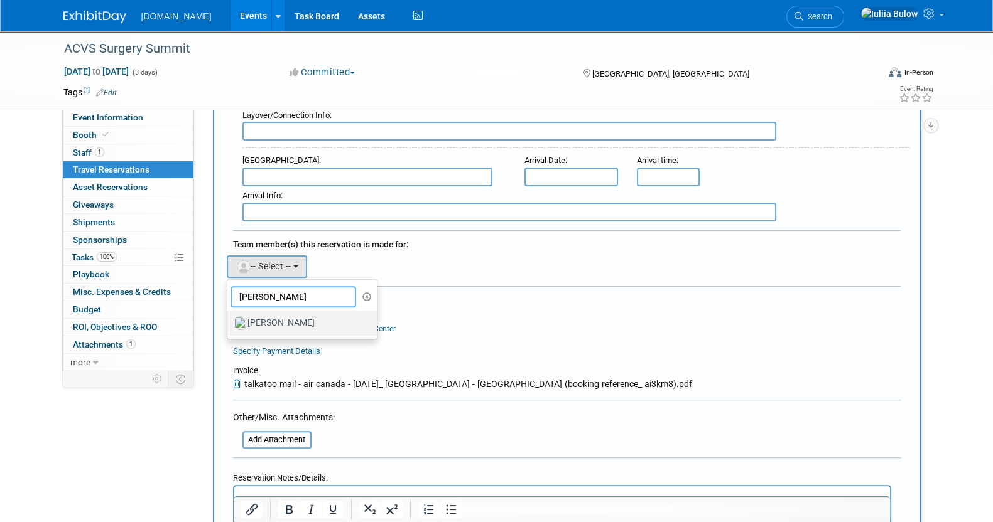
type input "[PERSON_NAME]"
click at [283, 313] on label "[PERSON_NAME]" at bounding box center [299, 323] width 131 height 20
click at [229, 318] on input "[PERSON_NAME]" at bounding box center [225, 322] width 8 height 8
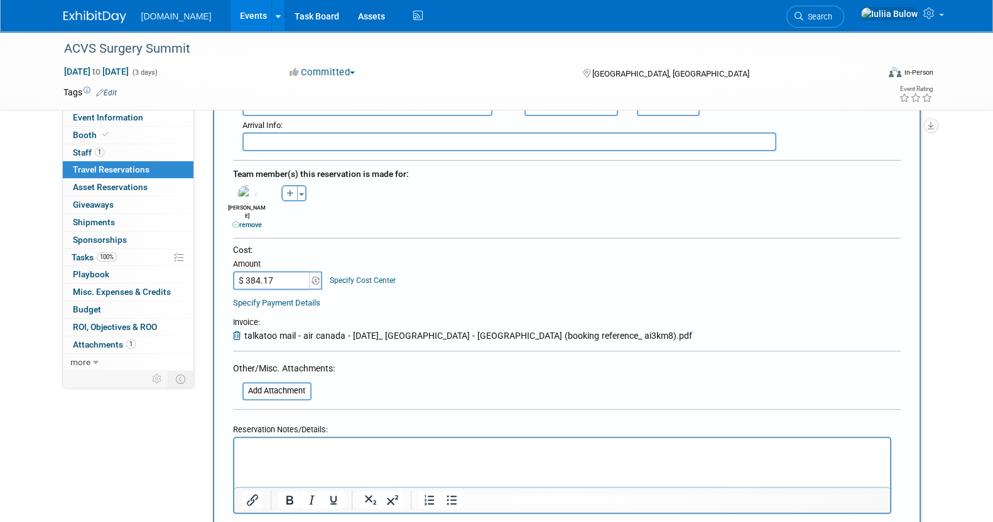
scroll to position [627, 0]
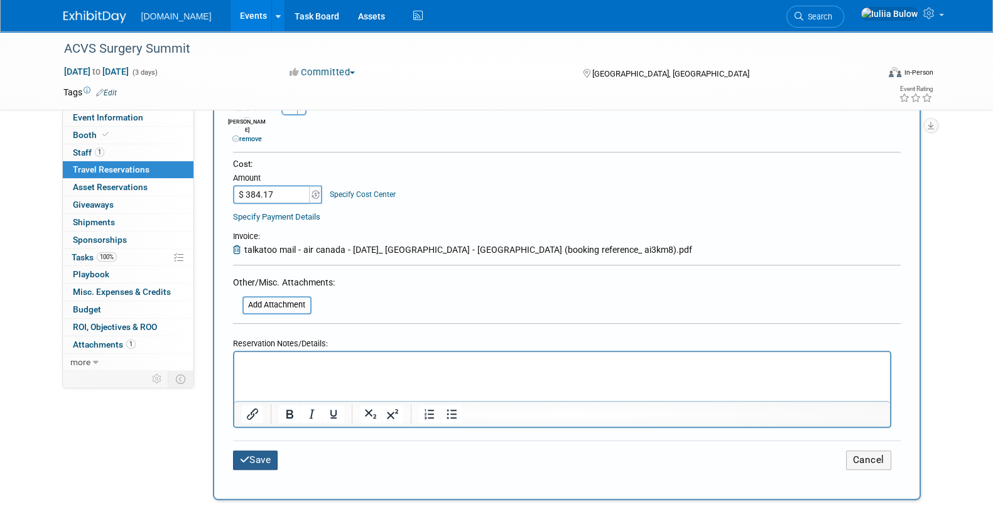
drag, startPoint x: 252, startPoint y: 445, endPoint x: 253, endPoint y: 453, distance: 8.2
click at [253, 451] on button "Save" at bounding box center [255, 460] width 45 height 19
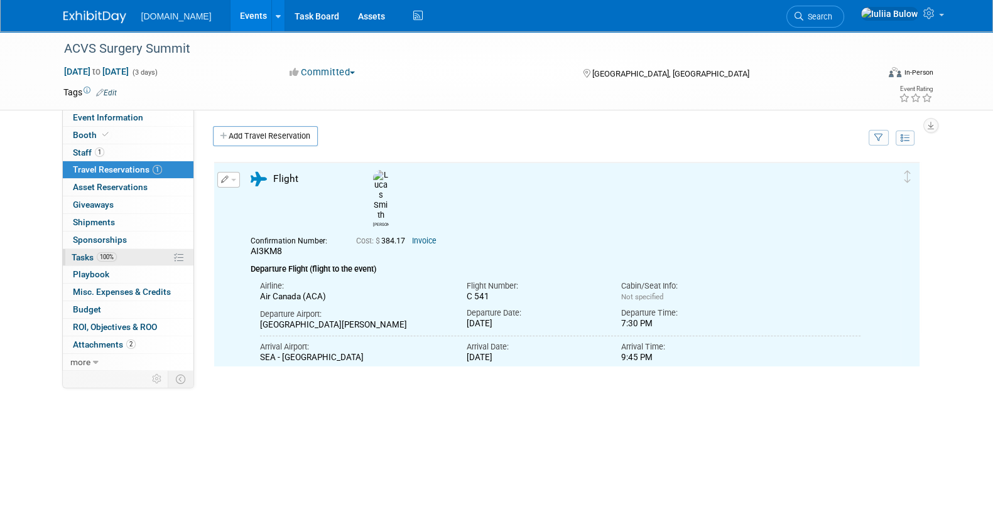
scroll to position [0, 0]
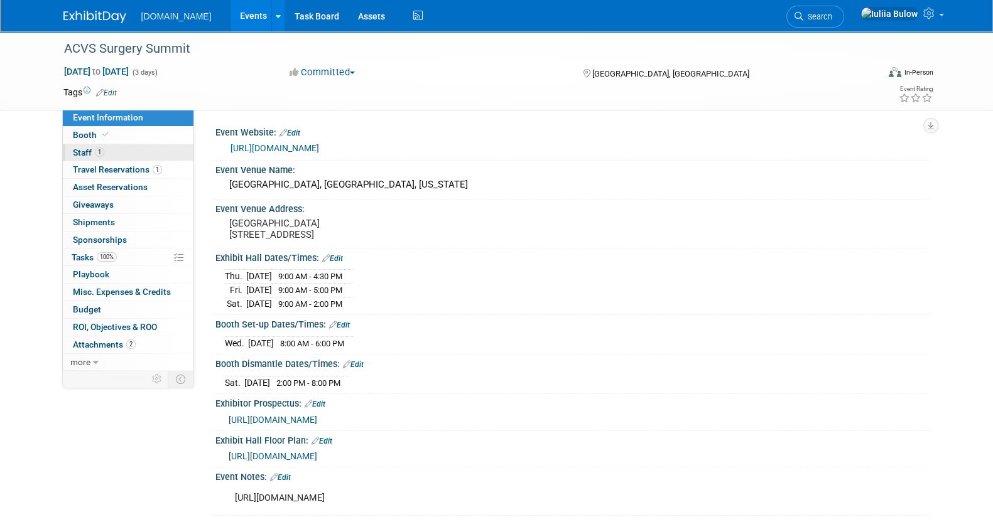
click at [119, 153] on link "1 Staff 1" at bounding box center [128, 152] width 131 height 17
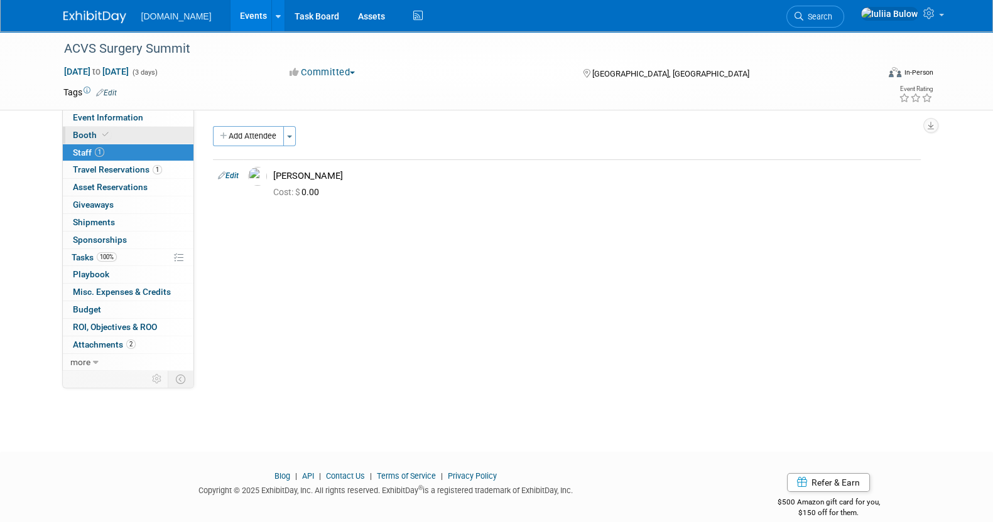
click at [119, 138] on link "Booth" at bounding box center [128, 135] width 131 height 17
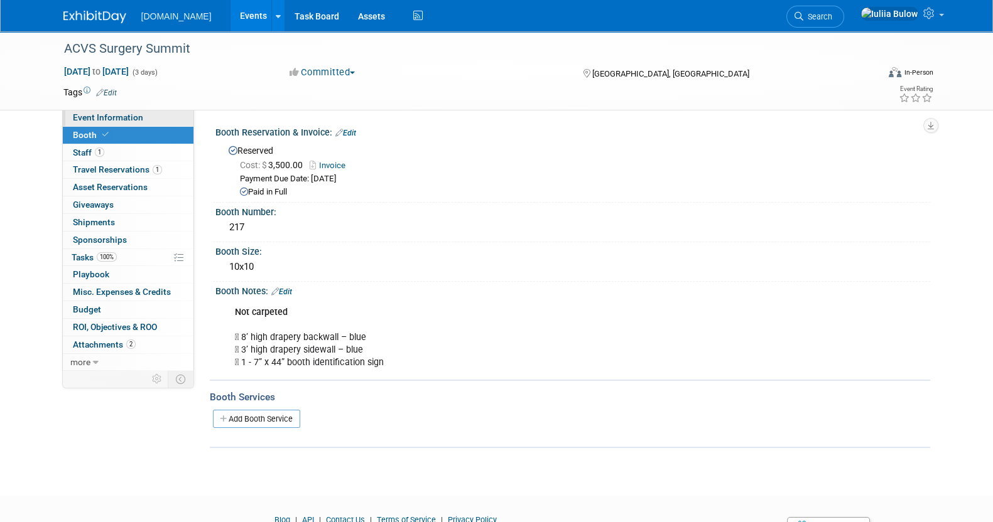
click at [143, 116] on link "Event Information" at bounding box center [128, 117] width 131 height 17
